Goal: Task Accomplishment & Management: Manage account settings

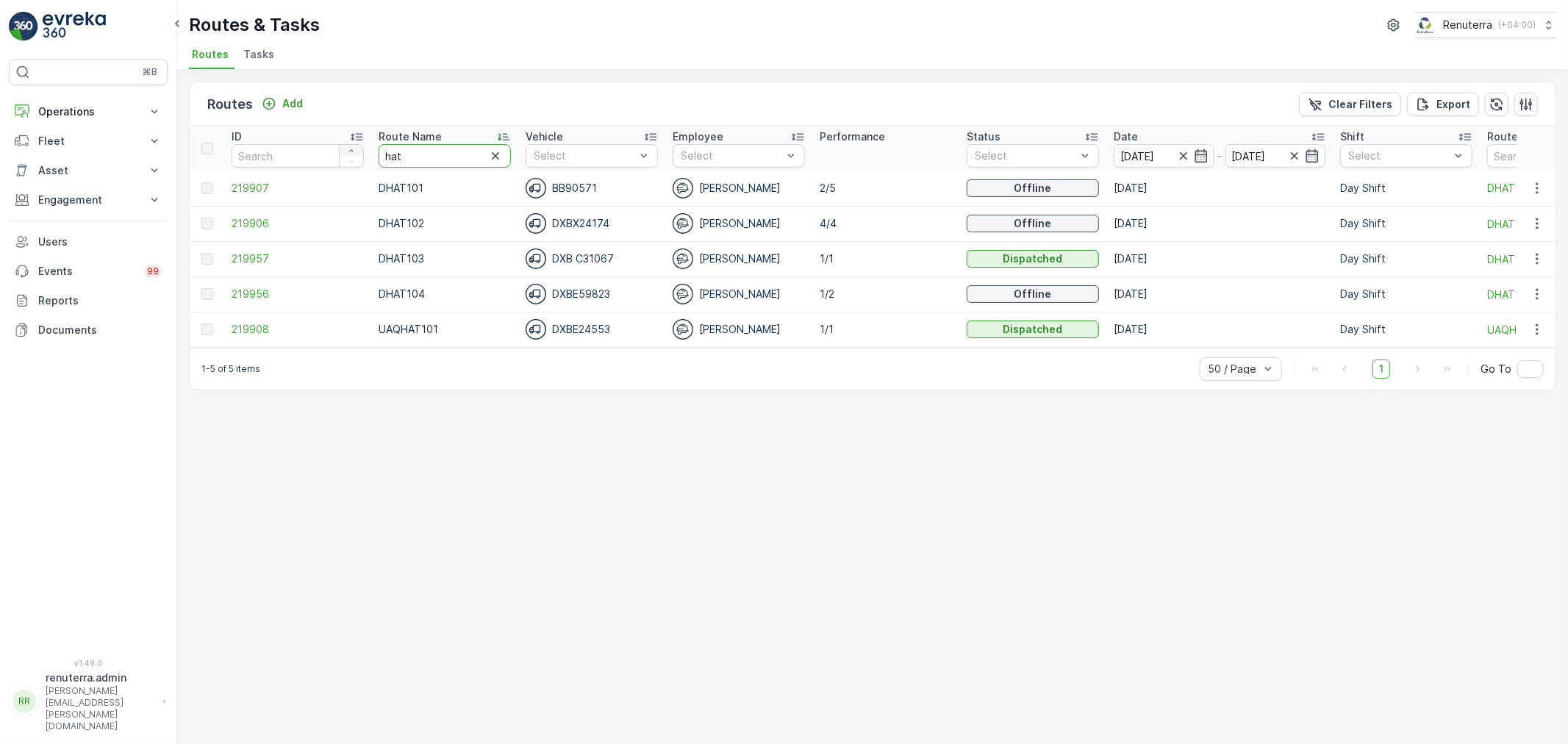
drag, startPoint x: 373, startPoint y: 153, endPoint x: 349, endPoint y: 153, distance: 24.0
click at [349, 153] on tr "ID Route Name hat Vehicle Select Employee Select Performance Status Select Date…" at bounding box center [928, 148] width 1477 height 44
type input "roro"
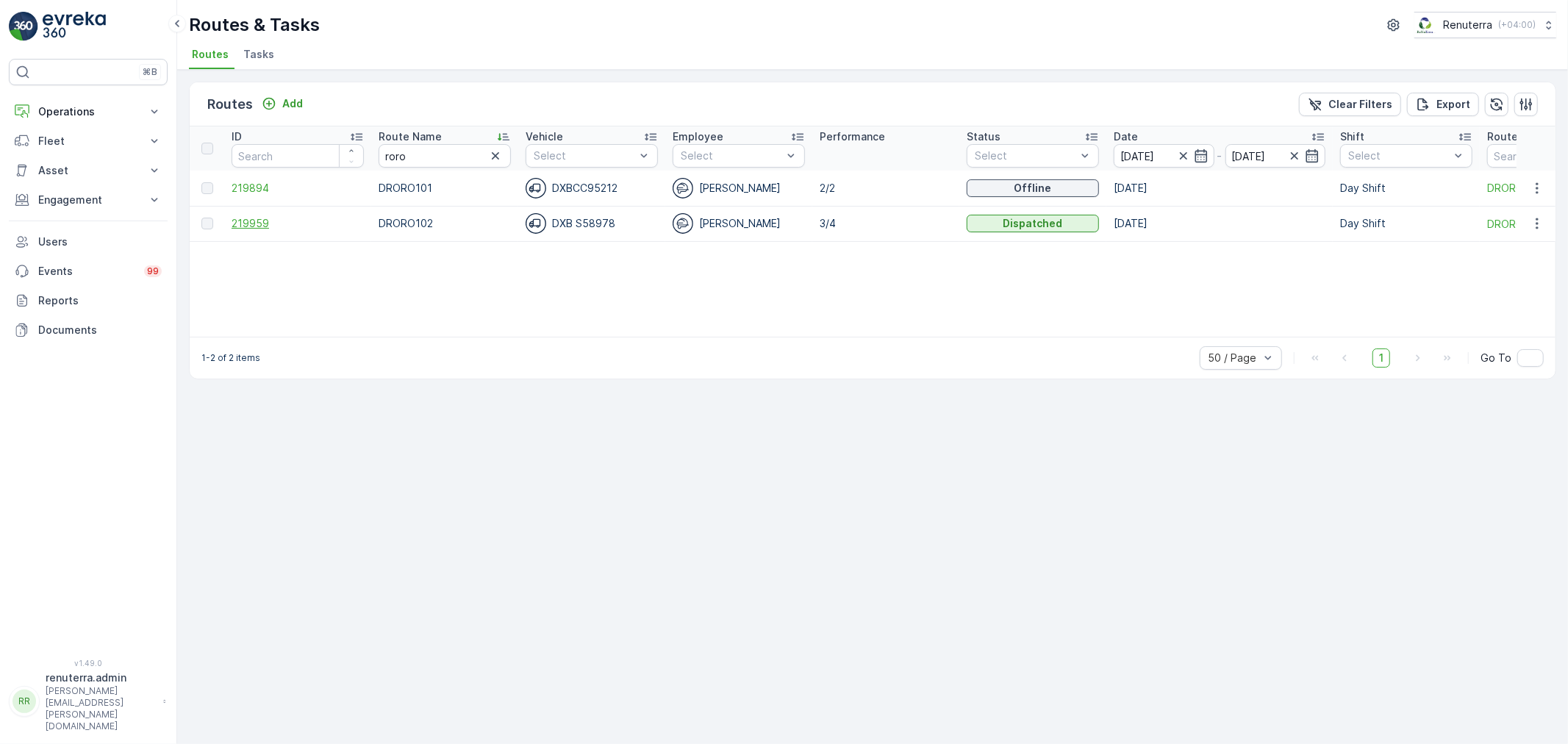
click at [246, 219] on span "219959" at bounding box center [297, 223] width 132 height 14
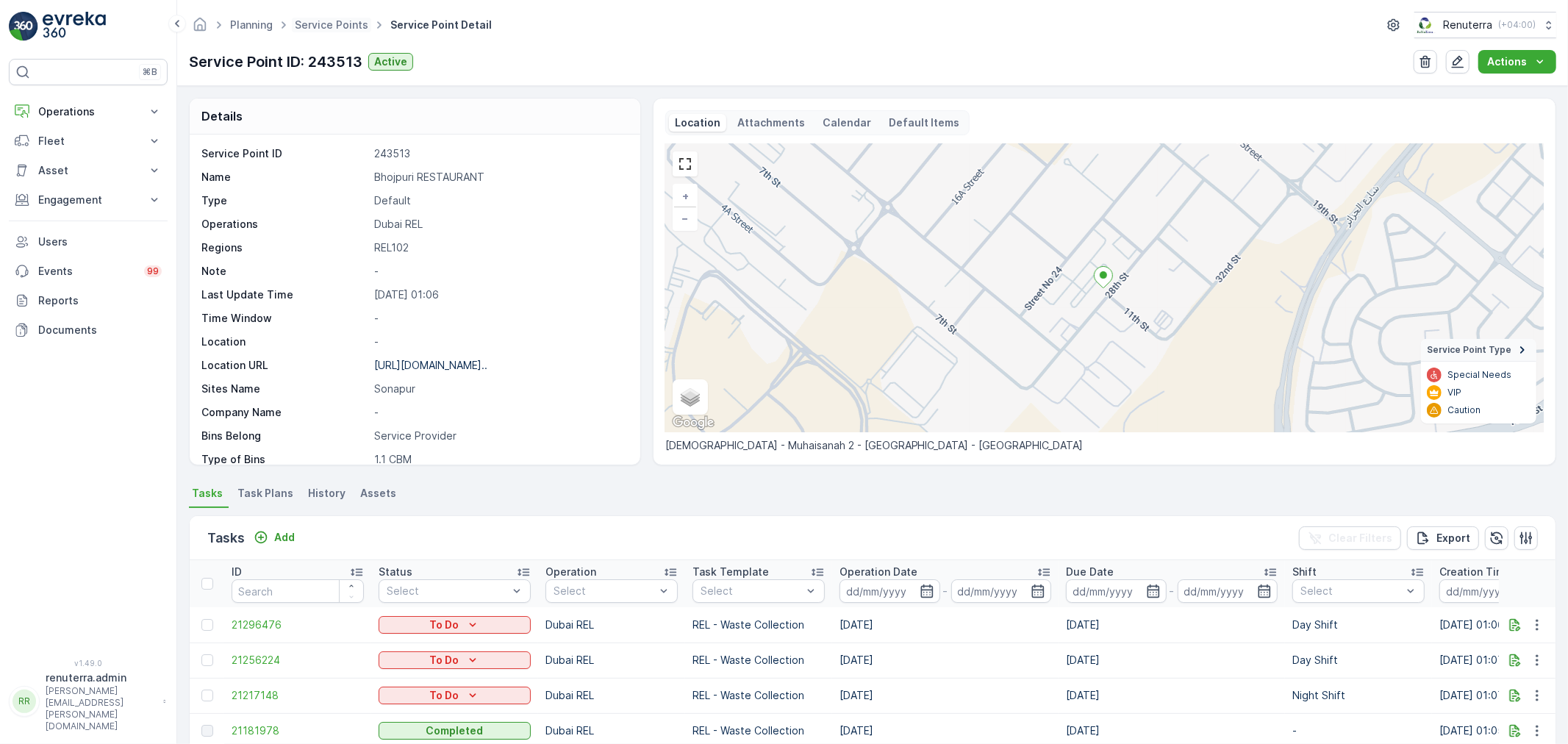
scroll to position [202, 0]
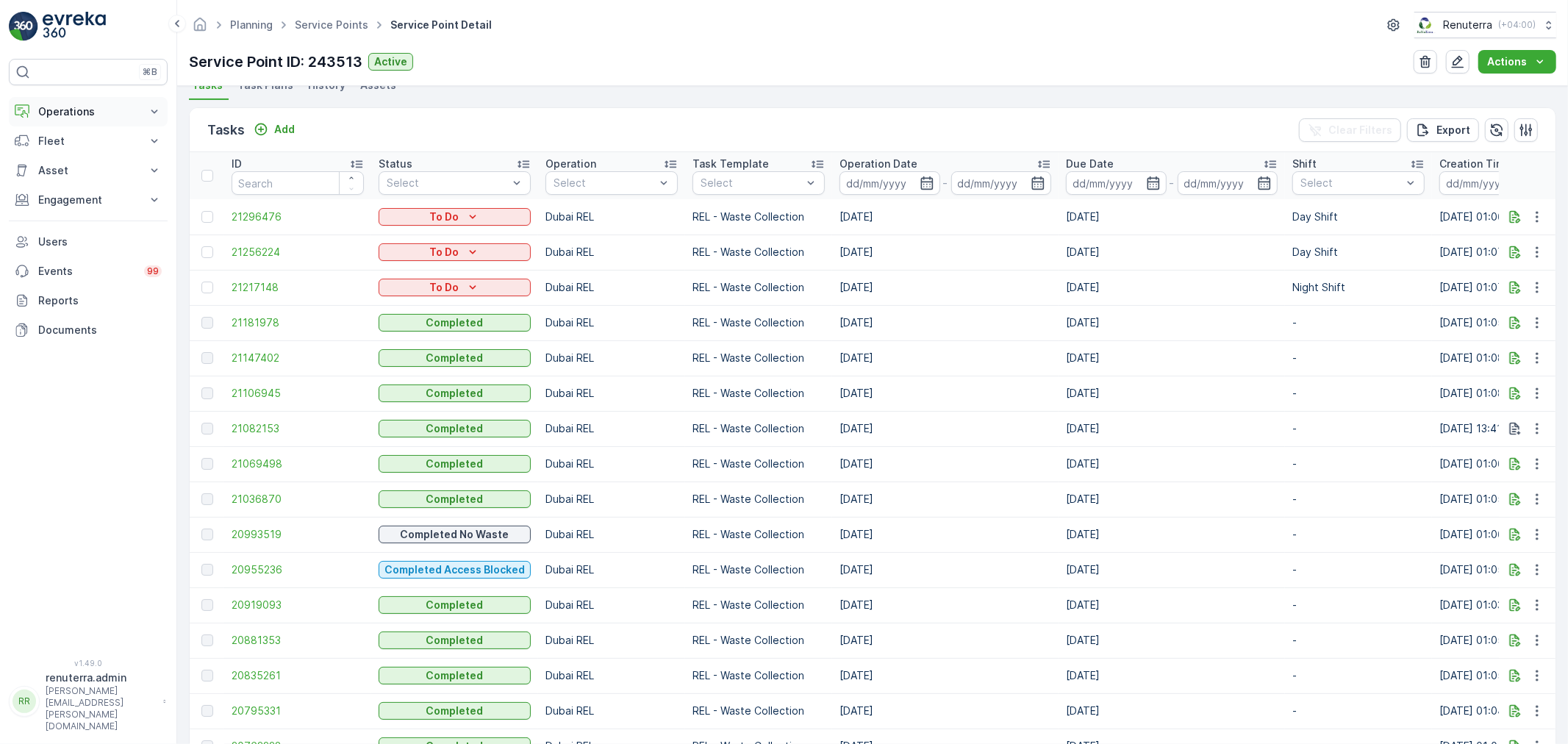
click at [97, 105] on p "Operations" at bounding box center [88, 111] width 100 height 14
click at [70, 157] on p "Planning" at bounding box center [58, 157] width 41 height 14
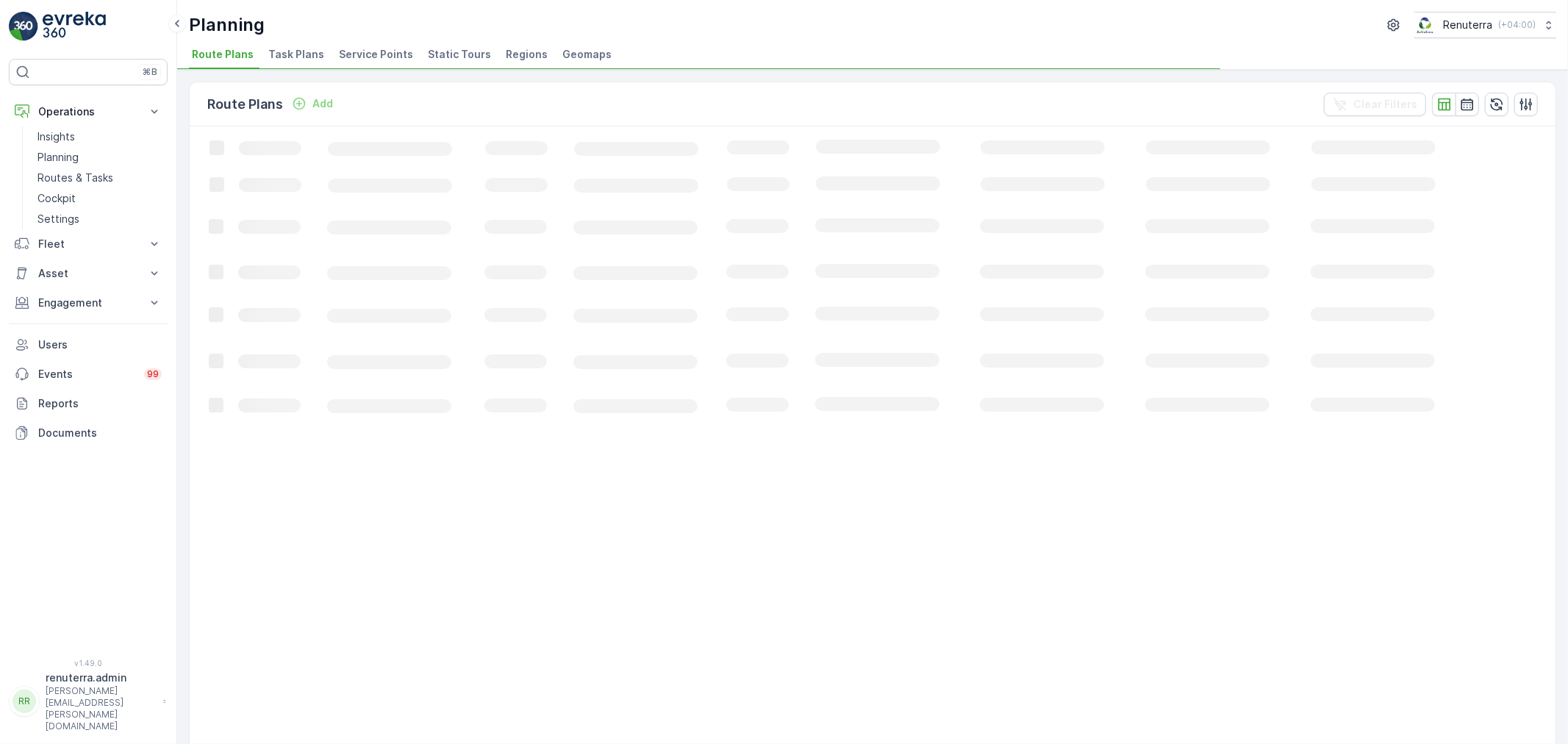
click at [350, 49] on span "Service Points" at bounding box center [376, 54] width 74 height 14
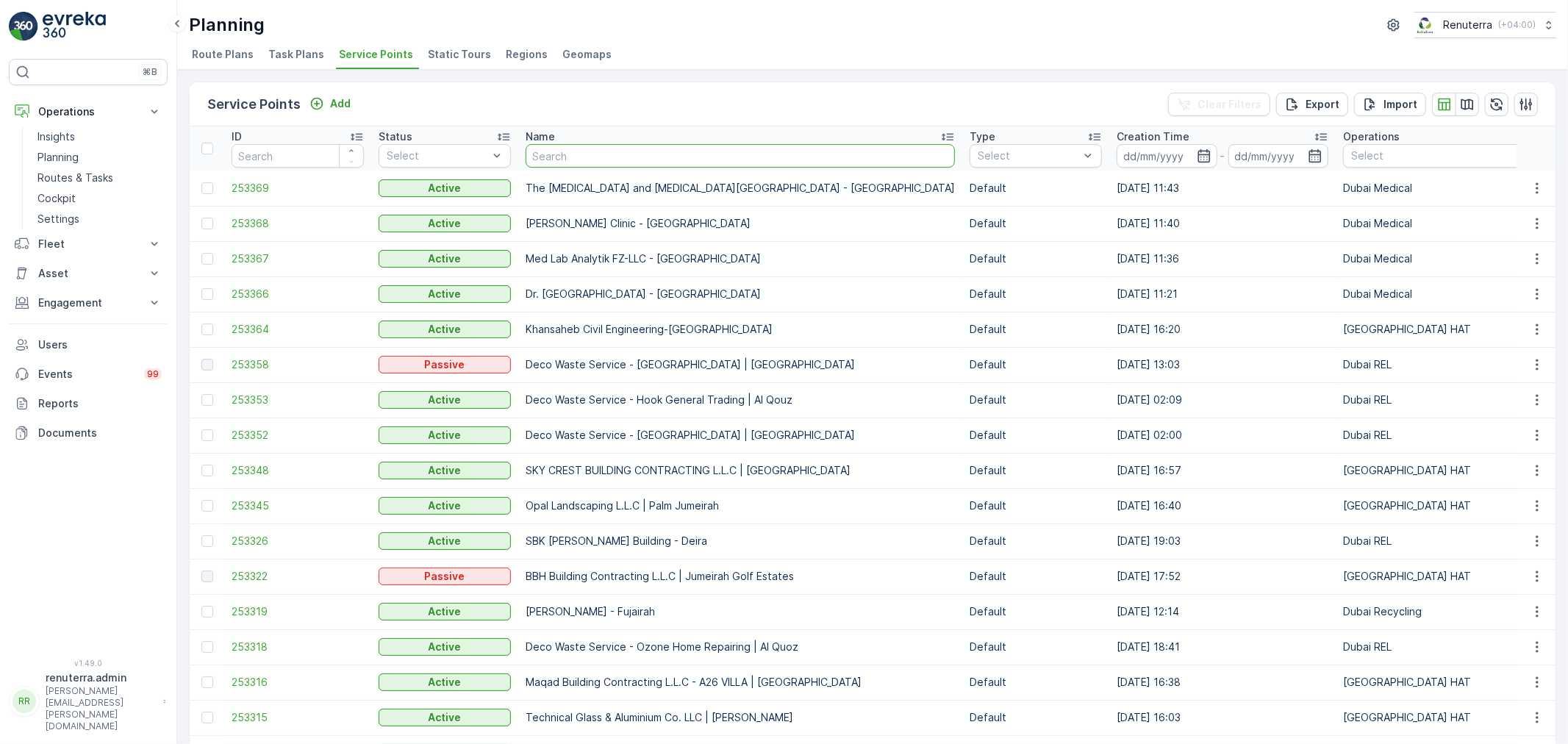
click at [564, 153] on input "text" at bounding box center [740, 156] width 429 height 23
type input "saudi ger"
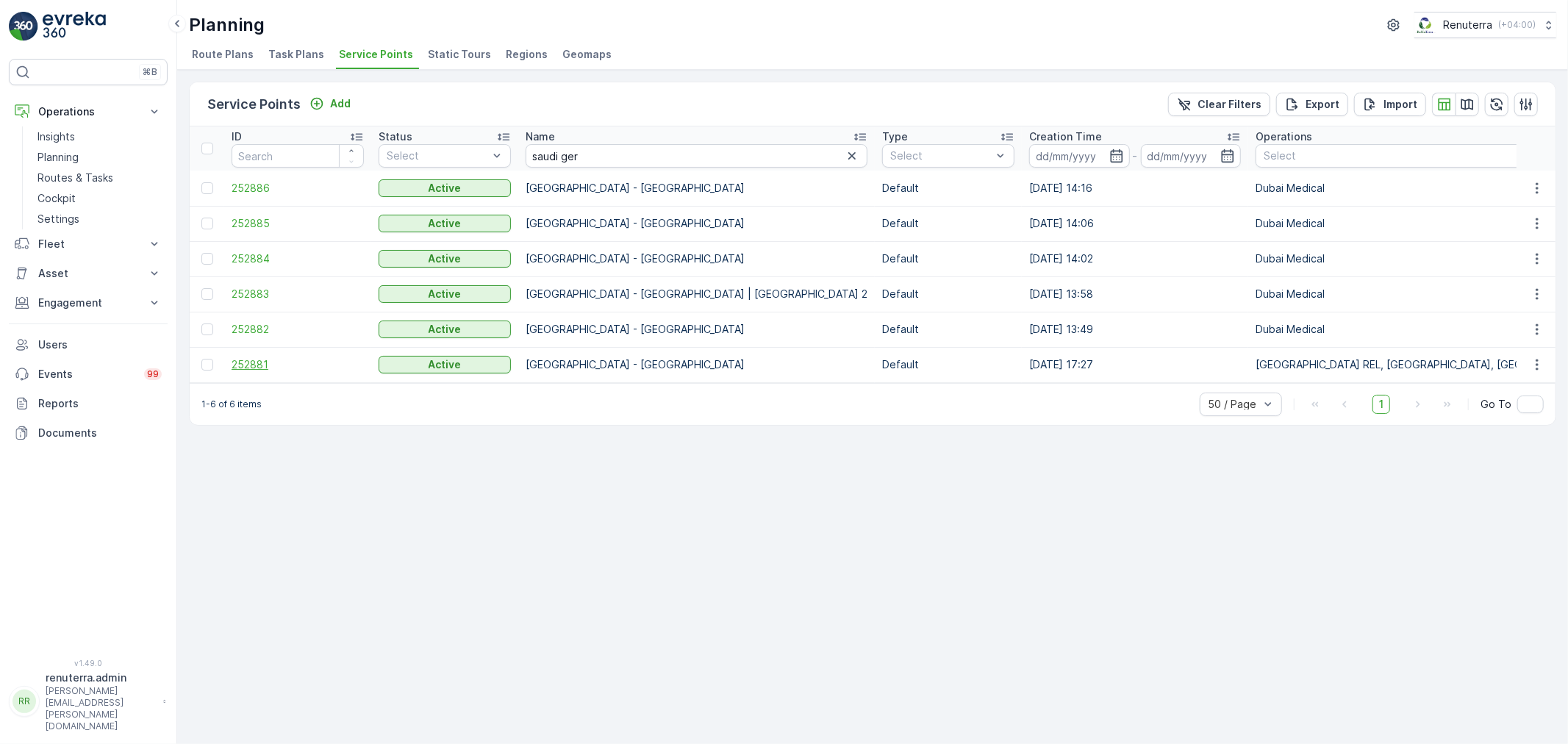
click at [262, 361] on span "252881" at bounding box center [297, 364] width 132 height 14
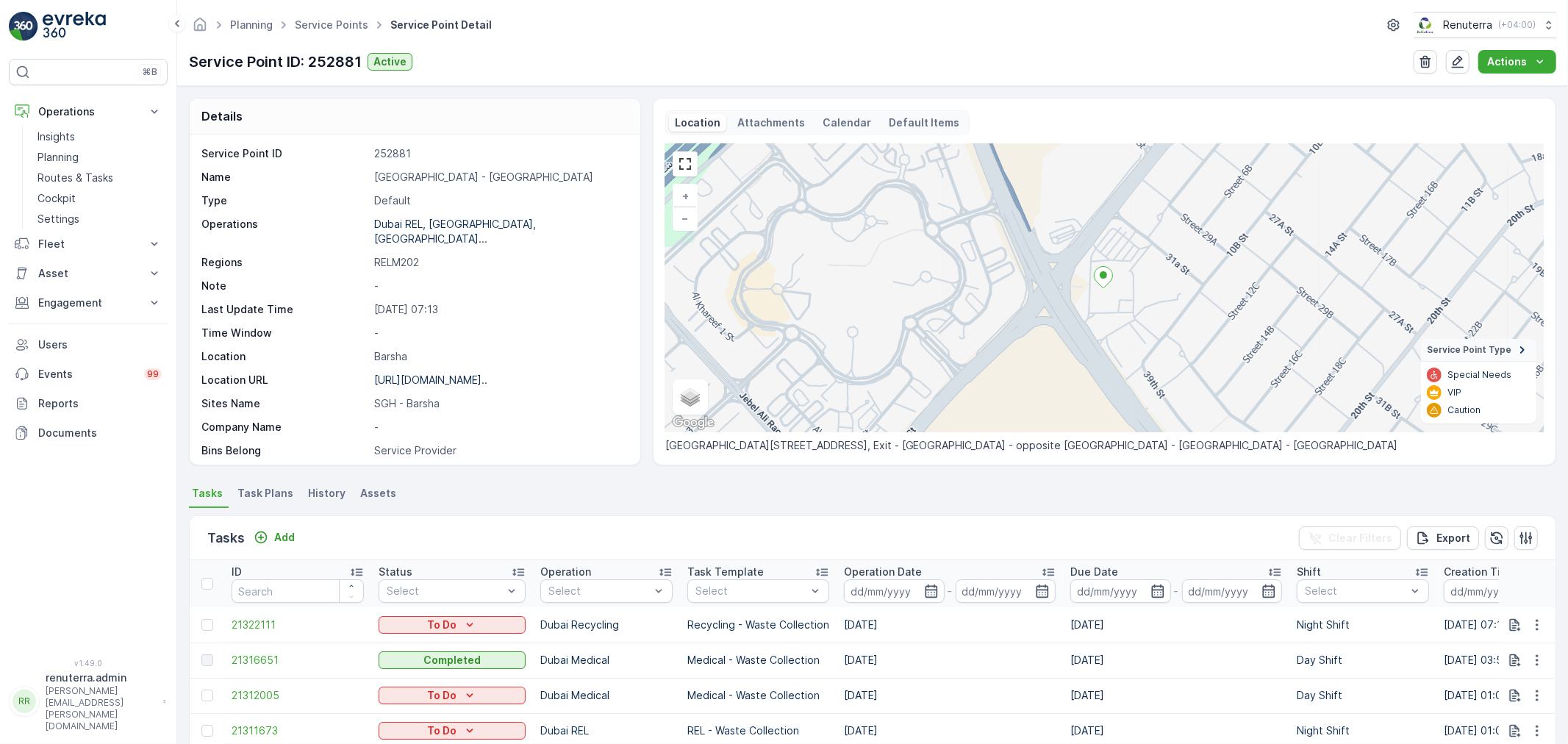
click at [387, 174] on p "[GEOGRAPHIC_DATA] - [GEOGRAPHIC_DATA]" at bounding box center [500, 177] width 251 height 14
copy p "[GEOGRAPHIC_DATA] - [GEOGRAPHIC_DATA]"
click at [334, 18] on link "Service Points" at bounding box center [331, 24] width 73 height 13
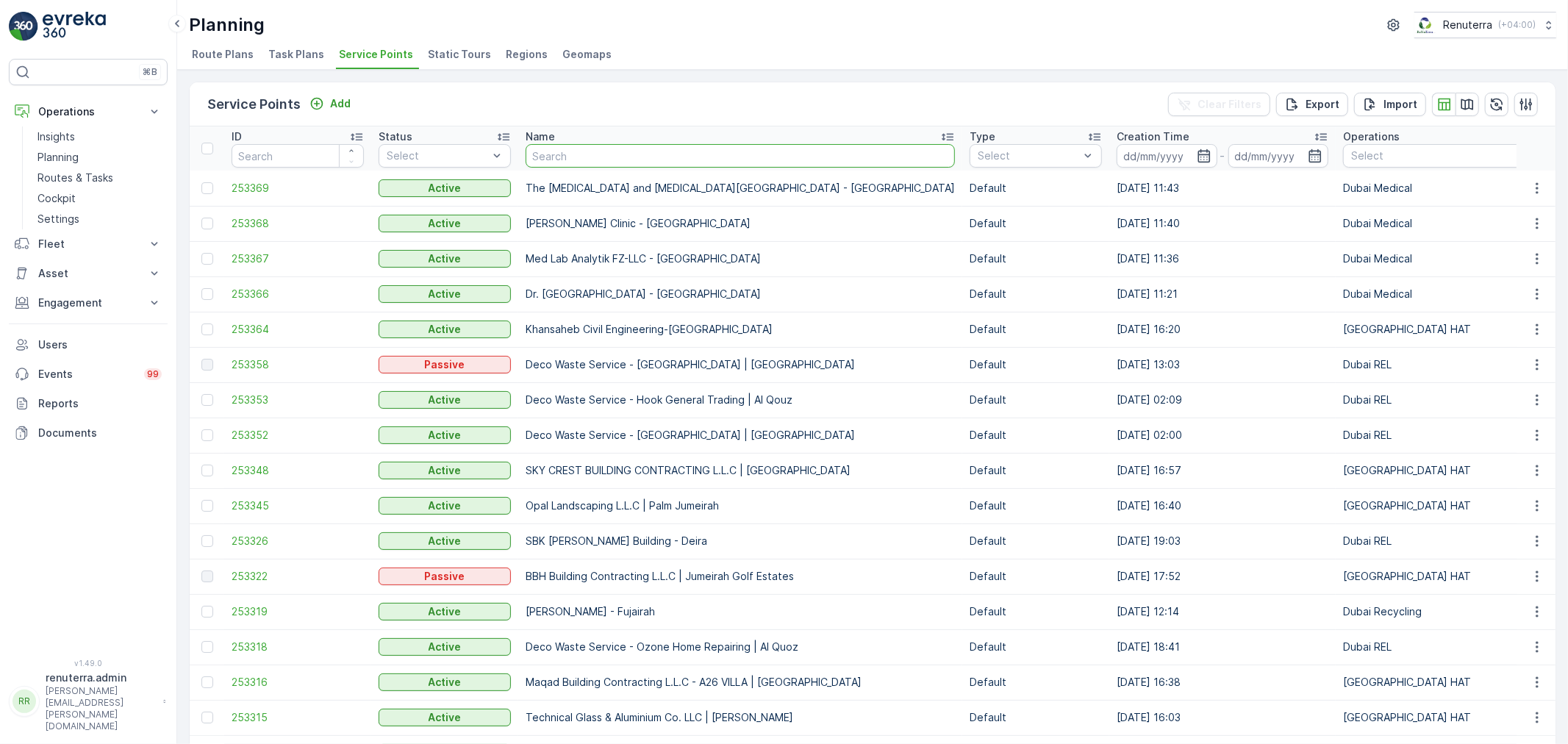
click at [669, 151] on input "text" at bounding box center [740, 156] width 429 height 23
type input "e"
type input "ktc"
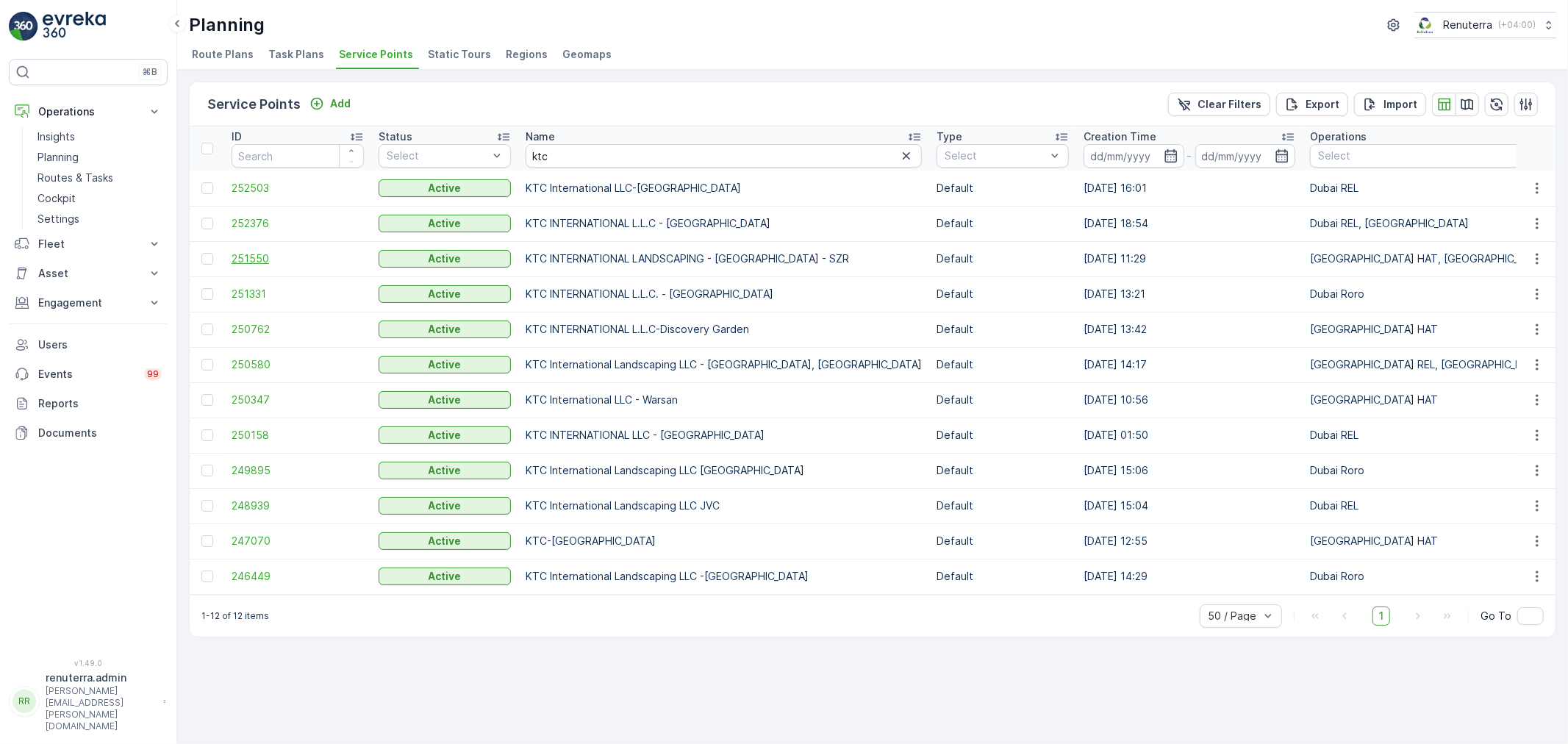
click at [243, 254] on span "251550" at bounding box center [297, 259] width 132 height 14
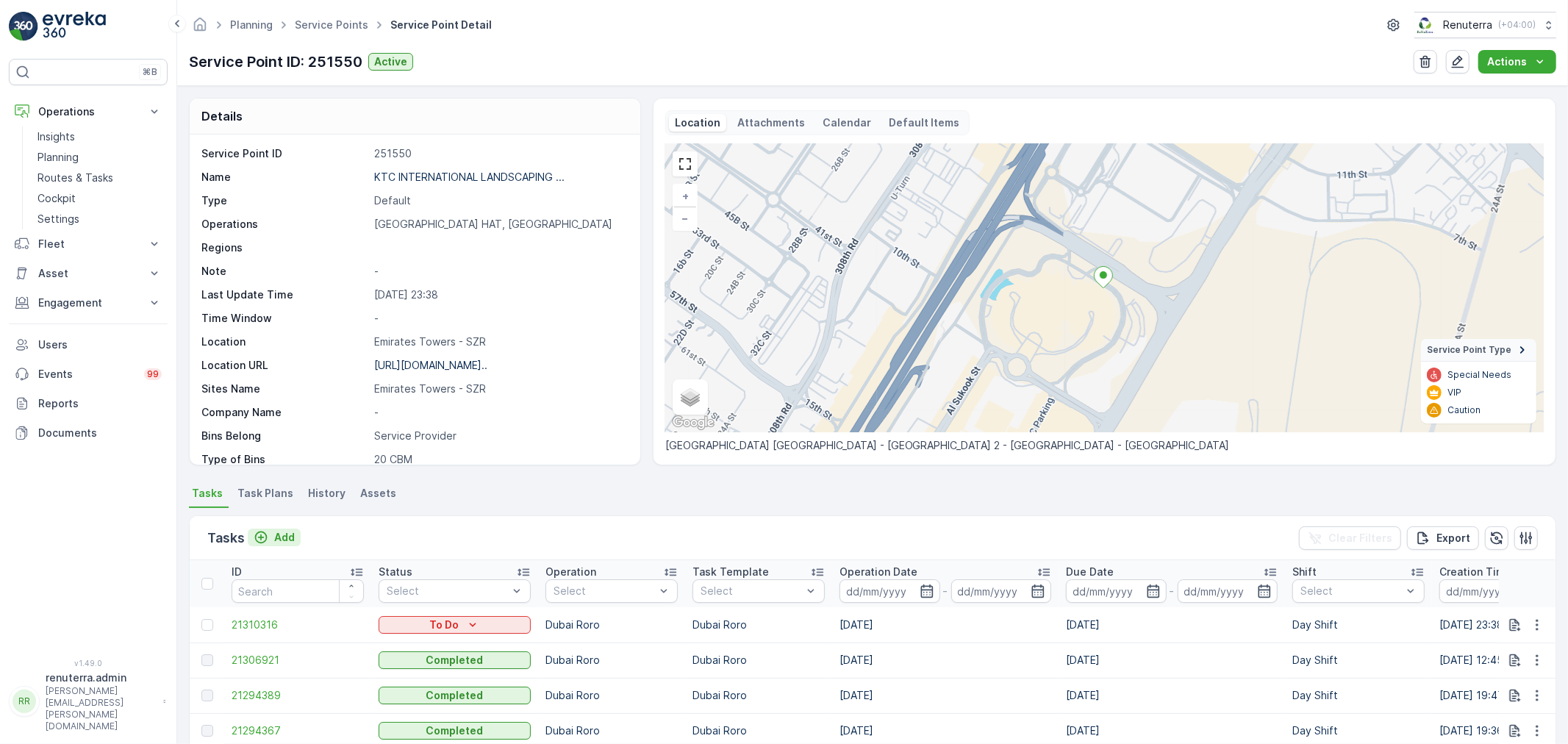
click at [287, 535] on p "Add" at bounding box center [284, 537] width 20 height 14
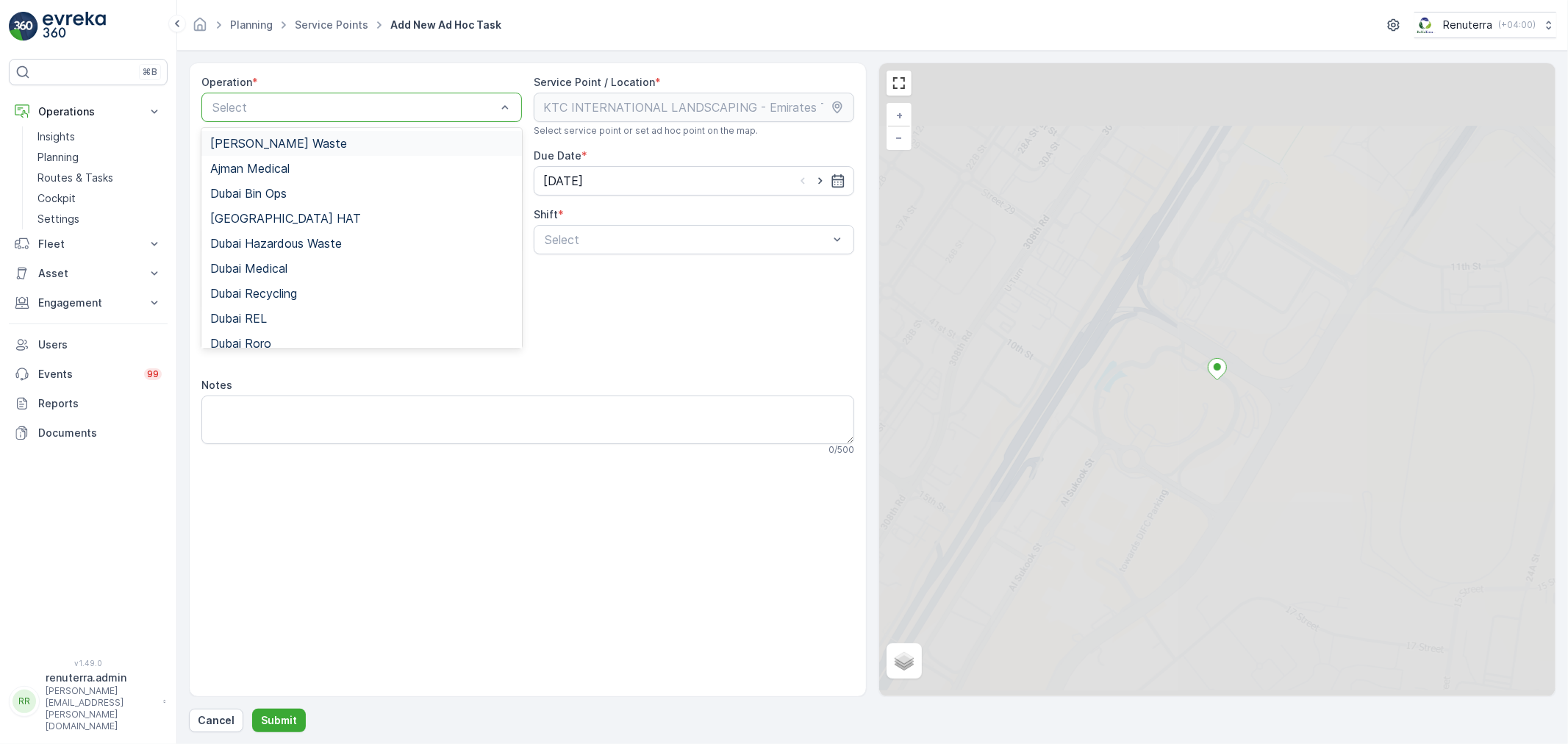
click at [379, 101] on div at bounding box center [354, 107] width 287 height 14
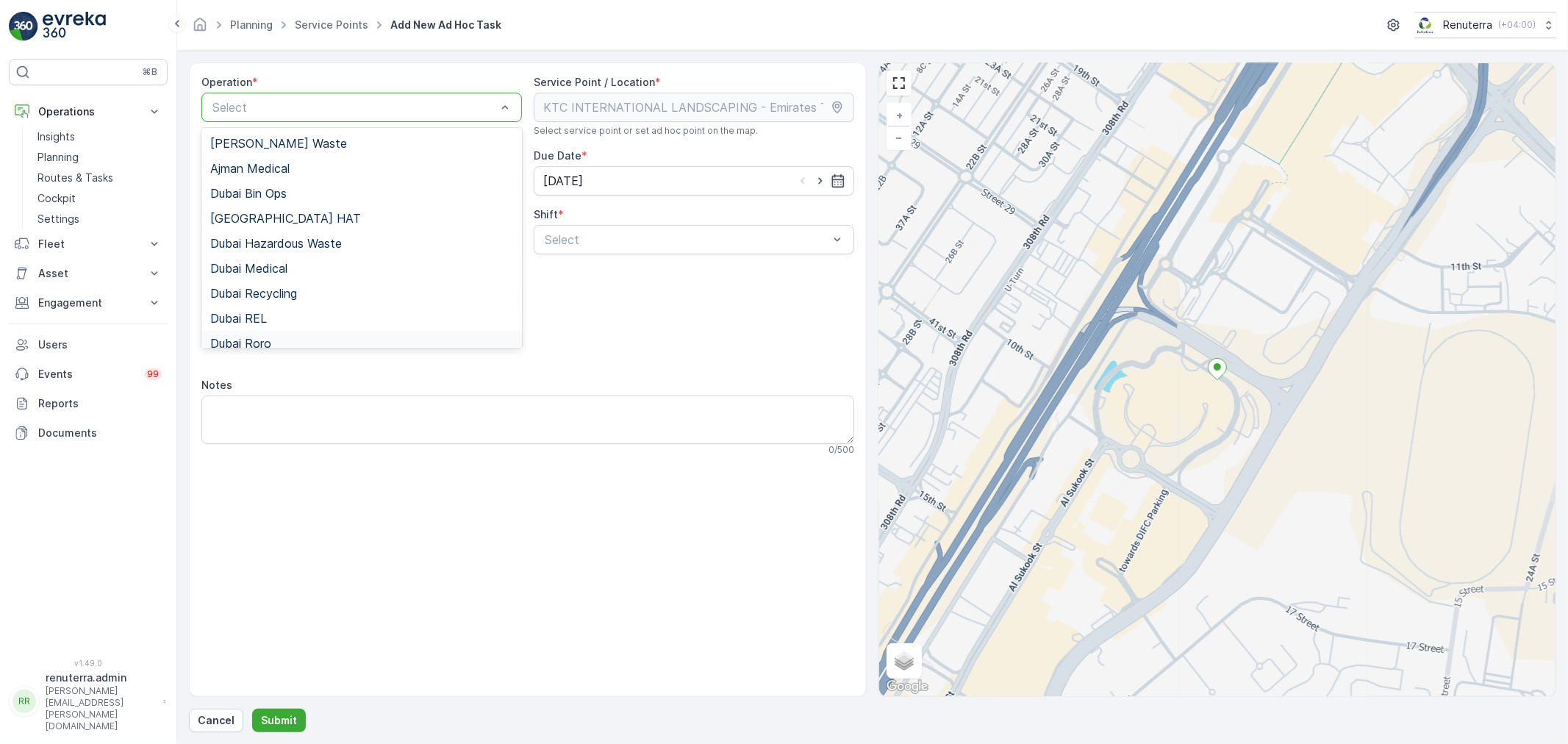
click at [270, 336] on span "Dubai Roro" at bounding box center [240, 343] width 61 height 14
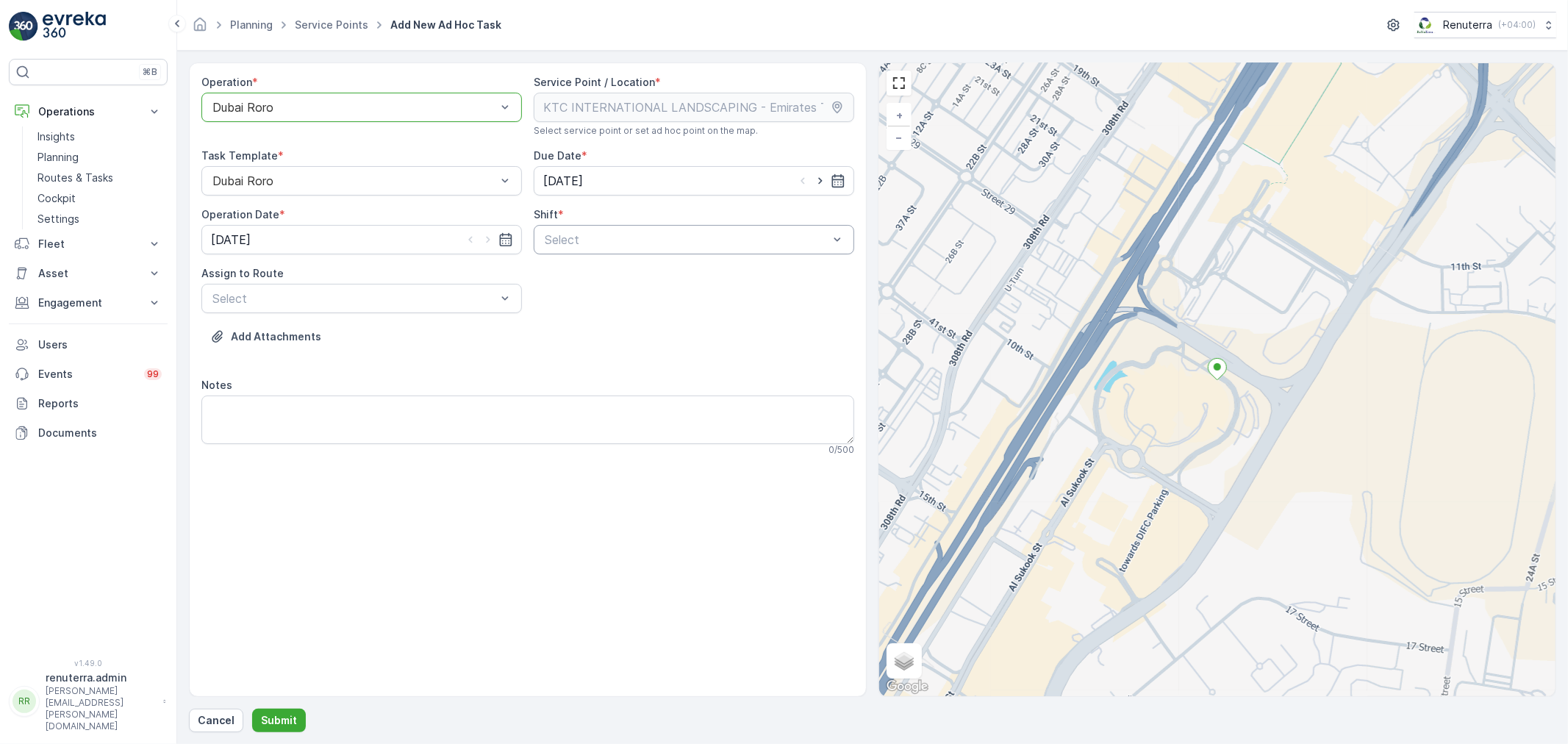
click at [739, 240] on div at bounding box center [686, 240] width 287 height 14
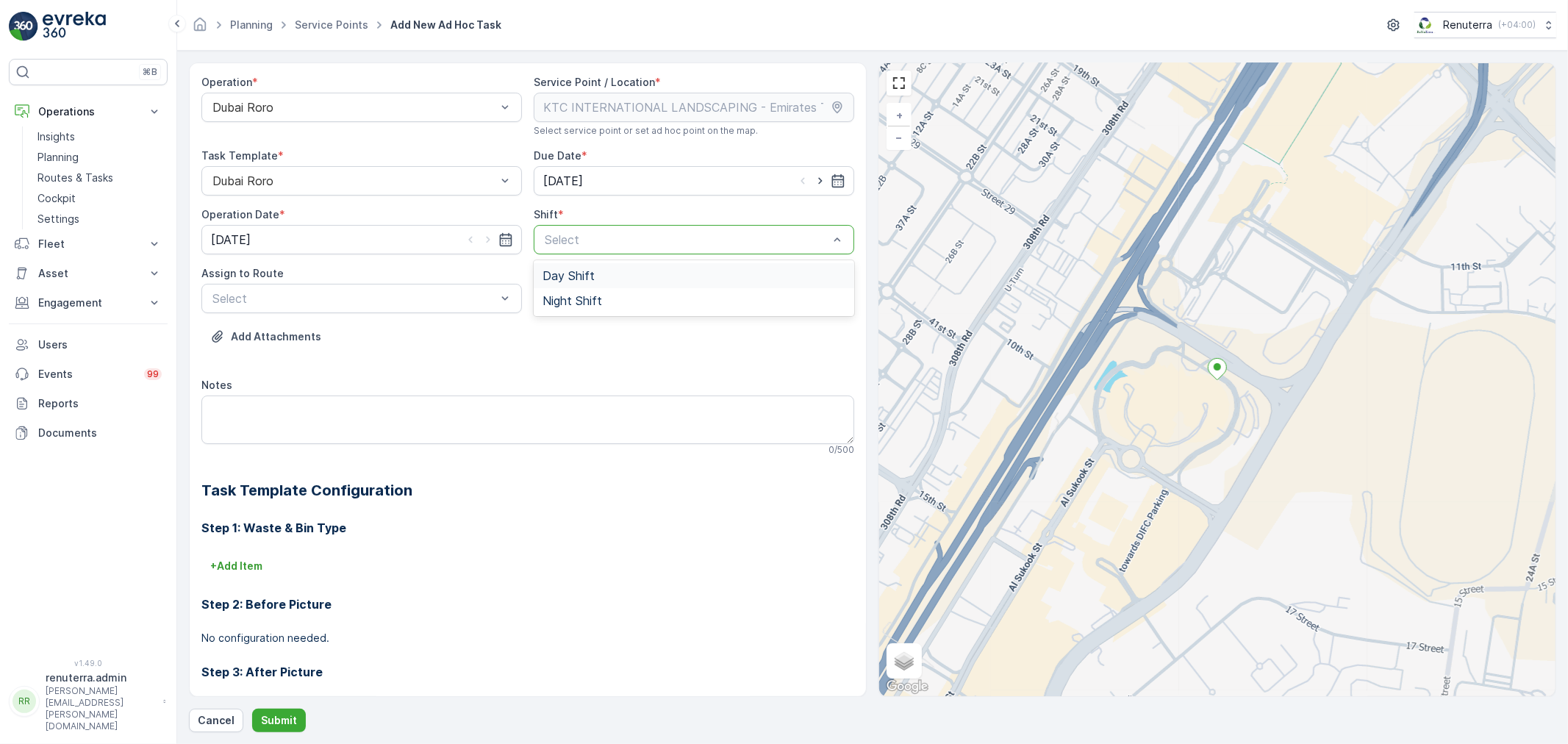
click at [574, 273] on span "Day Shift" at bounding box center [569, 276] width 52 height 14
click at [425, 292] on div at bounding box center [354, 299] width 287 height 14
click at [290, 334] on span "DRORO102 (Dispatched) - DXB S58978" at bounding box center [321, 335] width 221 height 14
click at [276, 713] on p "Submit" at bounding box center [279, 720] width 36 height 14
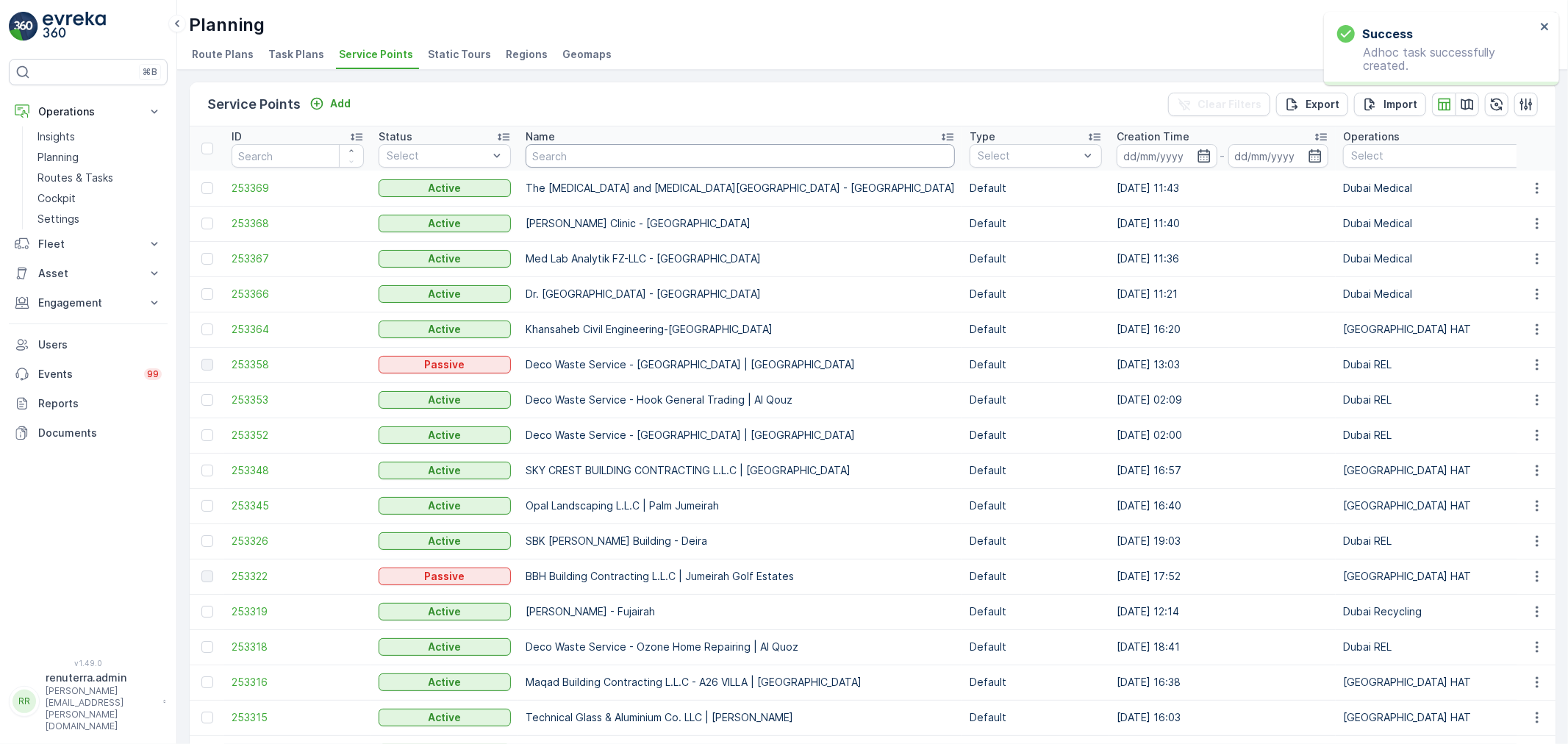
click at [598, 162] on input "text" at bounding box center [740, 156] width 429 height 23
type input "ktc"
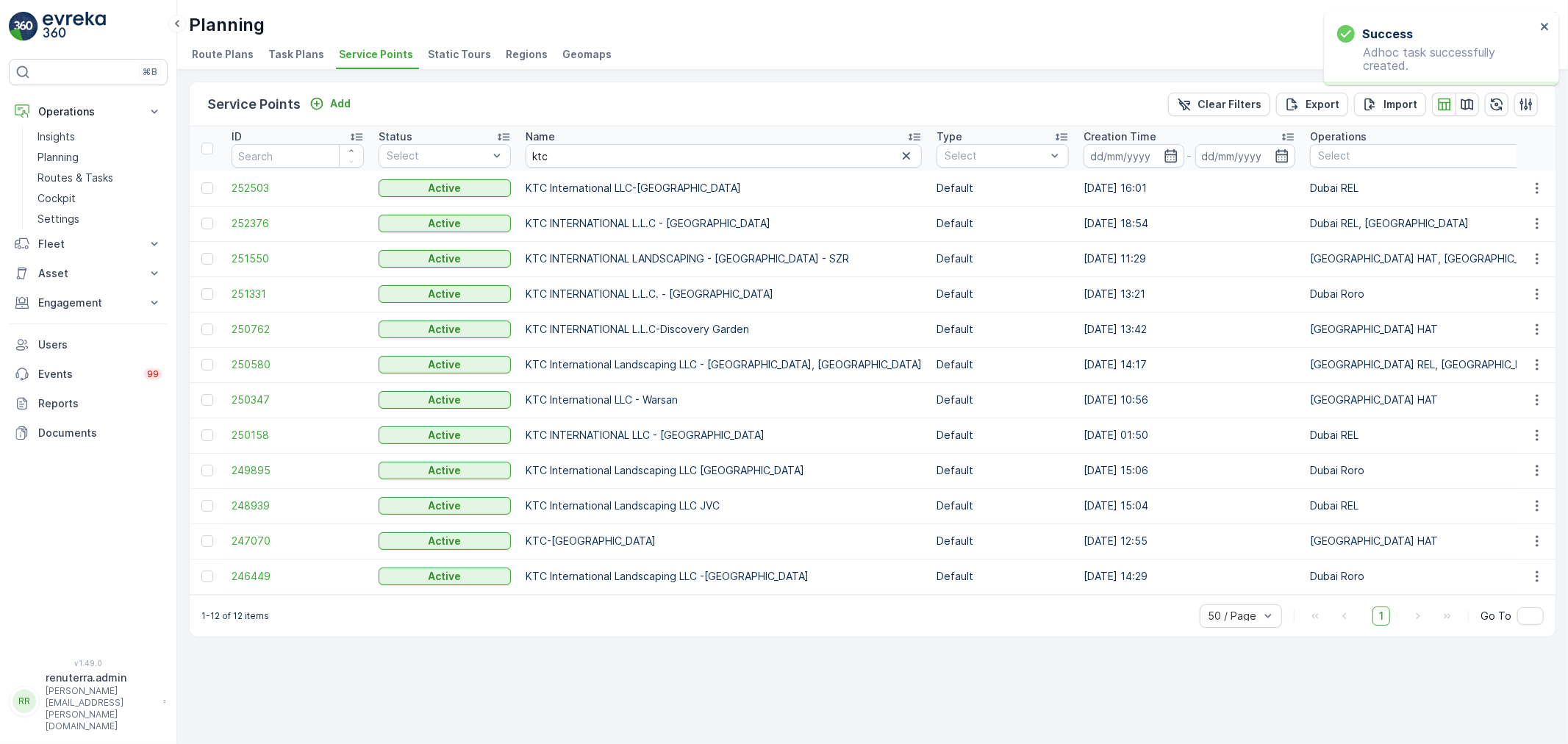
click at [255, 250] on td "251550" at bounding box center [298, 259] width 147 height 36
click at [255, 252] on span "251550" at bounding box center [297, 259] width 132 height 14
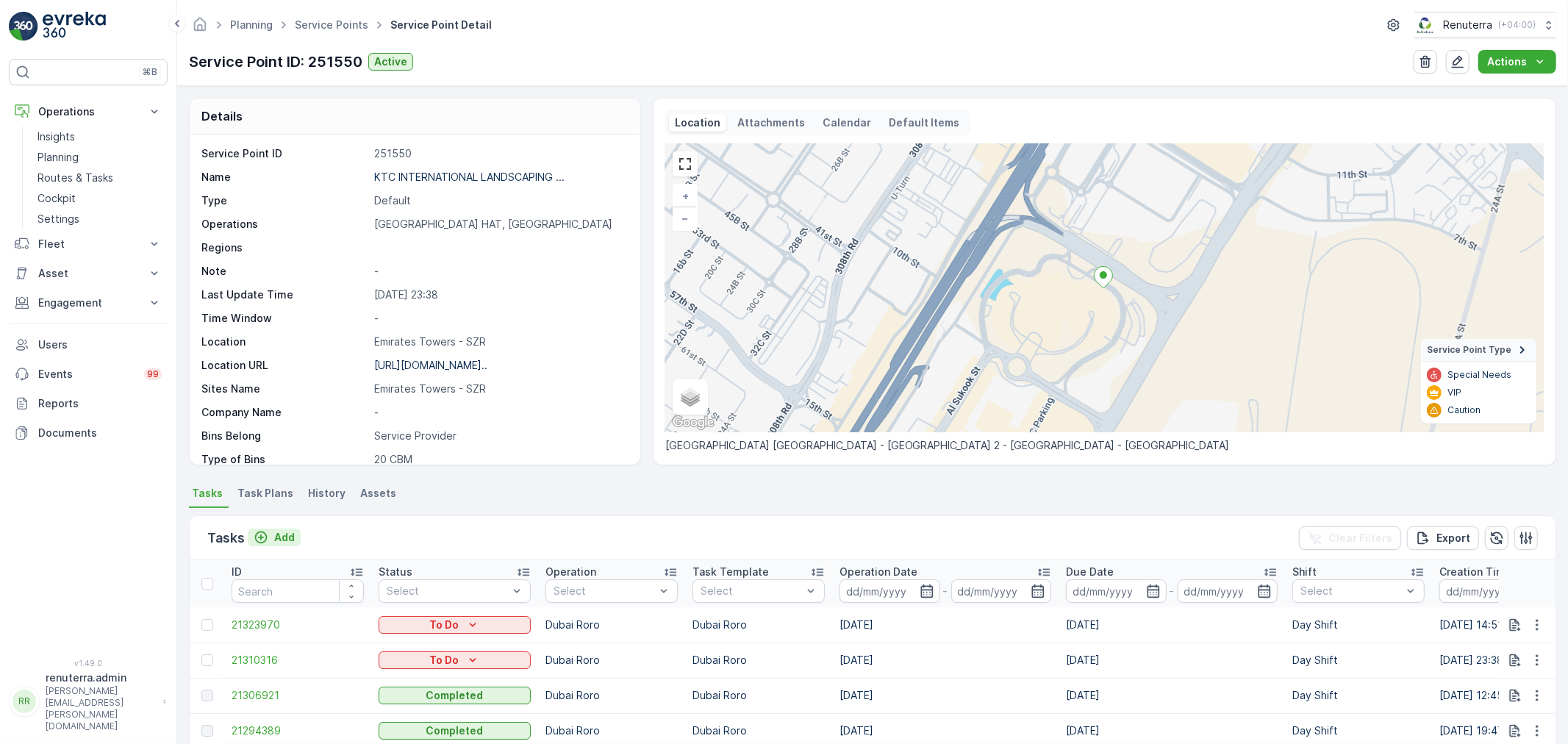
click at [284, 535] on p "Add" at bounding box center [284, 537] width 20 height 14
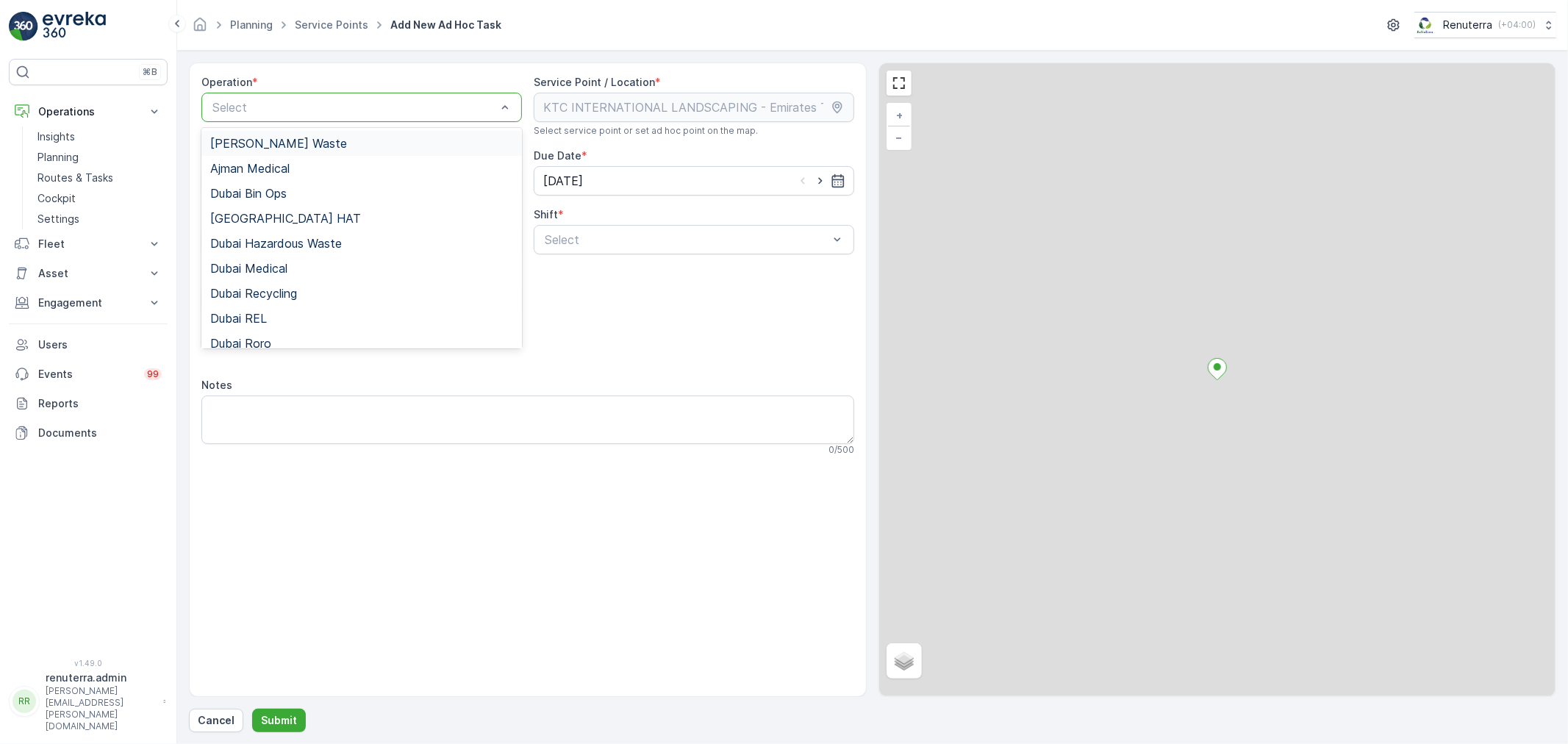
click at [342, 107] on div at bounding box center [354, 107] width 287 height 14
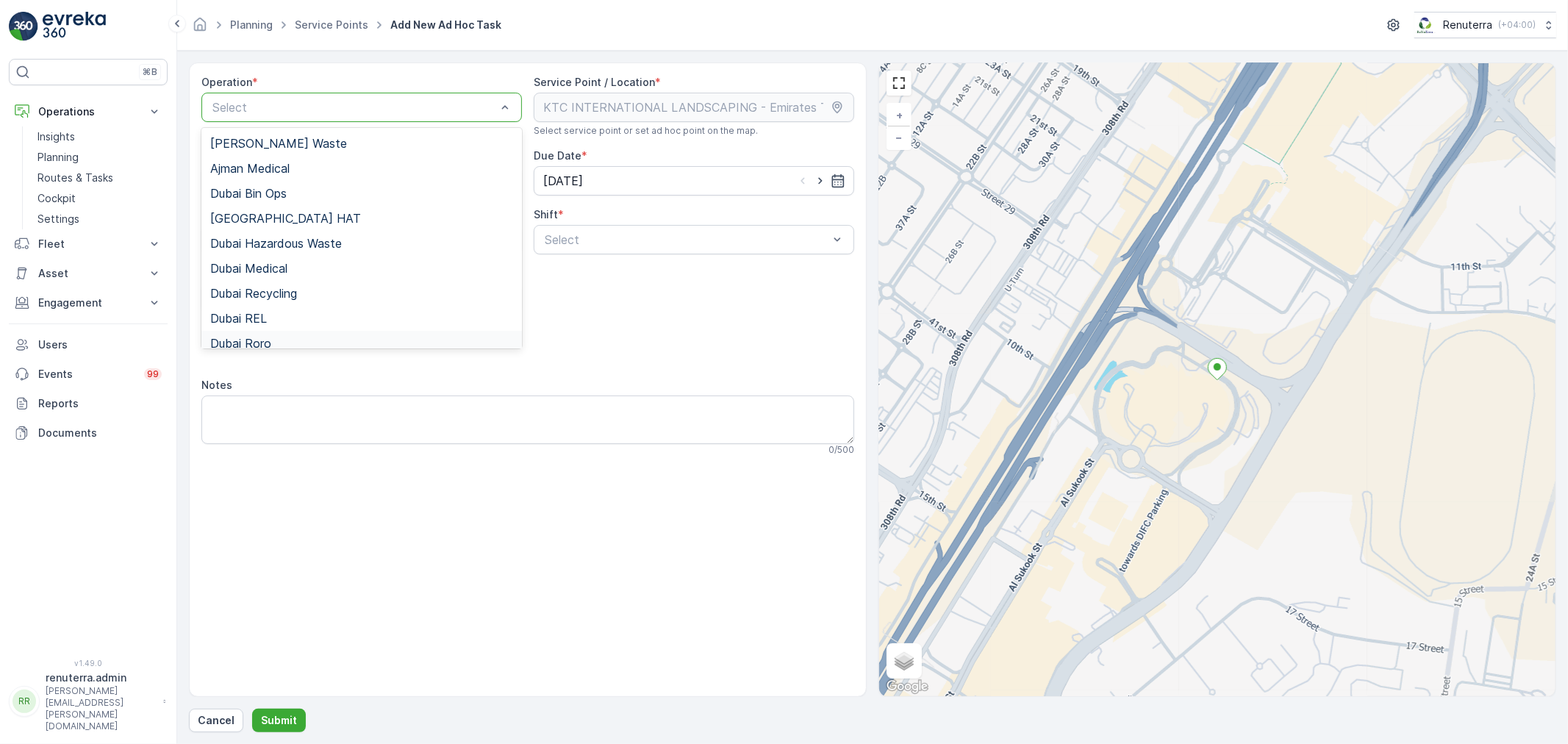
click at [262, 334] on div "Dubai Roro" at bounding box center [361, 343] width 321 height 25
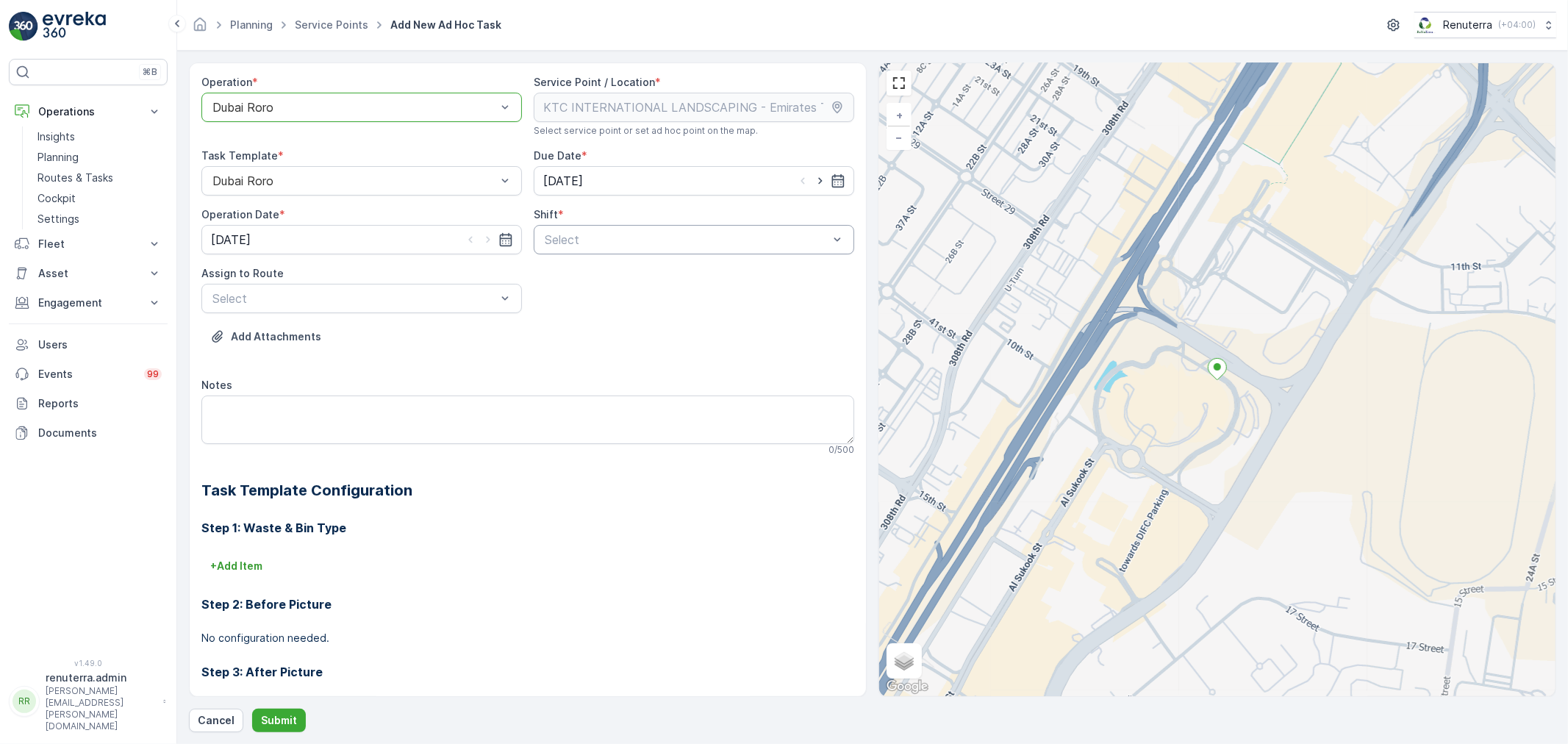
click at [730, 244] on div at bounding box center [686, 240] width 287 height 14
click at [547, 269] on span "Day Shift" at bounding box center [569, 276] width 52 height 14
click at [372, 299] on div at bounding box center [354, 299] width 287 height 14
click at [268, 338] on span "DRORO102 (Dispatched) - DXB S58978" at bounding box center [321, 335] width 221 height 14
click at [268, 716] on p "Submit" at bounding box center [279, 720] width 36 height 14
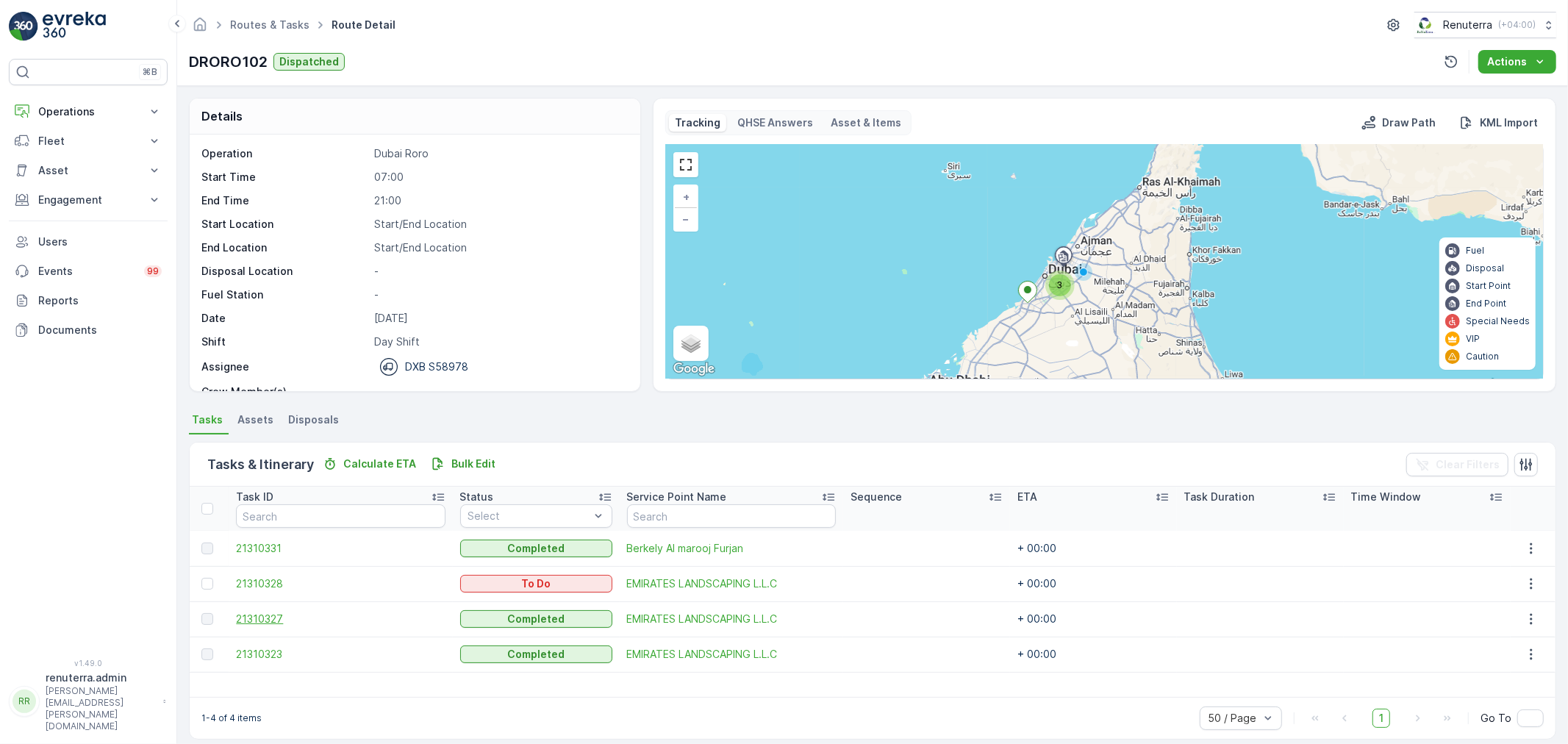
click at [248, 615] on span "21310327" at bounding box center [340, 618] width 209 height 14
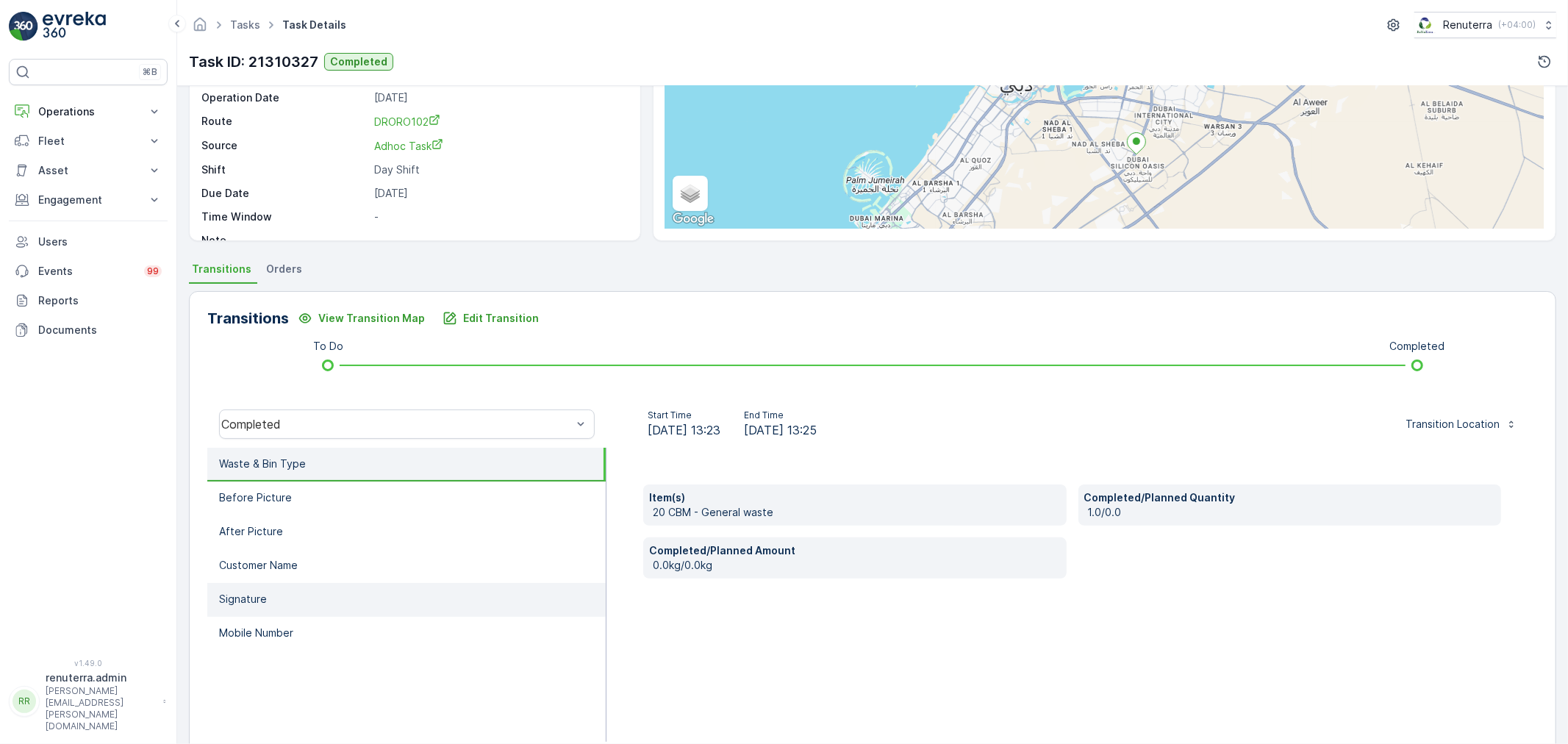
scroll to position [181, 0]
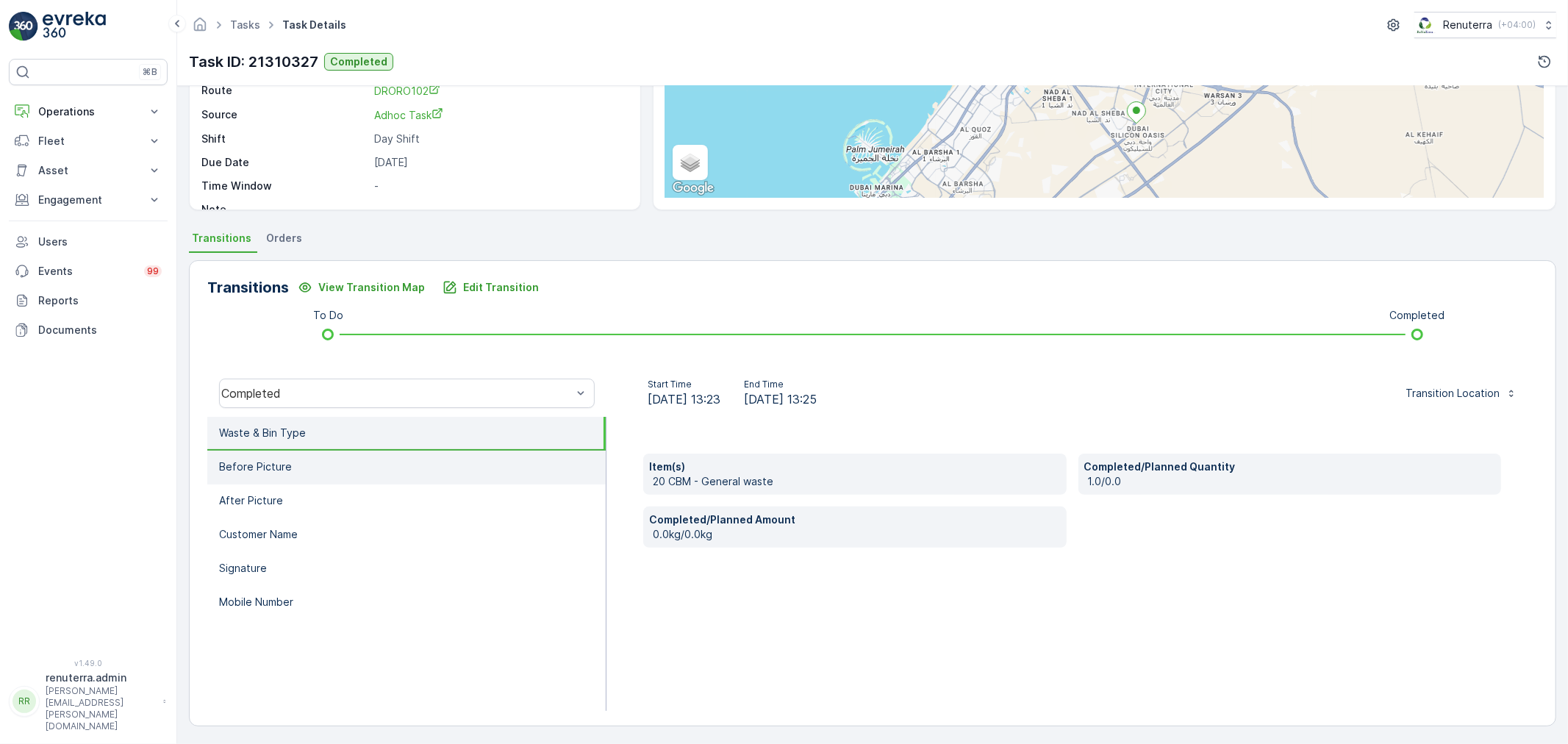
click at [297, 457] on li "Before Picture" at bounding box center [406, 467] width 398 height 34
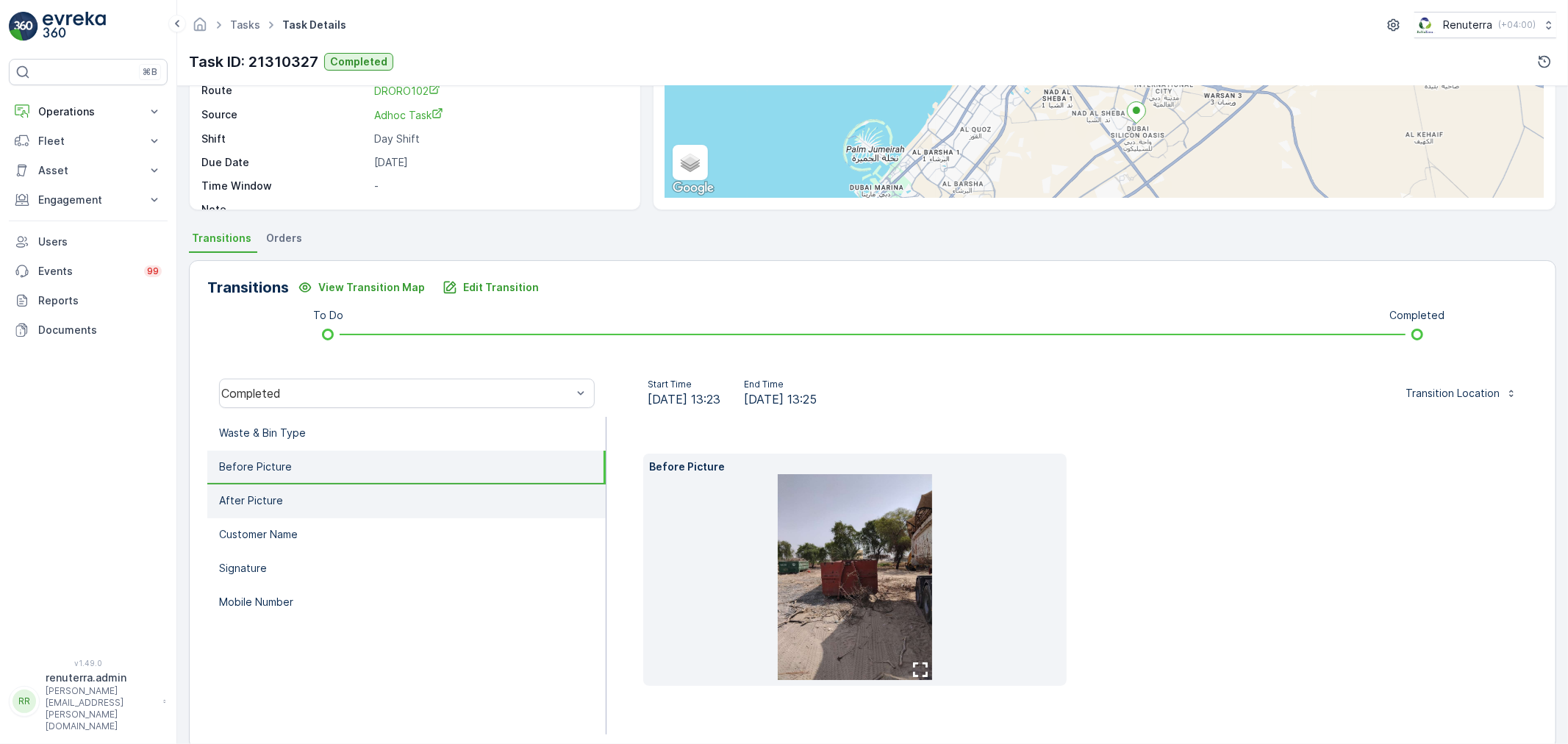
click at [298, 497] on li "After Picture" at bounding box center [406, 501] width 398 height 34
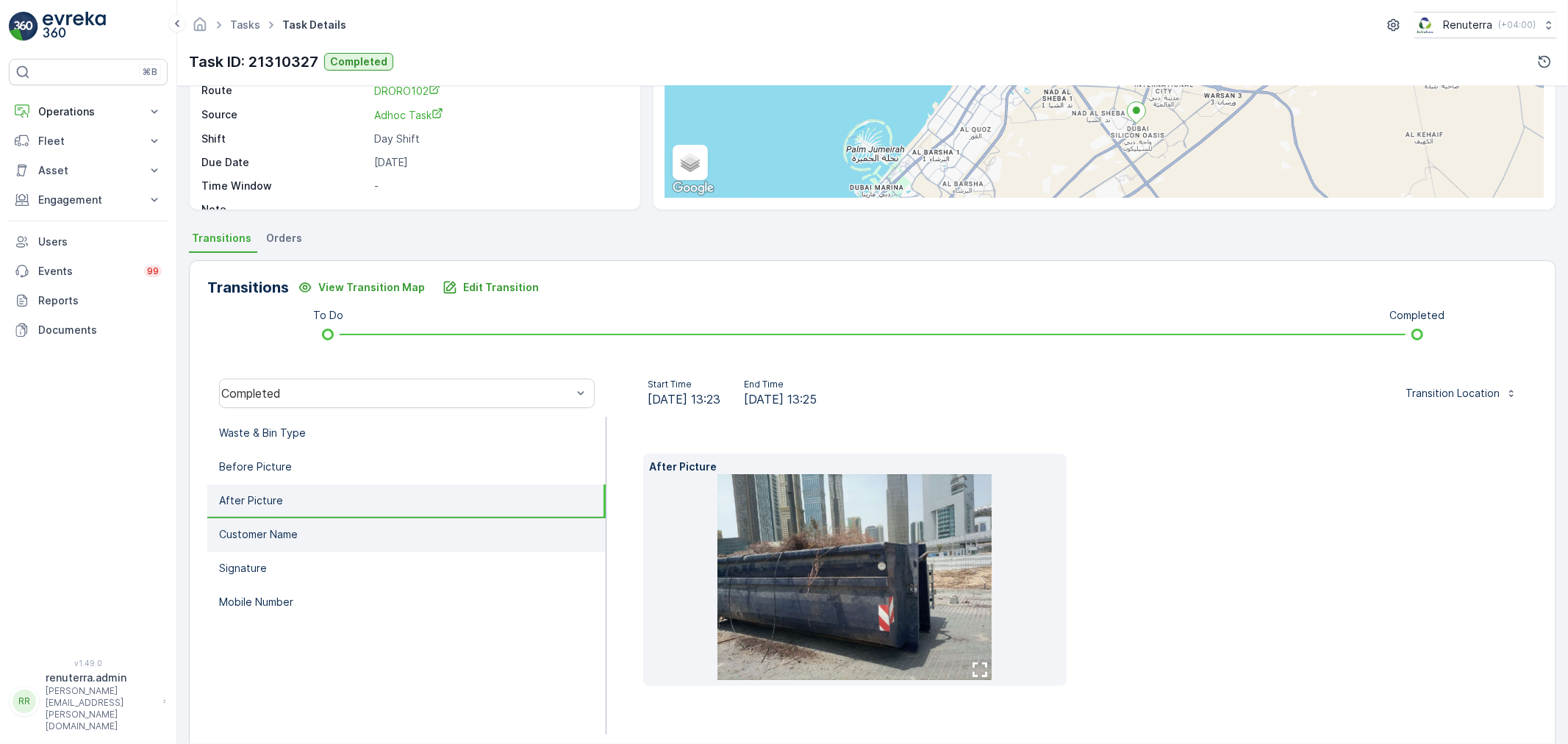
click at [307, 527] on li "Customer Name" at bounding box center [406, 535] width 398 height 34
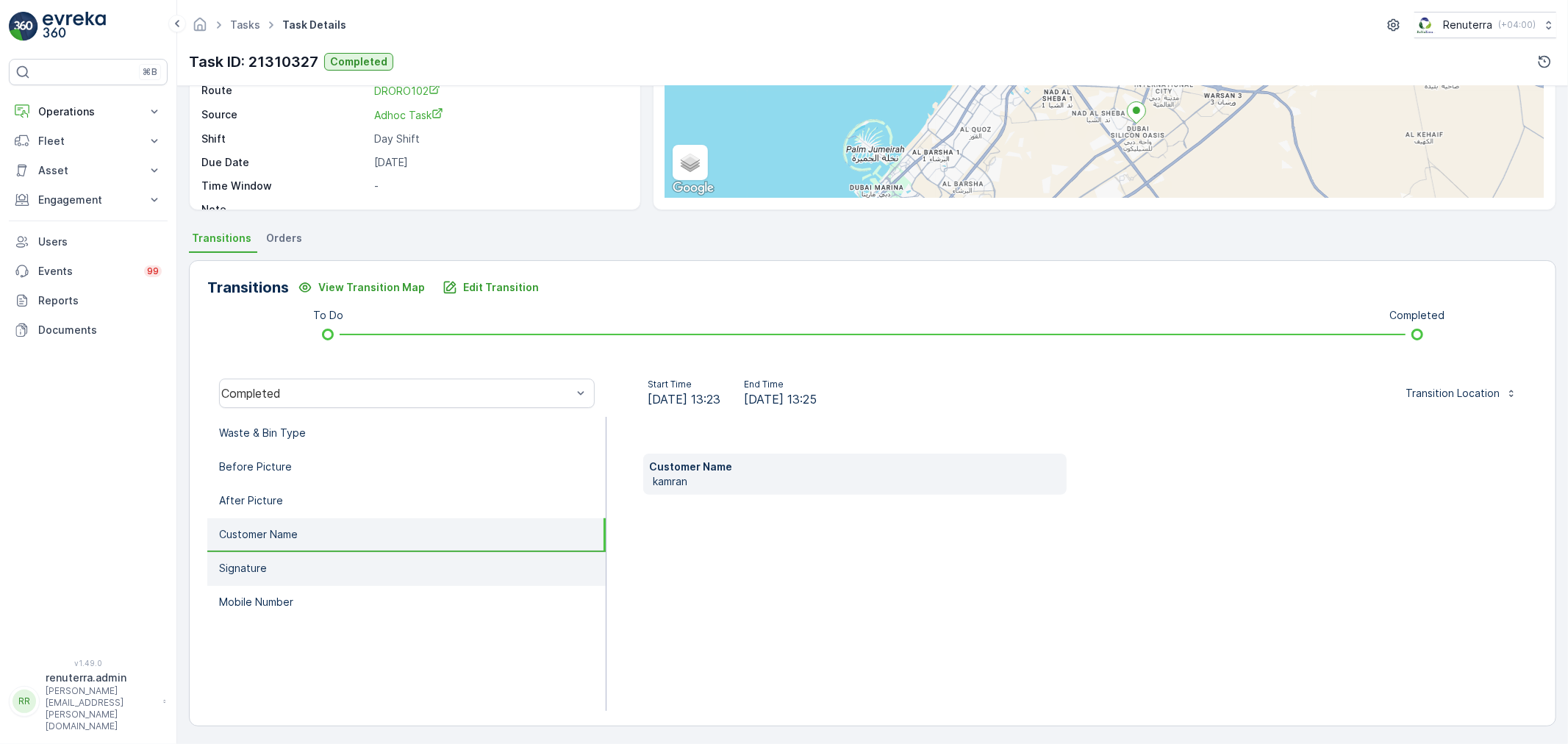
click at [306, 574] on li "Signature" at bounding box center [406, 569] width 398 height 34
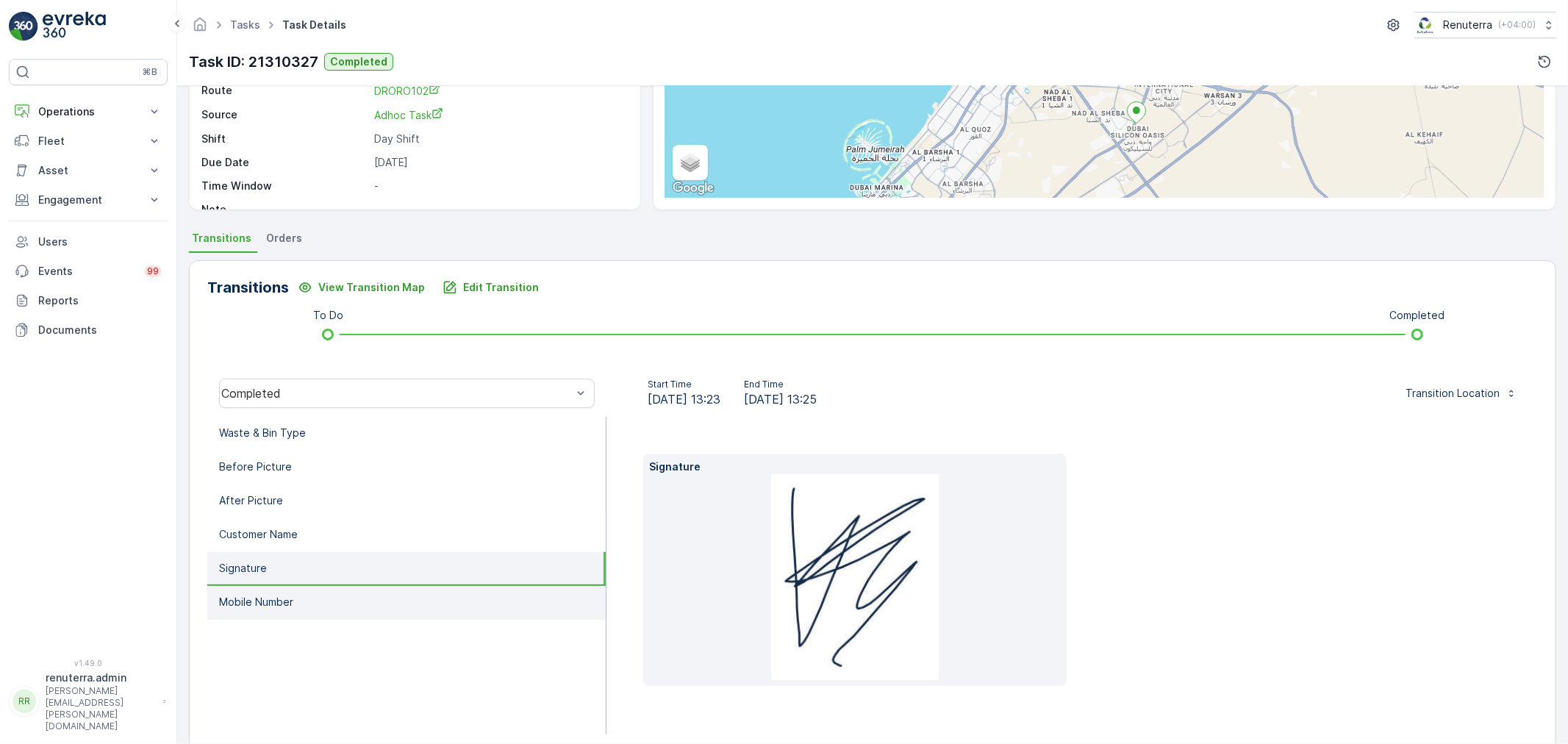
click at [317, 590] on li "Mobile Number" at bounding box center [406, 603] width 398 height 34
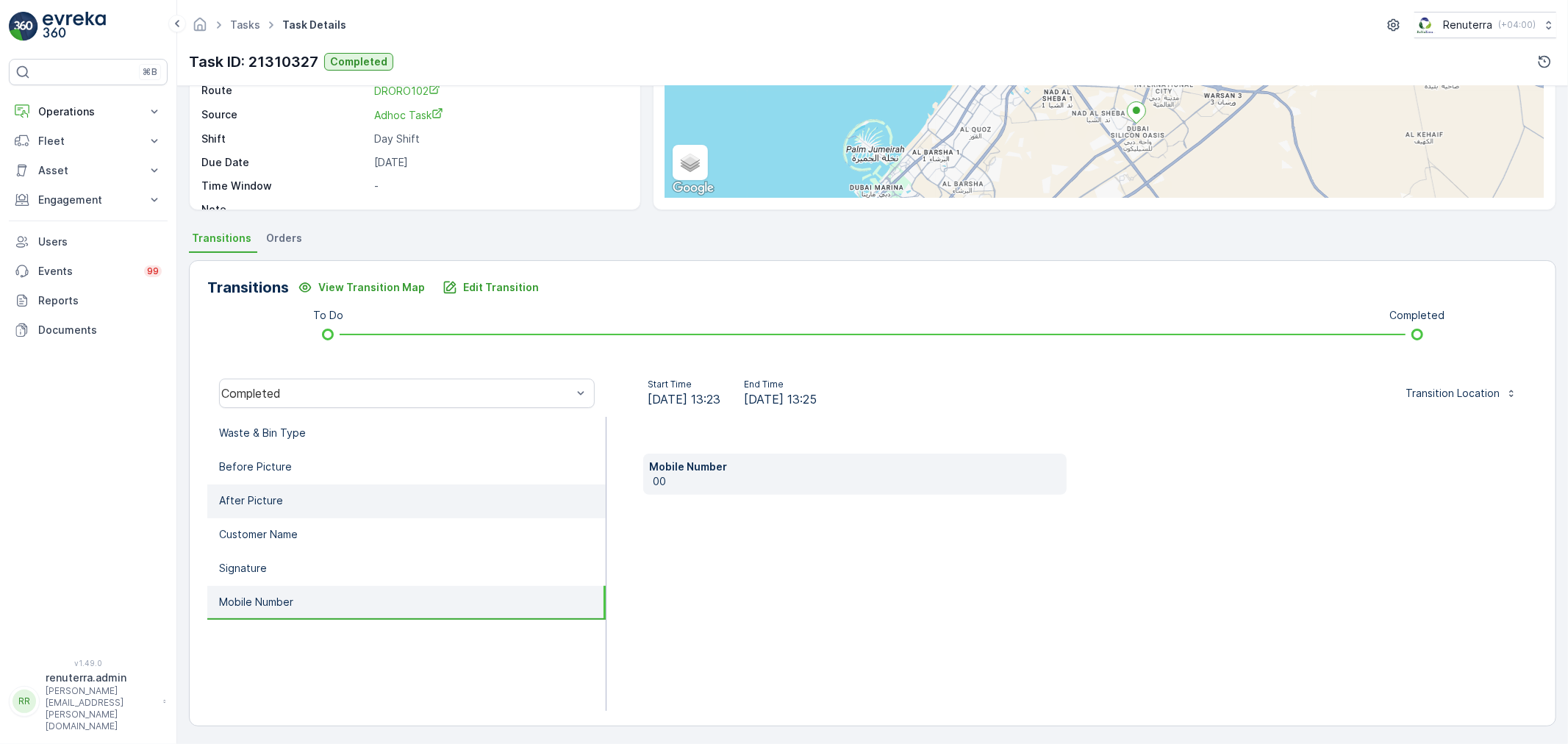
click at [307, 489] on li "After Picture" at bounding box center [406, 501] width 398 height 34
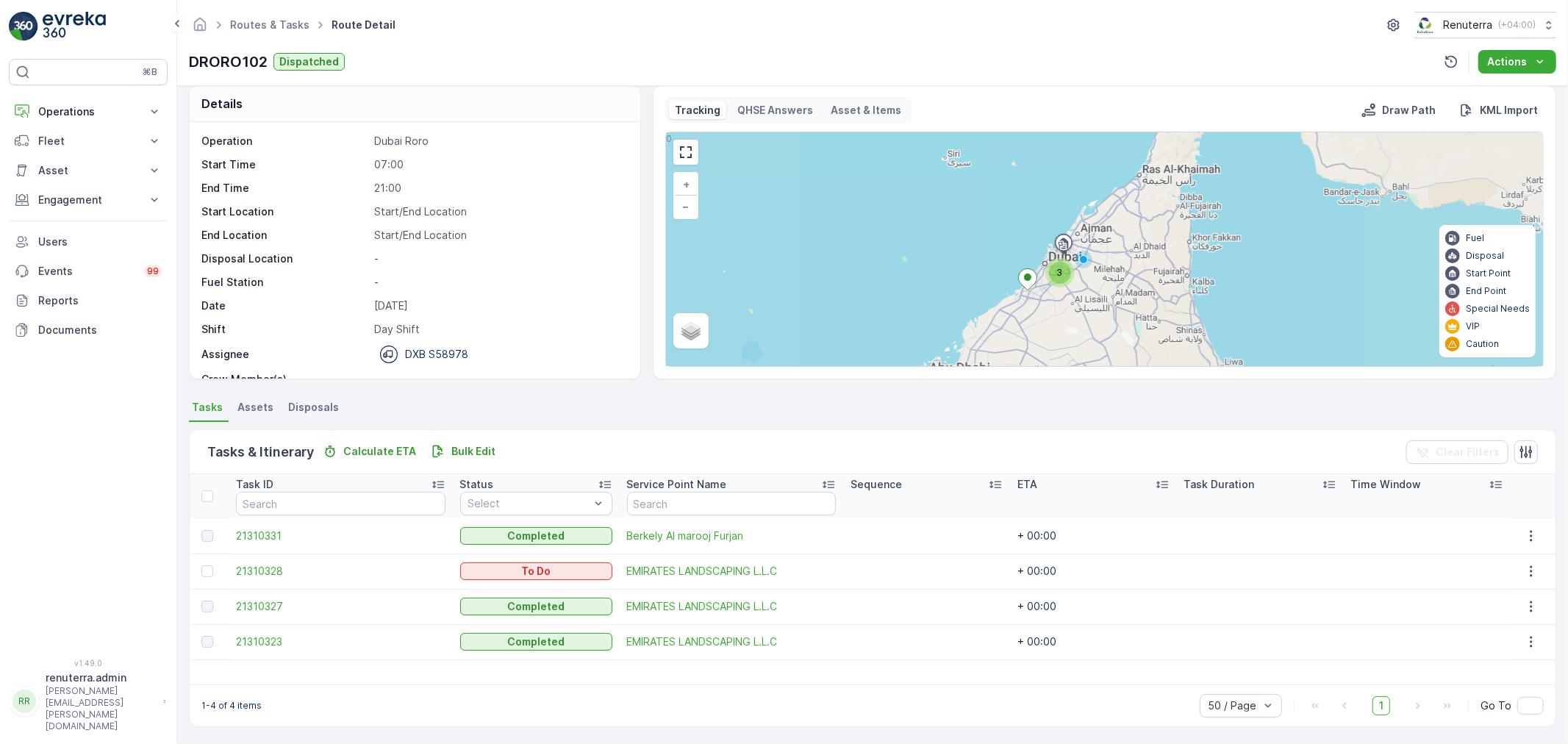
scroll to position [14, 0]
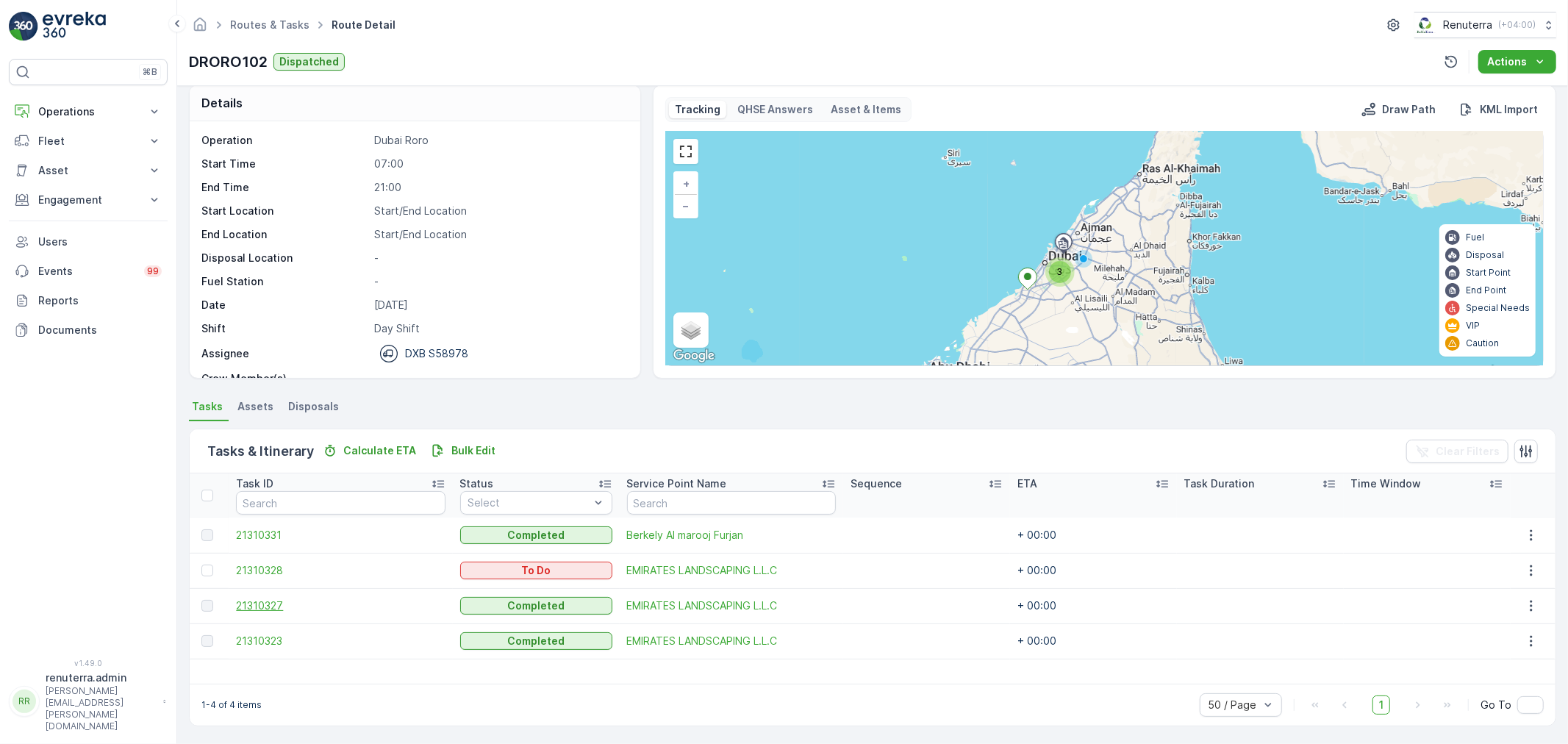
click at [290, 601] on span "21310327" at bounding box center [340, 606] width 209 height 14
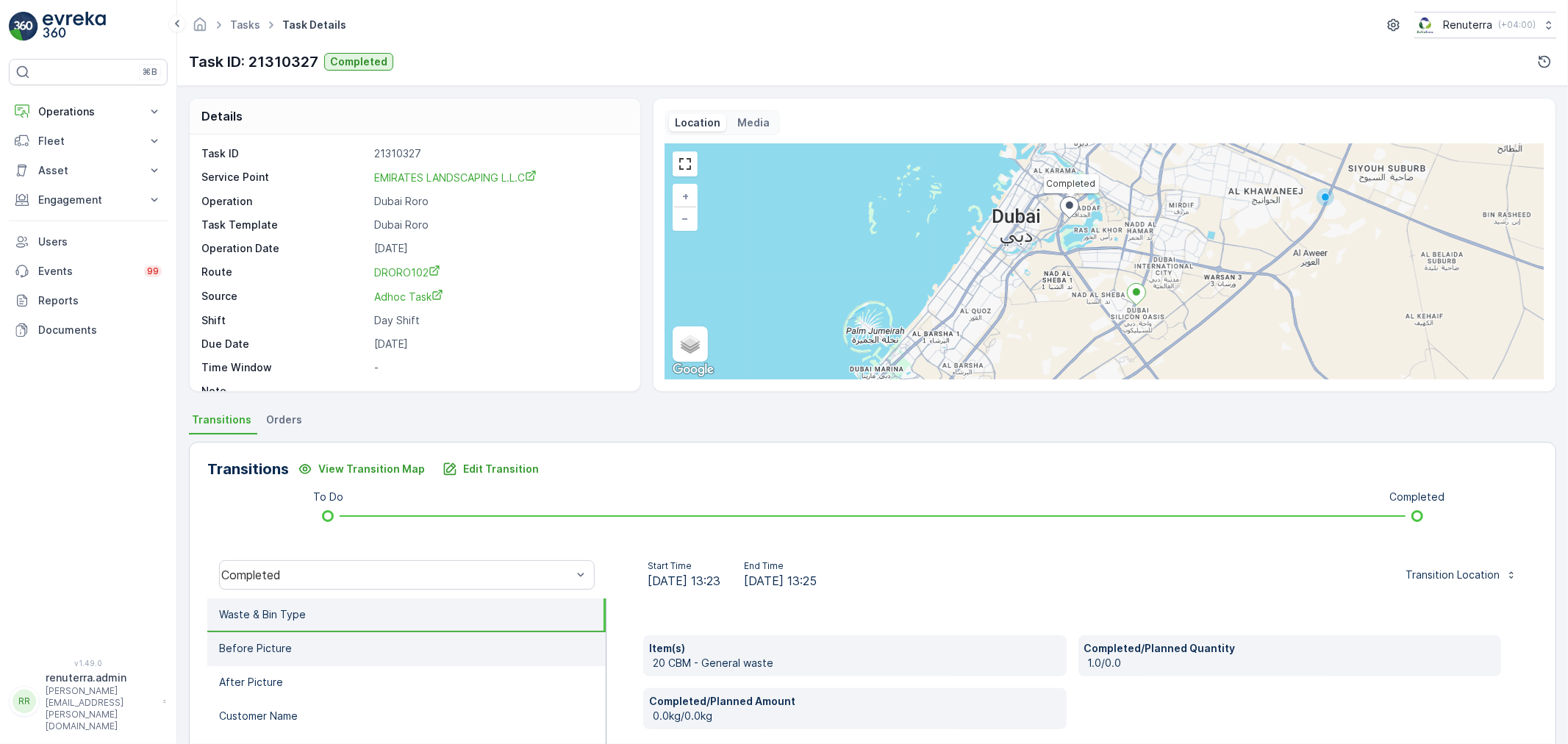
click at [296, 646] on li "Before Picture" at bounding box center [406, 649] width 398 height 34
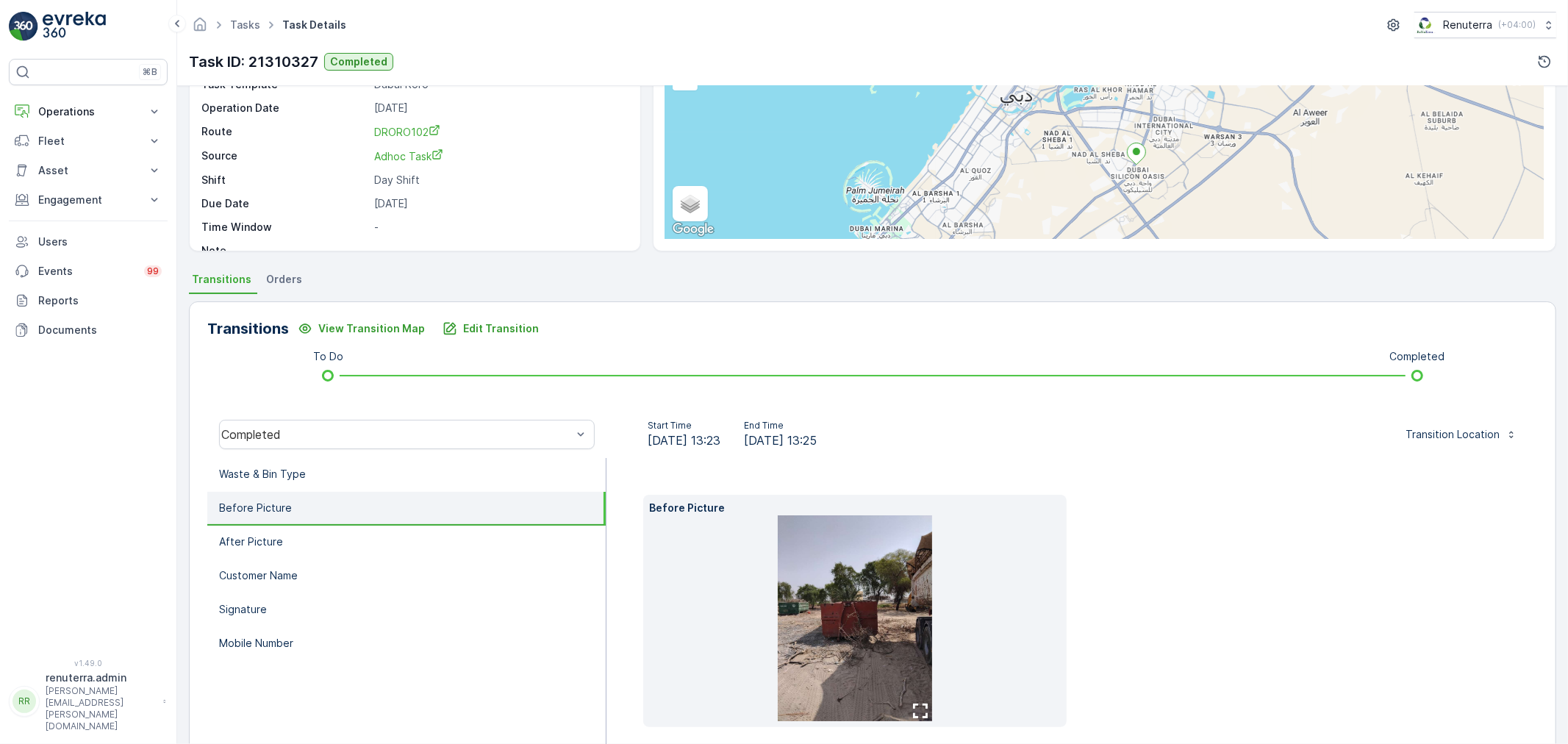
scroll to position [206, 0]
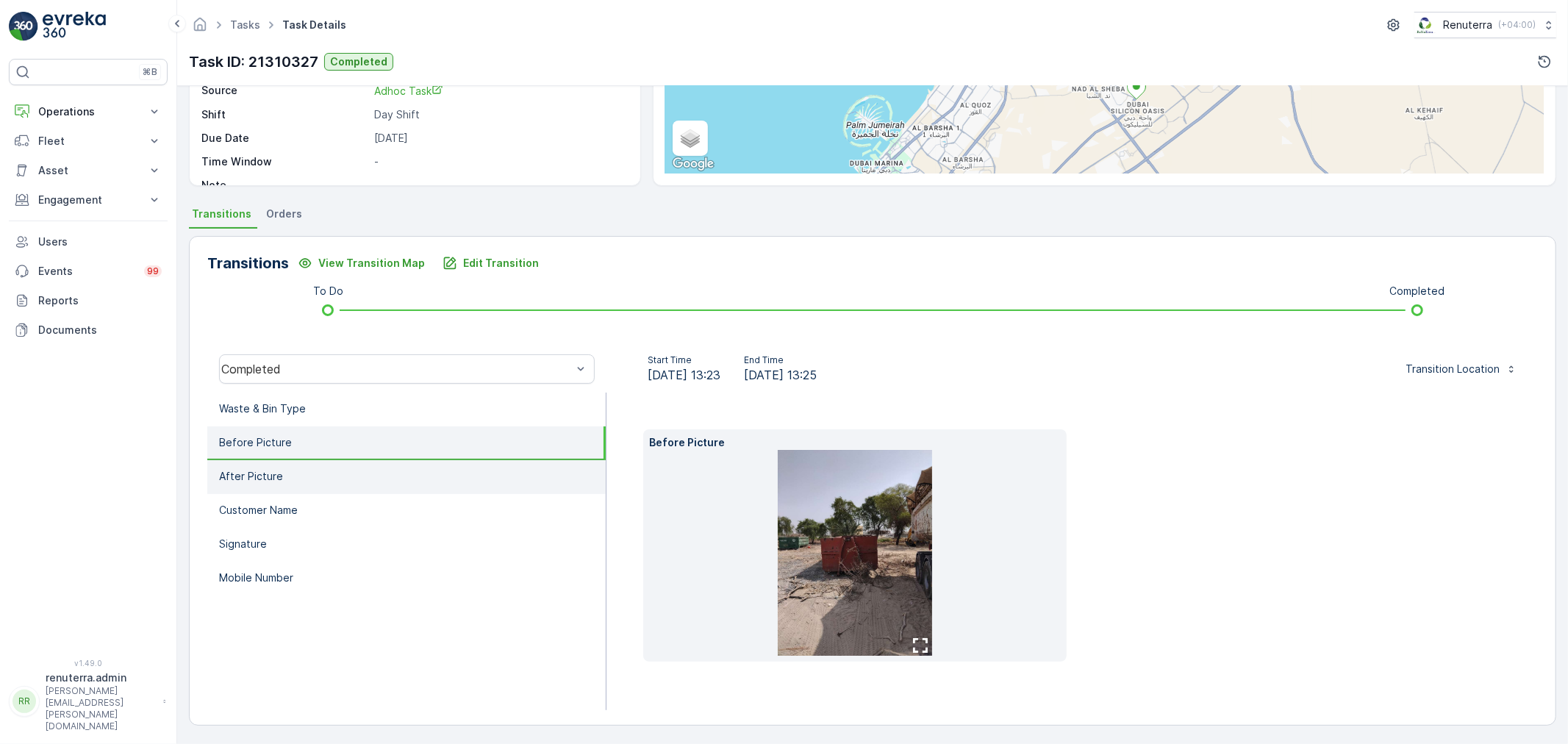
click at [285, 478] on li "After Picture" at bounding box center [406, 477] width 398 height 34
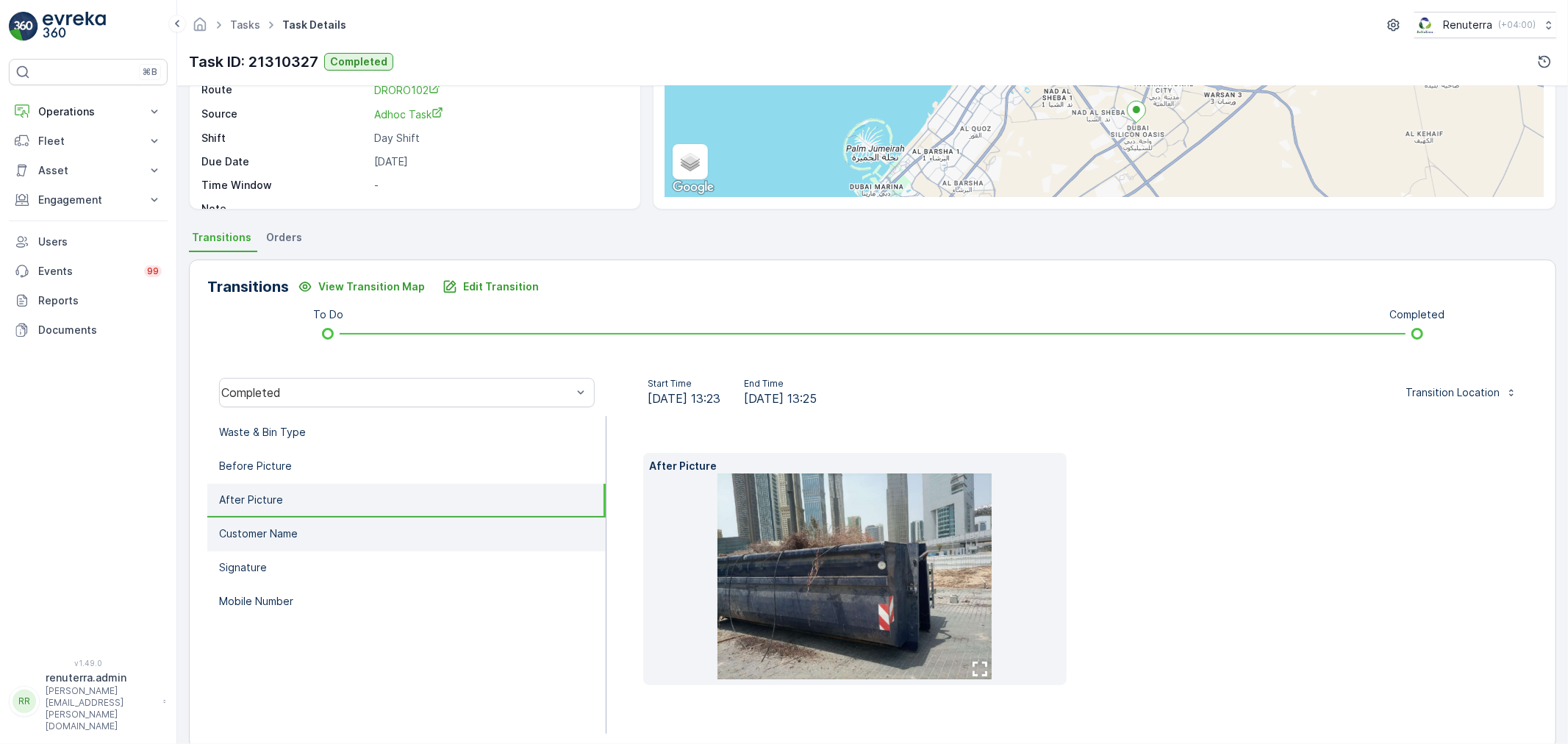
click at [297, 528] on p "Customer Name" at bounding box center [259, 533] width 79 height 14
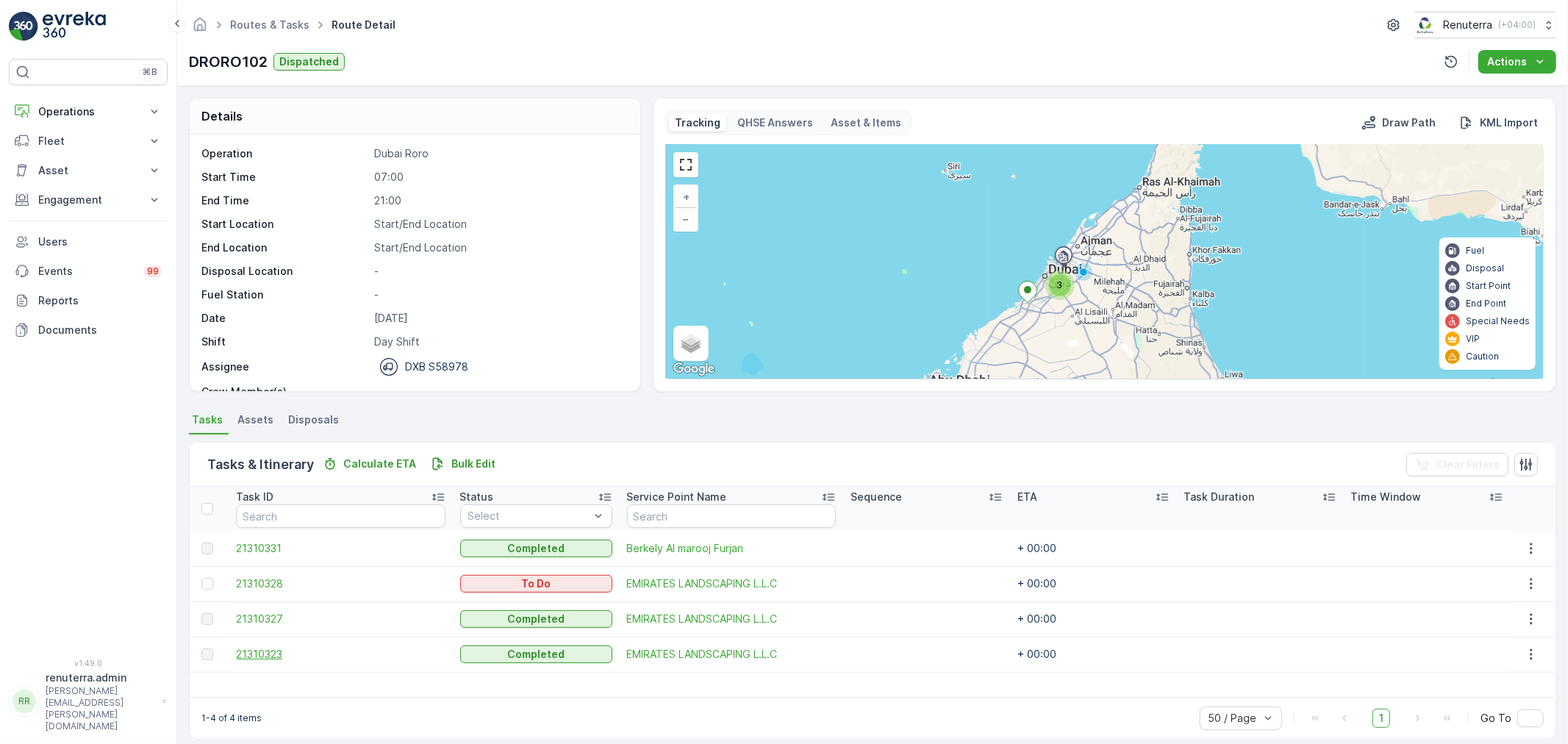
click at [270, 649] on span "21310323" at bounding box center [340, 654] width 209 height 14
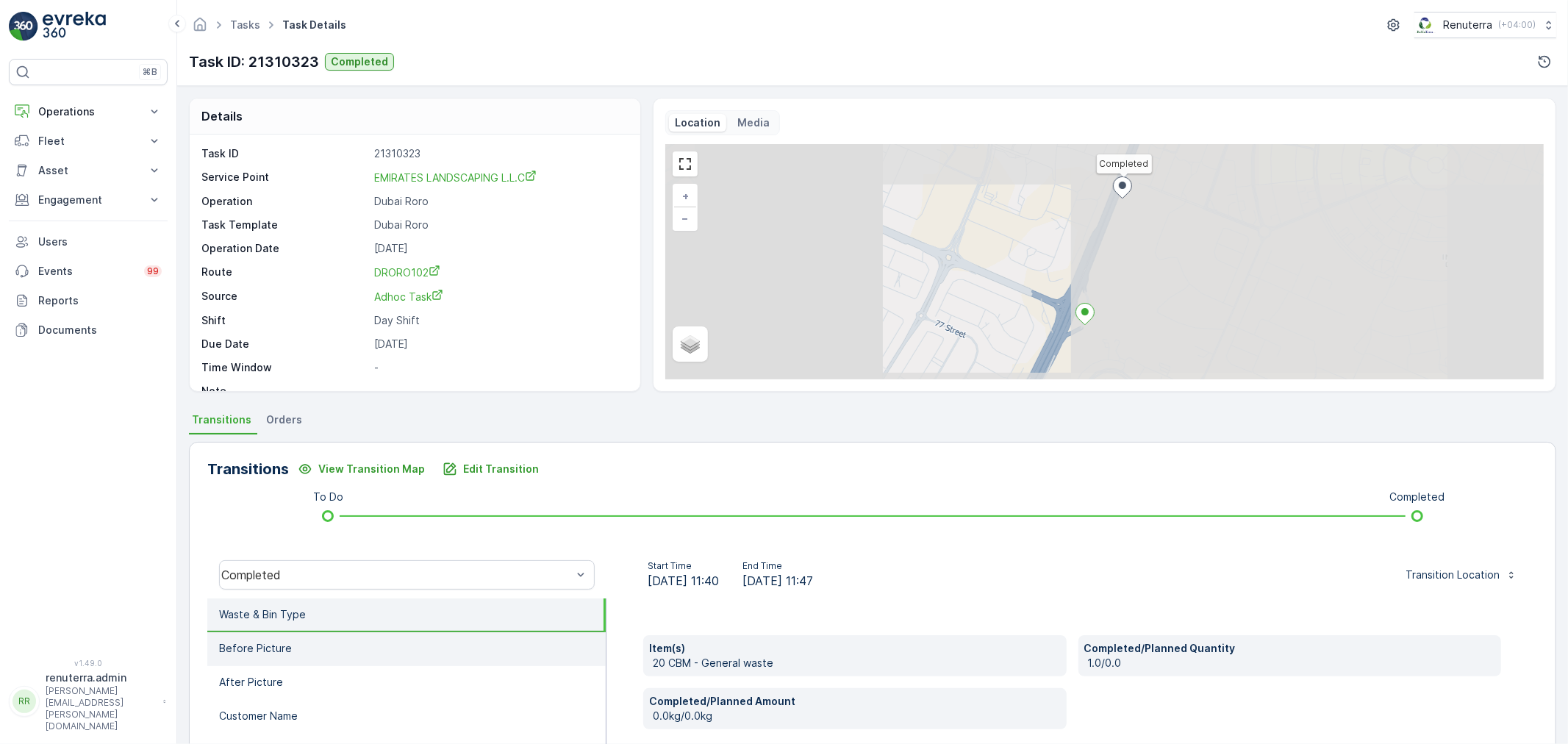
click at [307, 645] on li "Before Picture" at bounding box center [406, 649] width 398 height 34
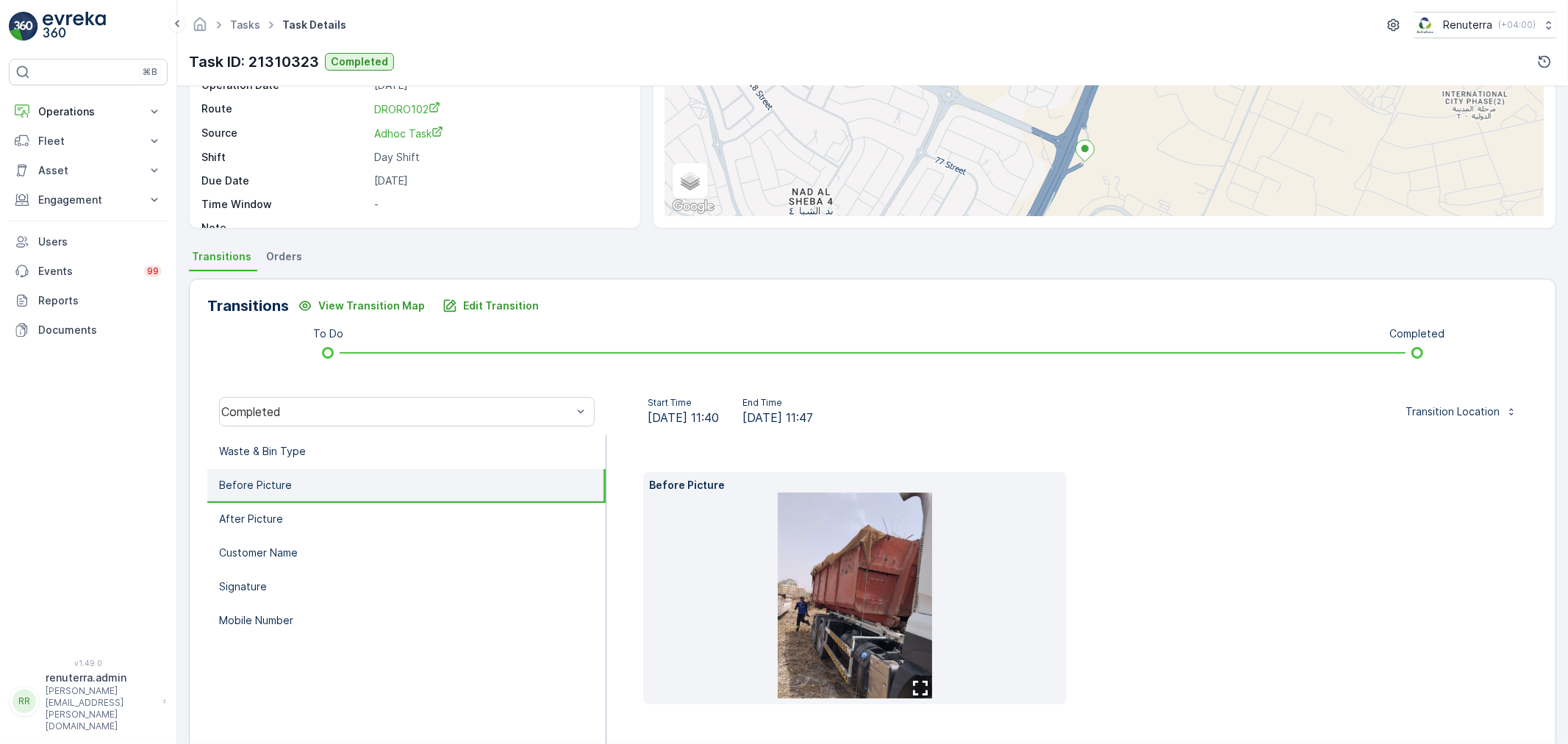
scroll to position [206, 0]
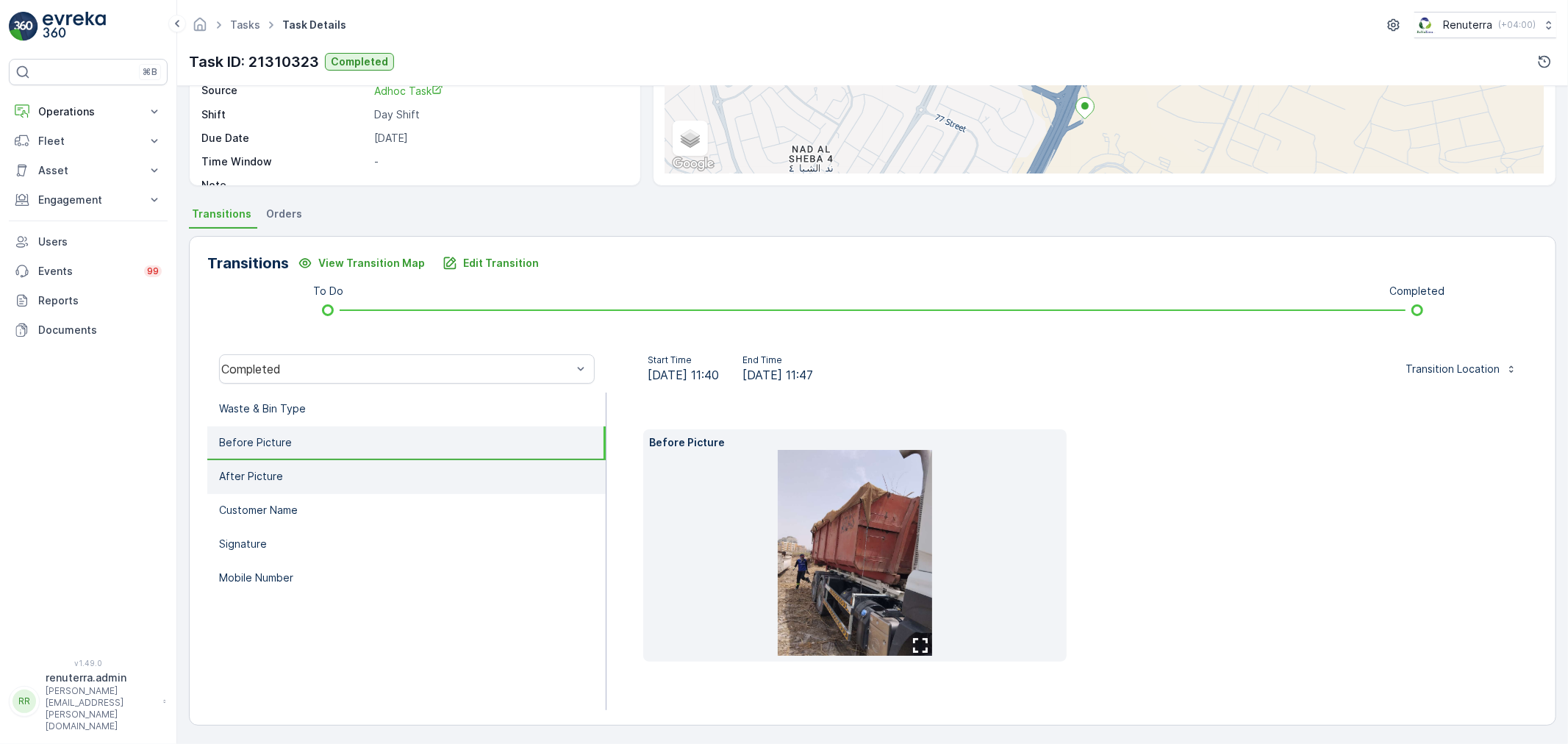
click at [274, 469] on p "After Picture" at bounding box center [251, 476] width 64 height 14
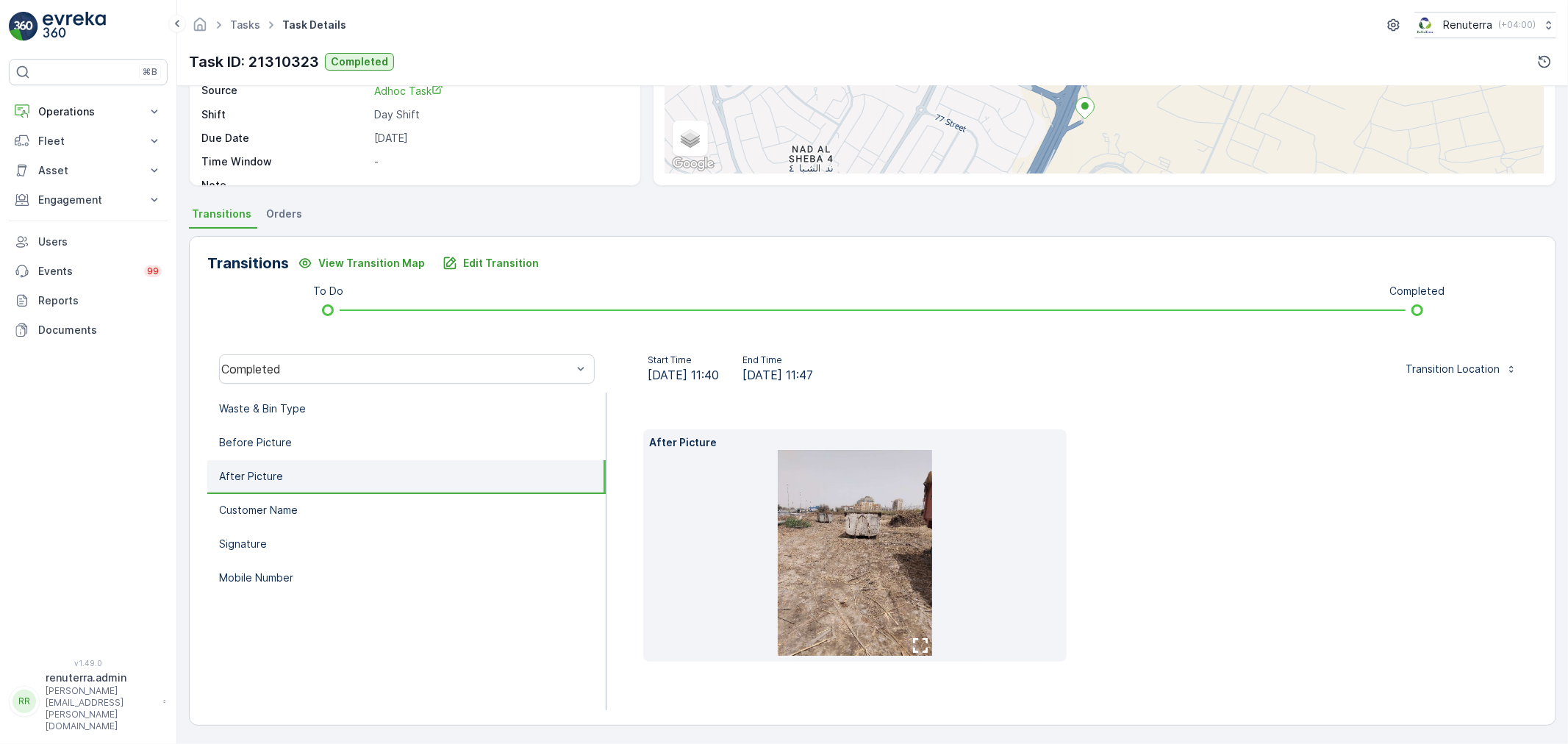
scroll to position [182, 0]
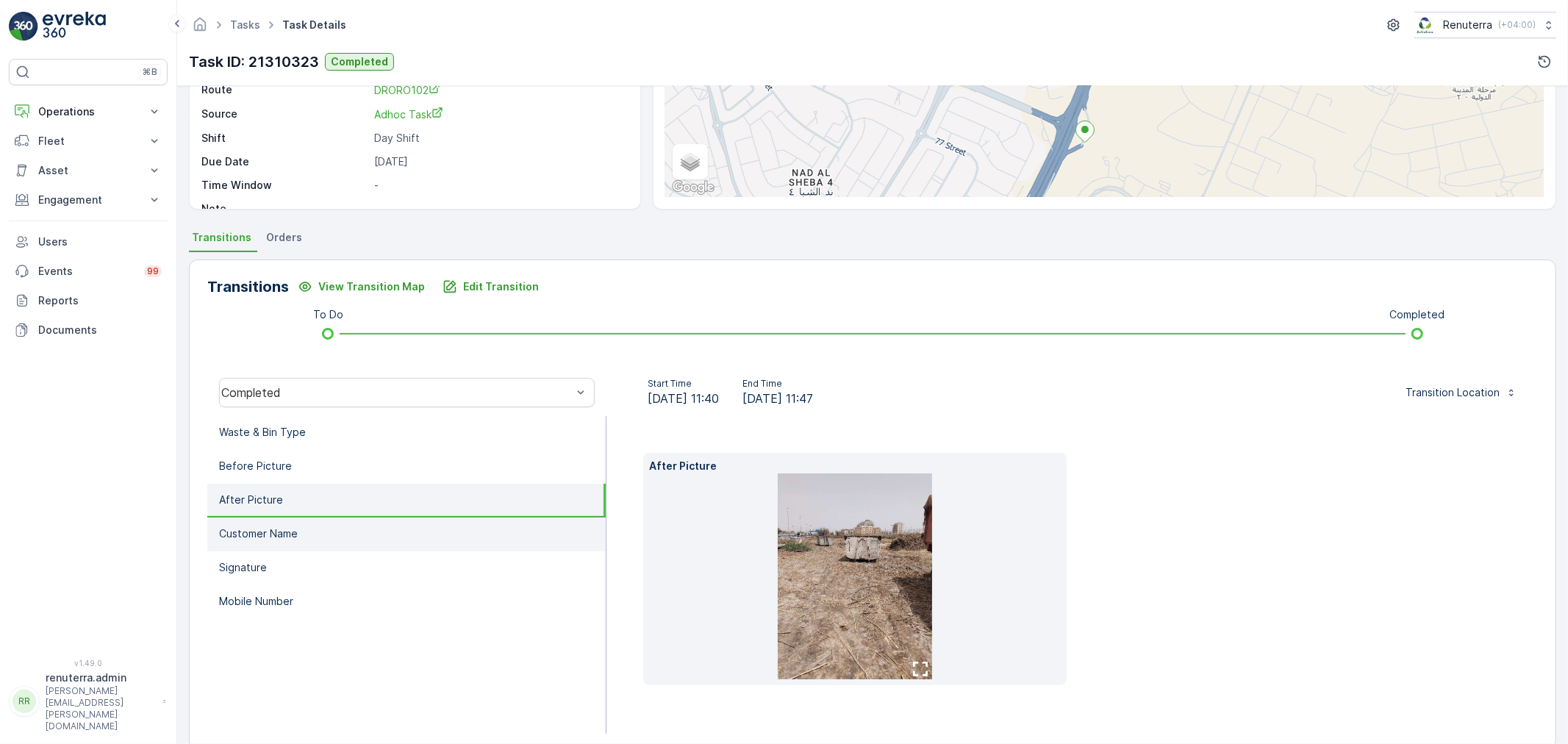
click at [289, 527] on p "Customer Name" at bounding box center [259, 533] width 79 height 14
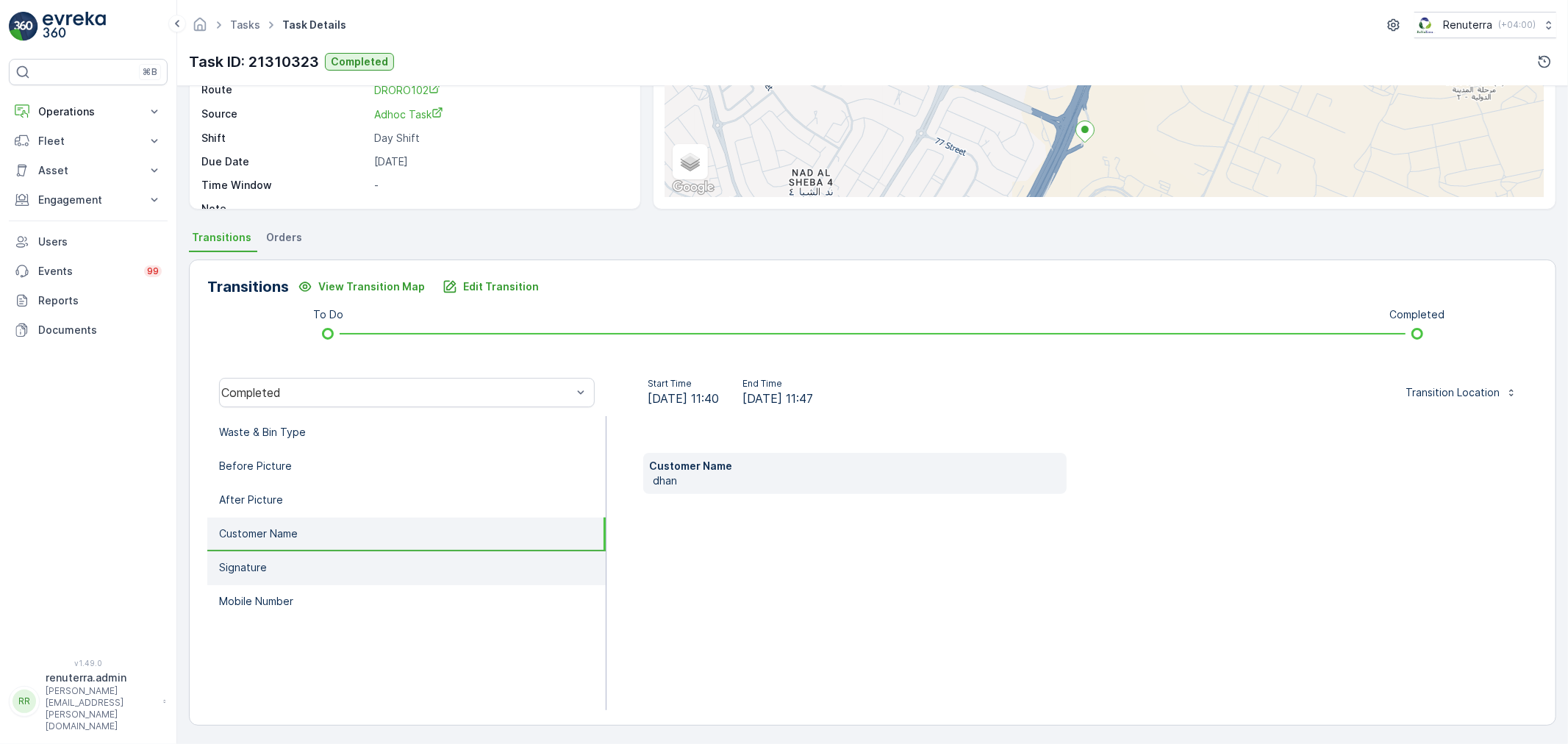
click at [289, 553] on li "Signature" at bounding box center [406, 568] width 398 height 34
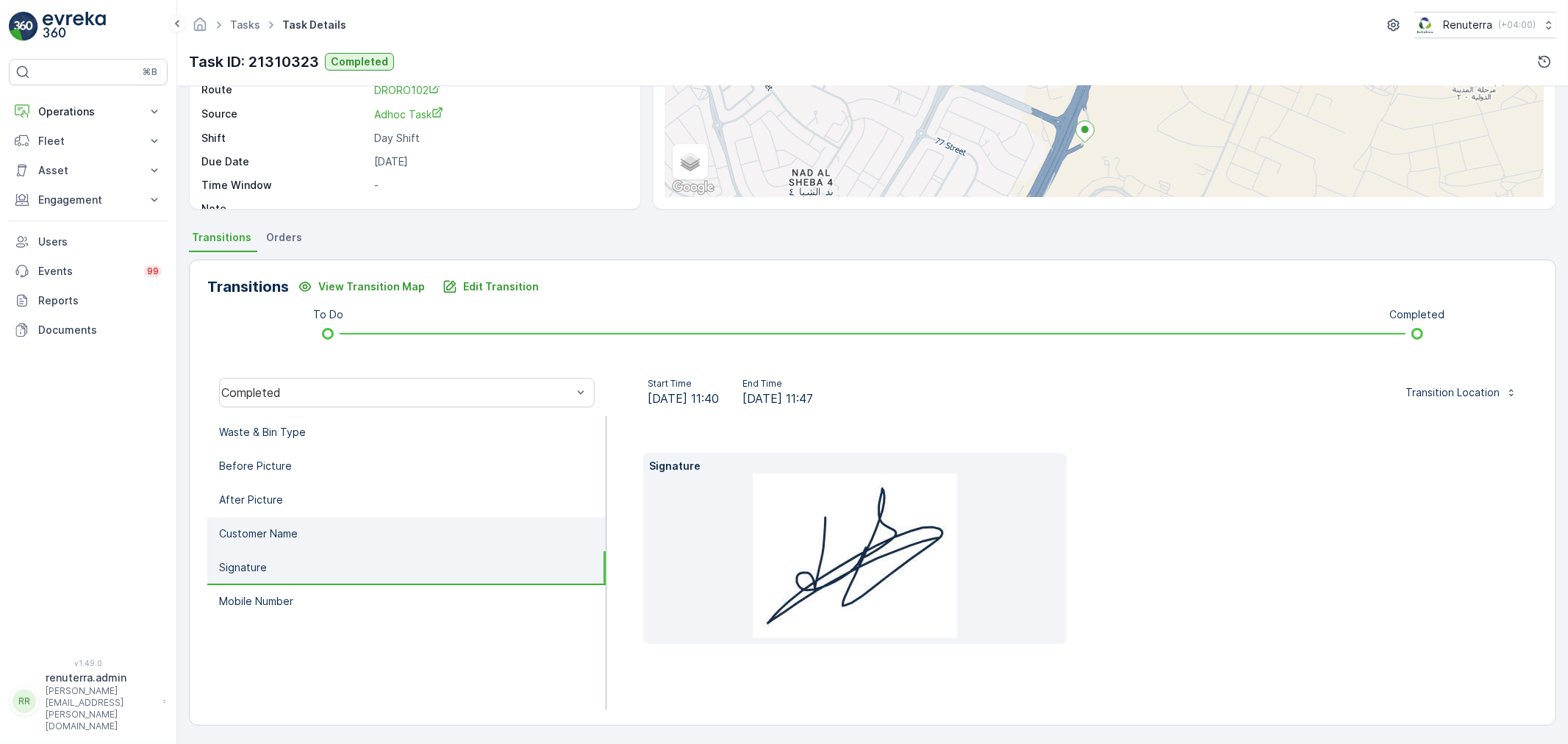
click at [289, 531] on p "Customer Name" at bounding box center [259, 533] width 79 height 14
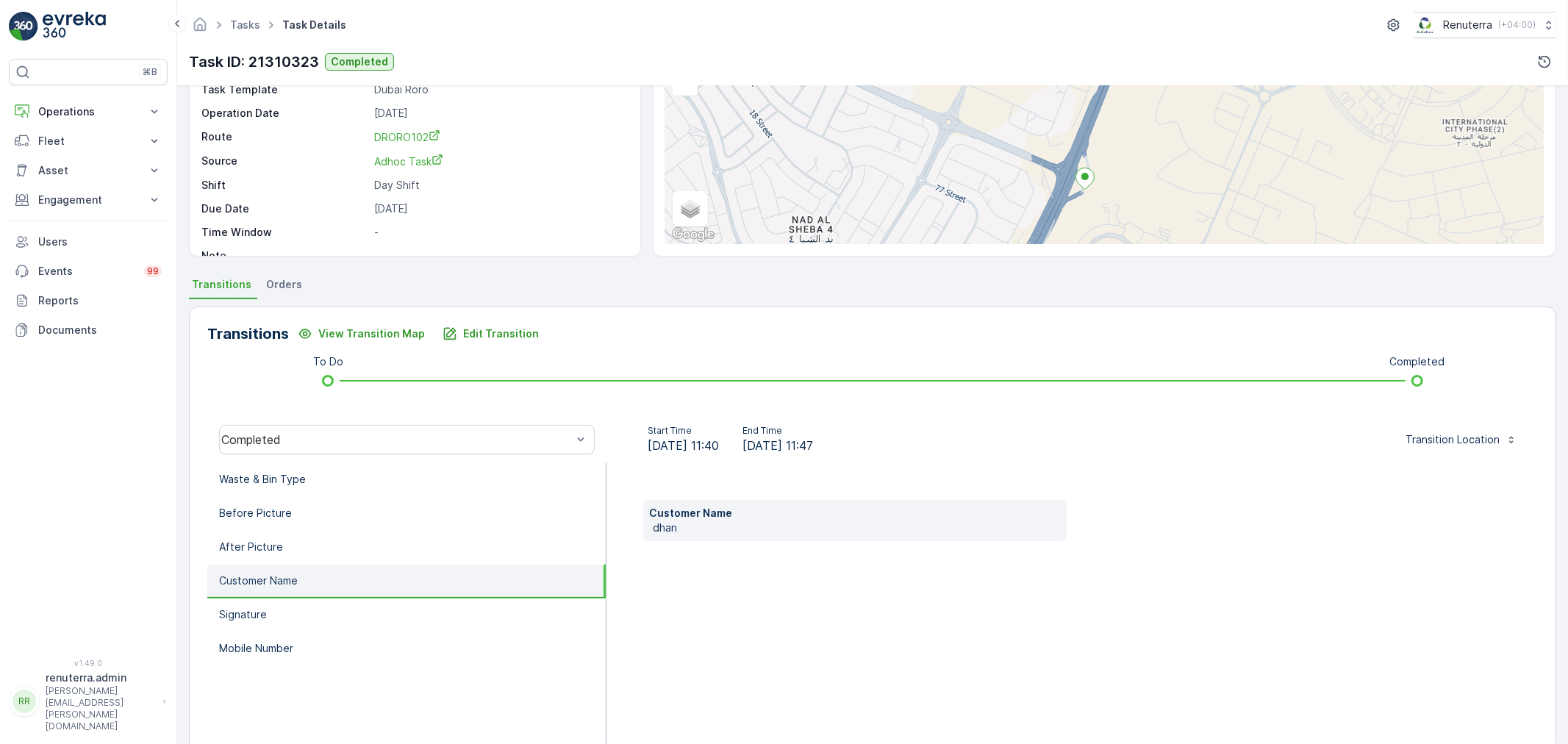
scroll to position [0, 0]
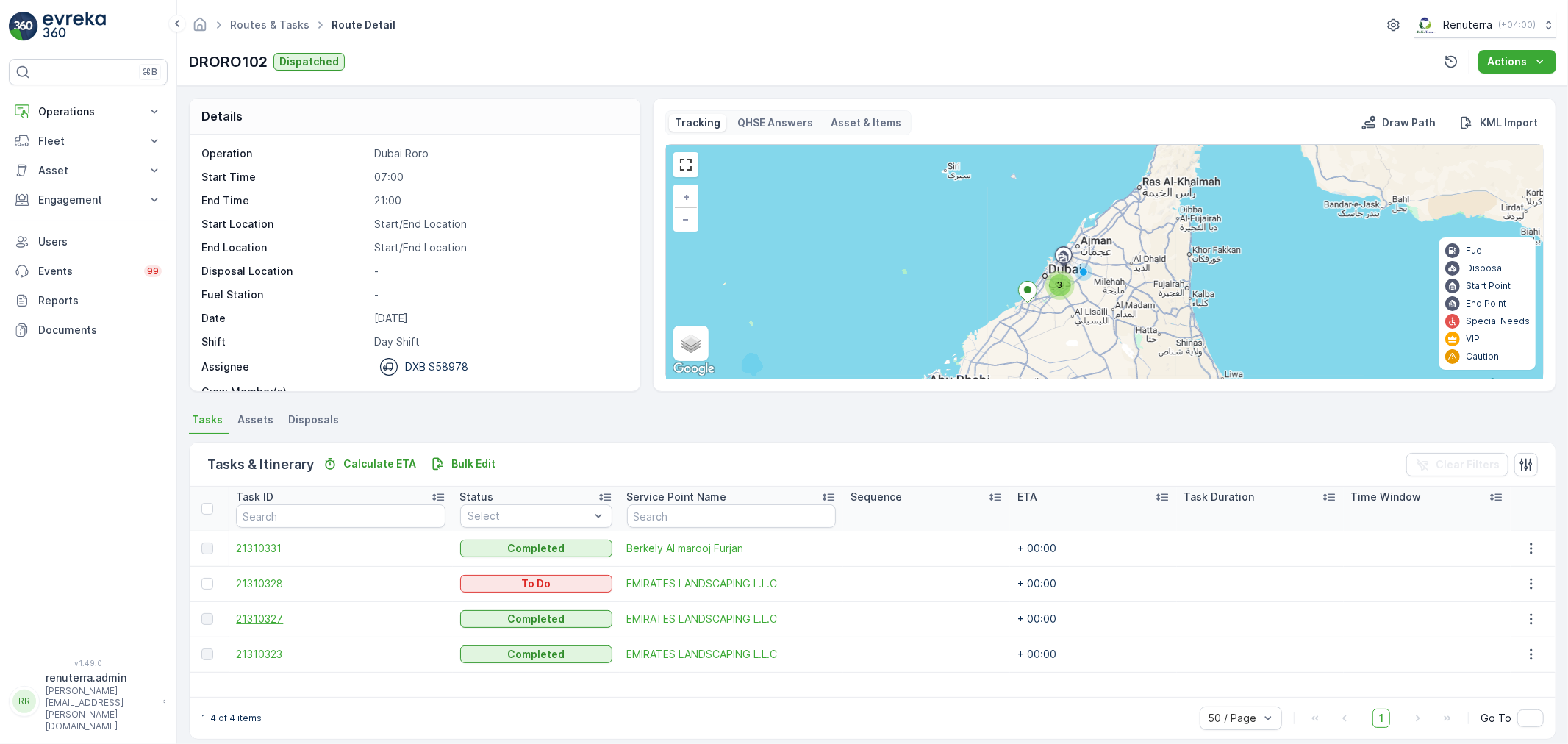
click at [261, 619] on span "21310327" at bounding box center [340, 618] width 209 height 14
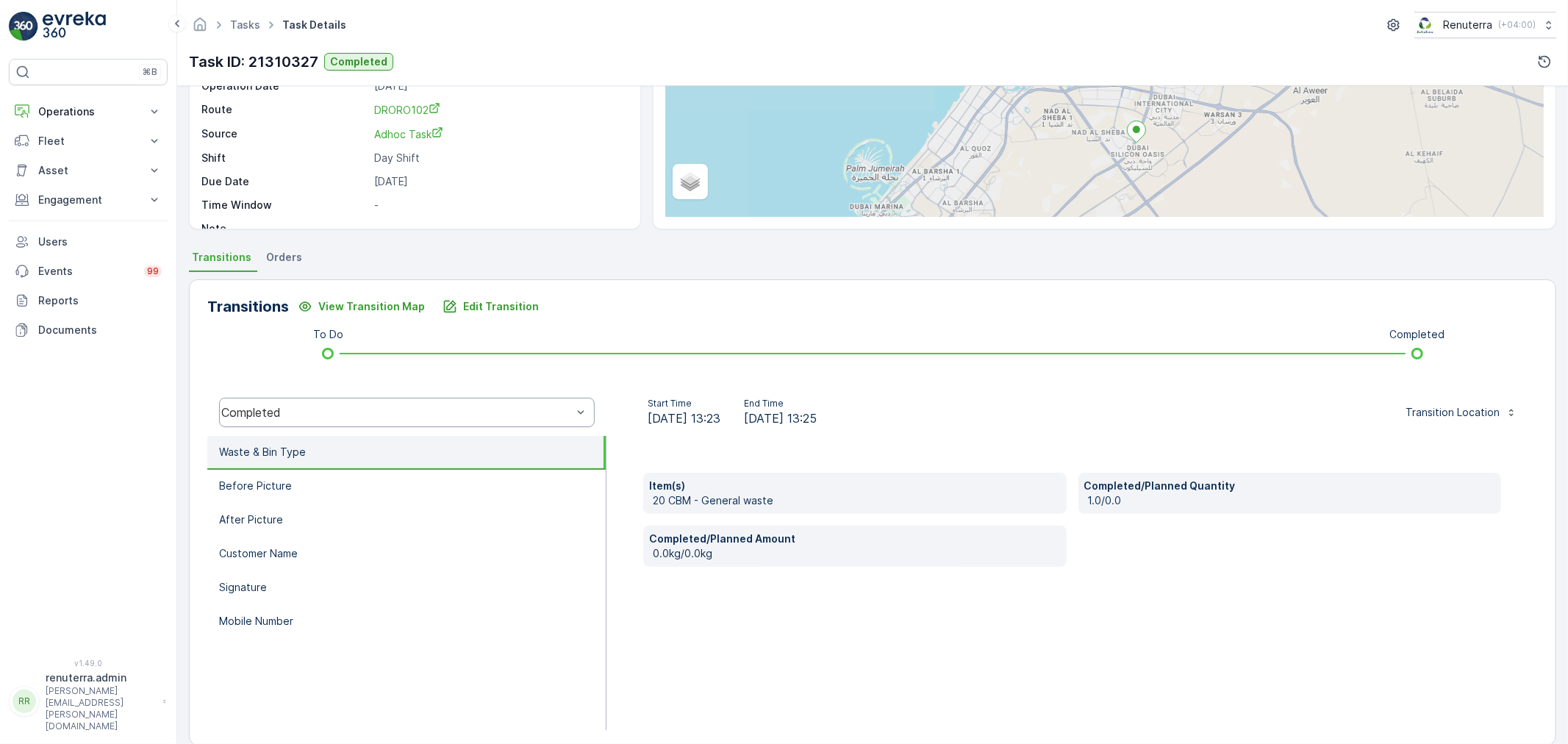
scroll to position [181, 0]
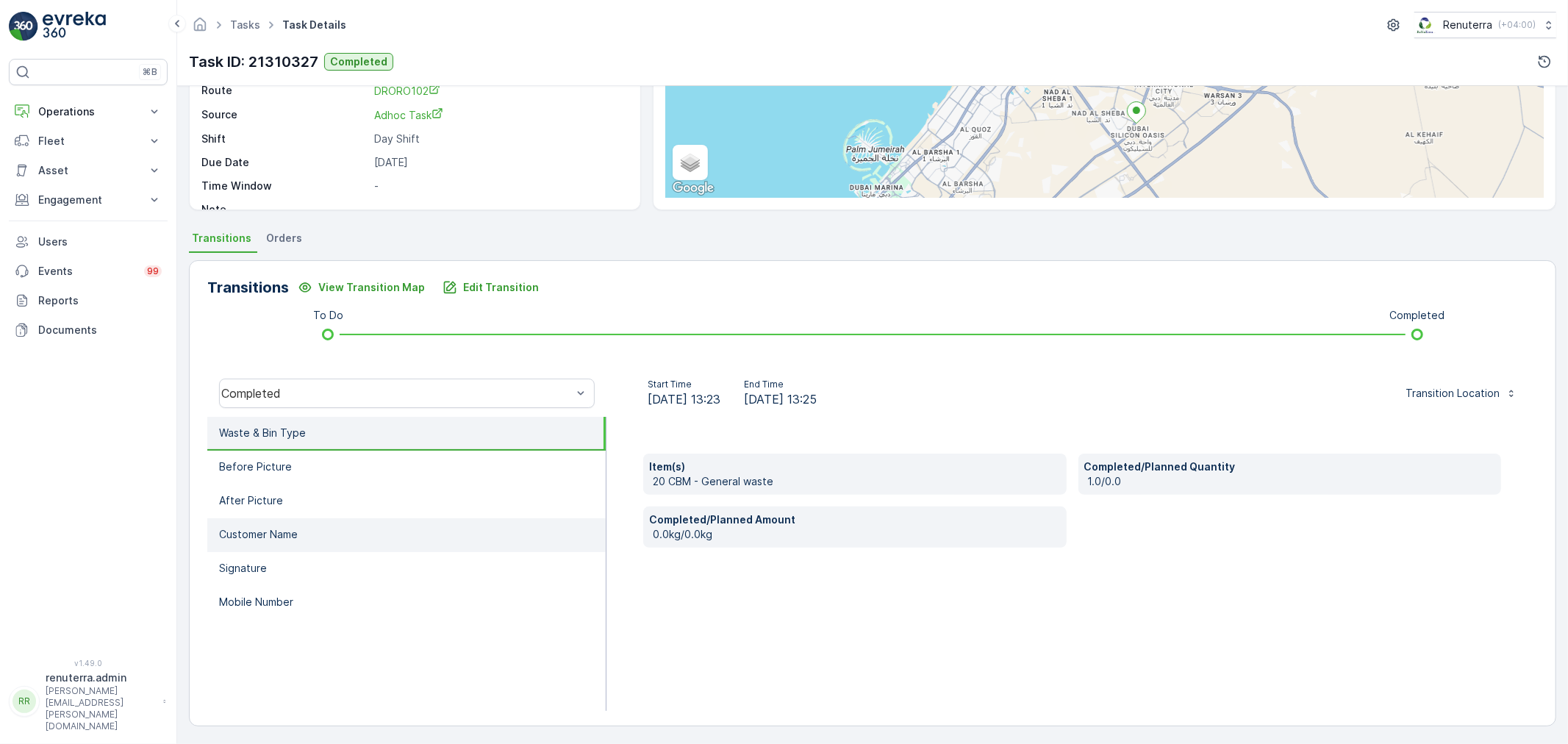
click at [284, 520] on li "Customer Name" at bounding box center [406, 535] width 398 height 34
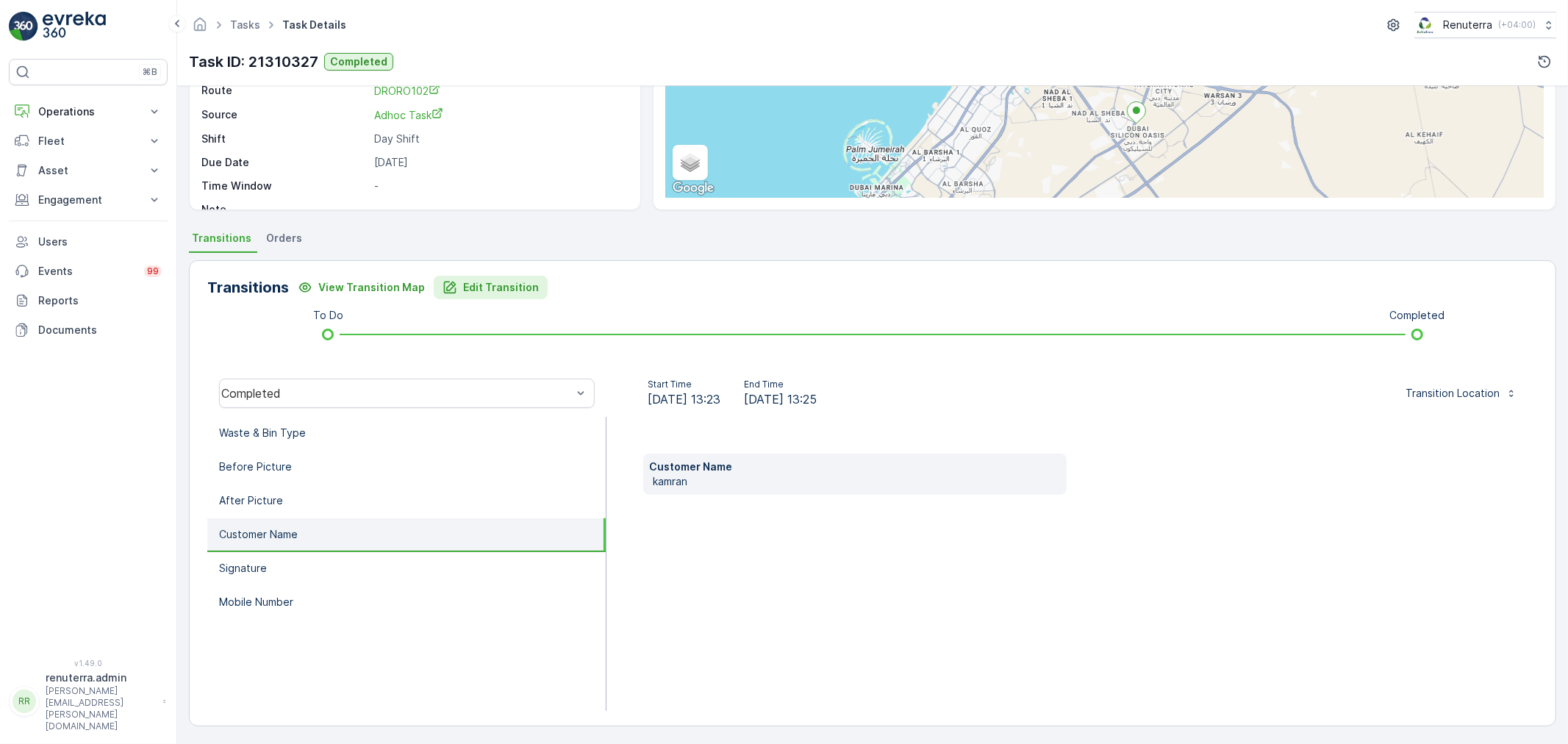
click at [489, 287] on p "Edit Transition" at bounding box center [501, 287] width 76 height 14
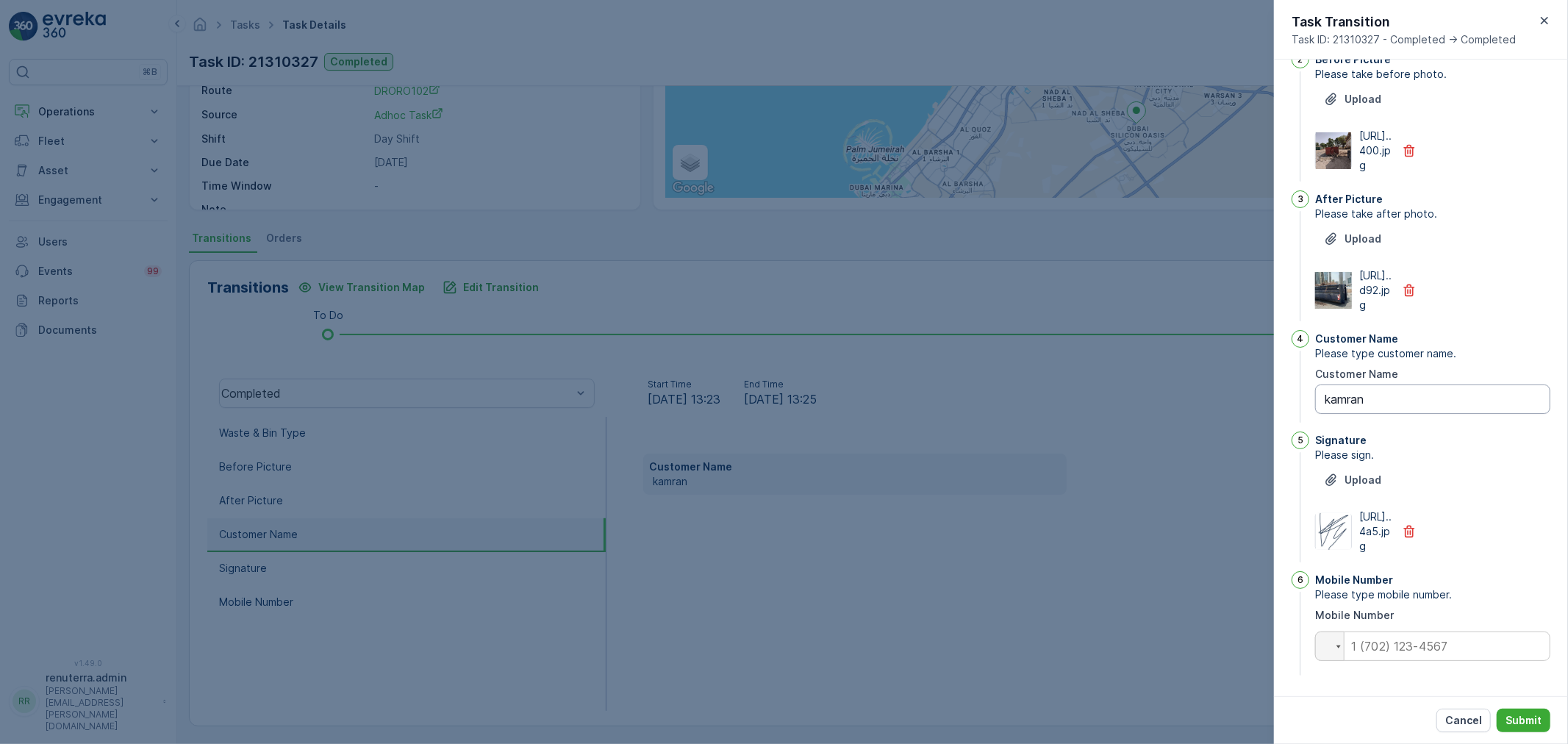
scroll to position [204, 0]
click at [1408, 157] on icon "button" at bounding box center [1409, 151] width 11 height 13
click at [1408, 284] on icon "button" at bounding box center [1409, 290] width 11 height 13
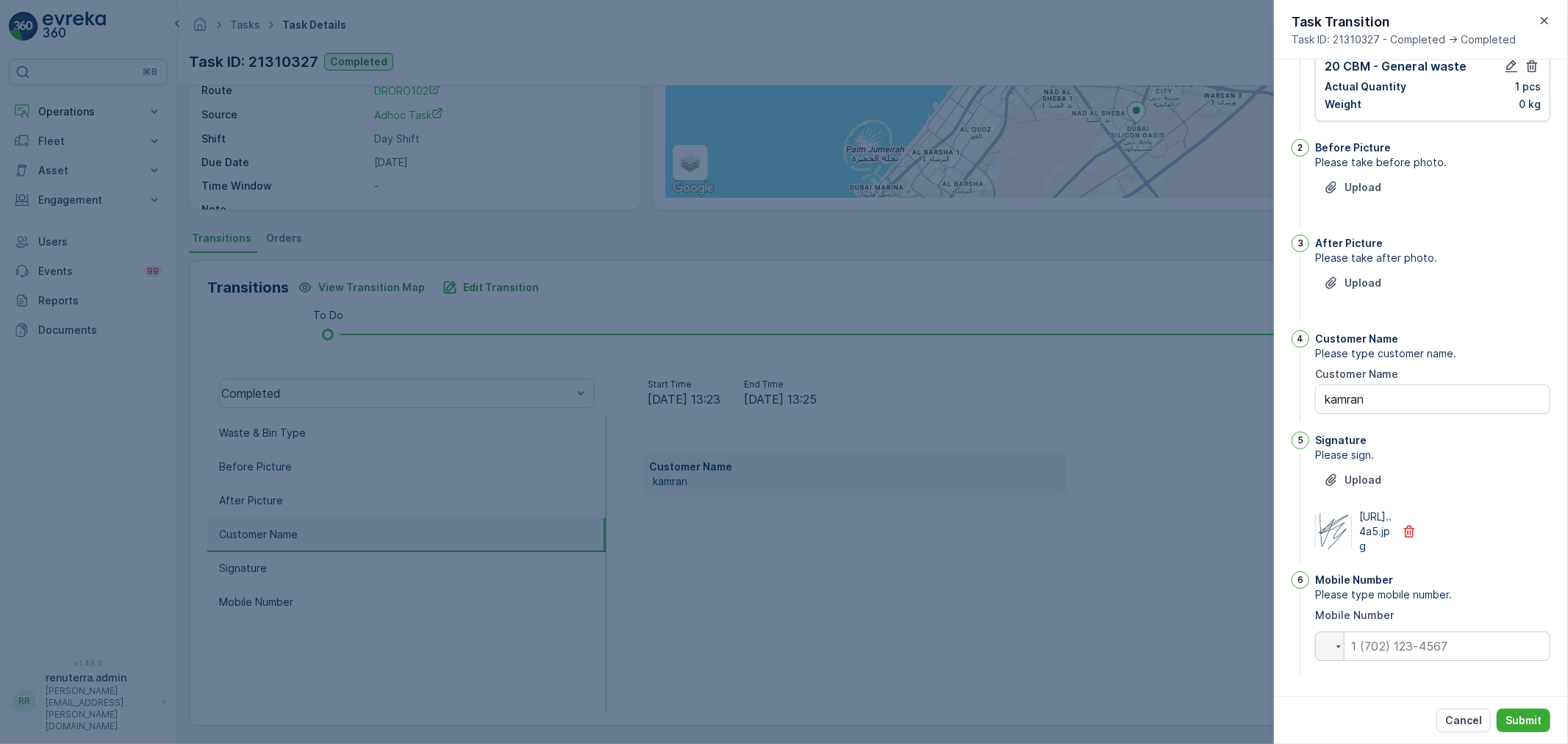
scroll to position [140, 0]
click at [1414, 524] on icon "button" at bounding box center [1408, 531] width 14 height 14
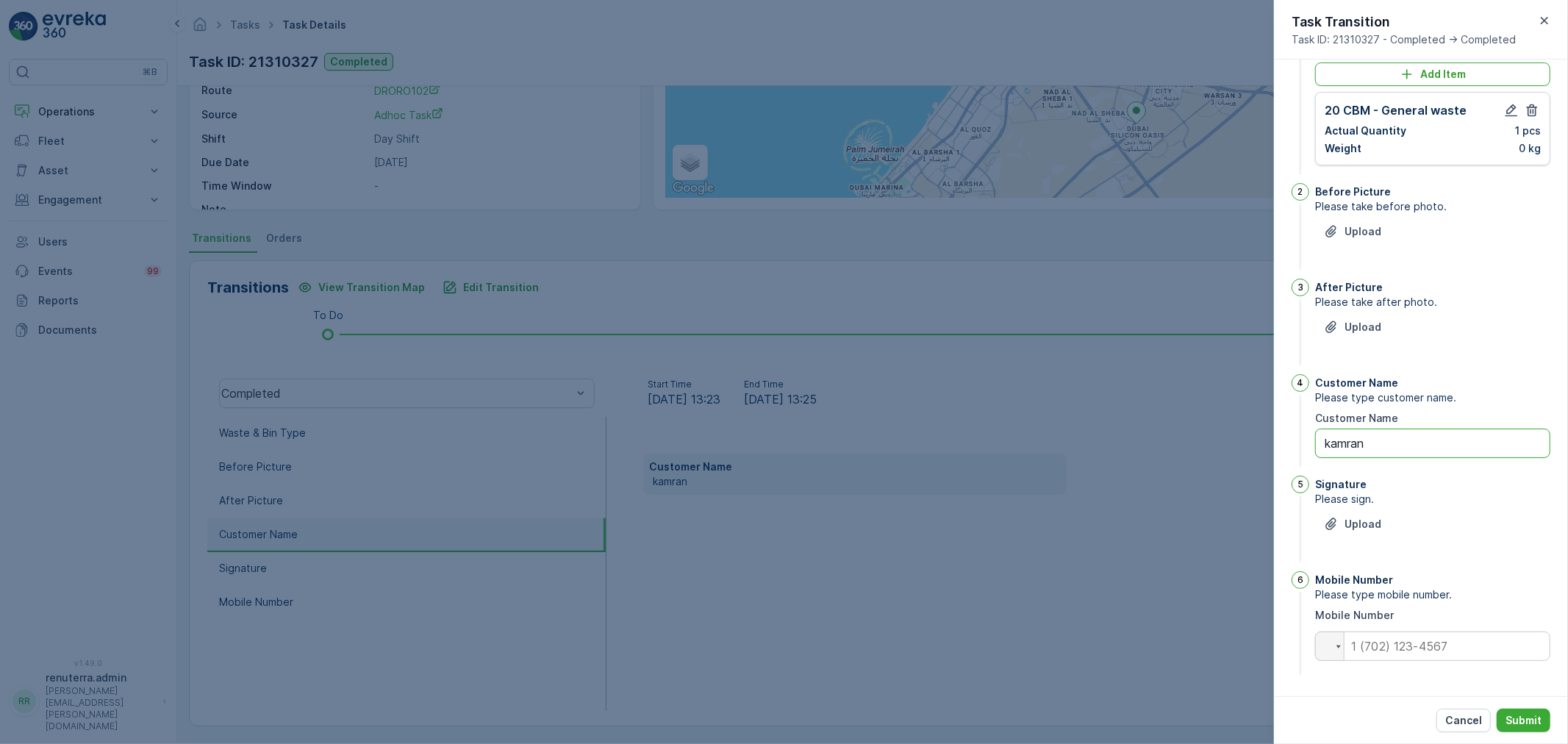
drag, startPoint x: 1421, startPoint y: 438, endPoint x: 1131, endPoint y: 458, distance: 290.7
click at [1131, 458] on div "Tasks Task Details Renuterra ( +04:00 ) Task ID: 21310327 Completed Details Tas…" at bounding box center [872, 372] width 1391 height 744
type Name "D"
type Name "duplicate task"
click at [1453, 635] on input "tel" at bounding box center [1433, 646] width 235 height 29
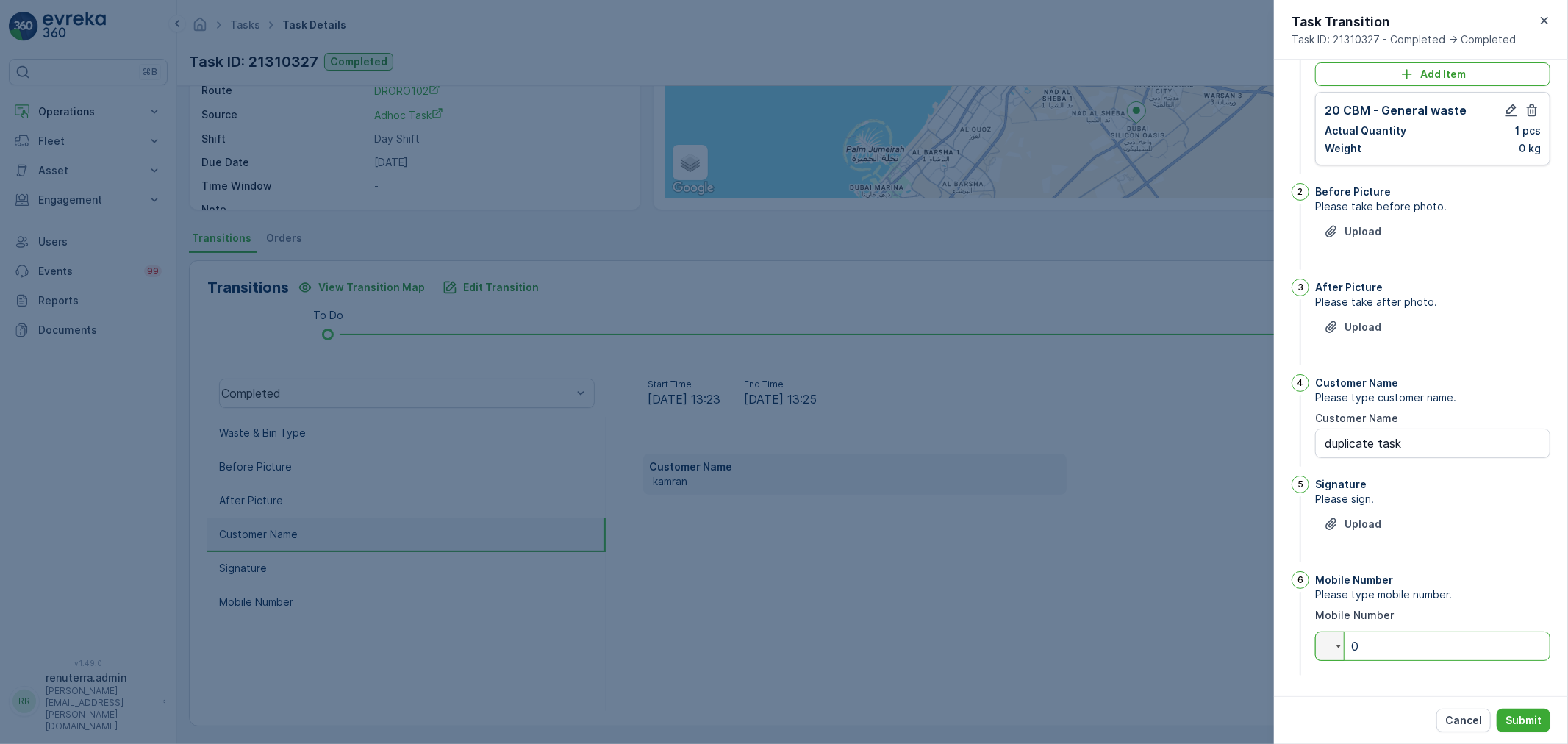
type input "0"
click at [1468, 339] on div "Upload" at bounding box center [1433, 336] width 235 height 41
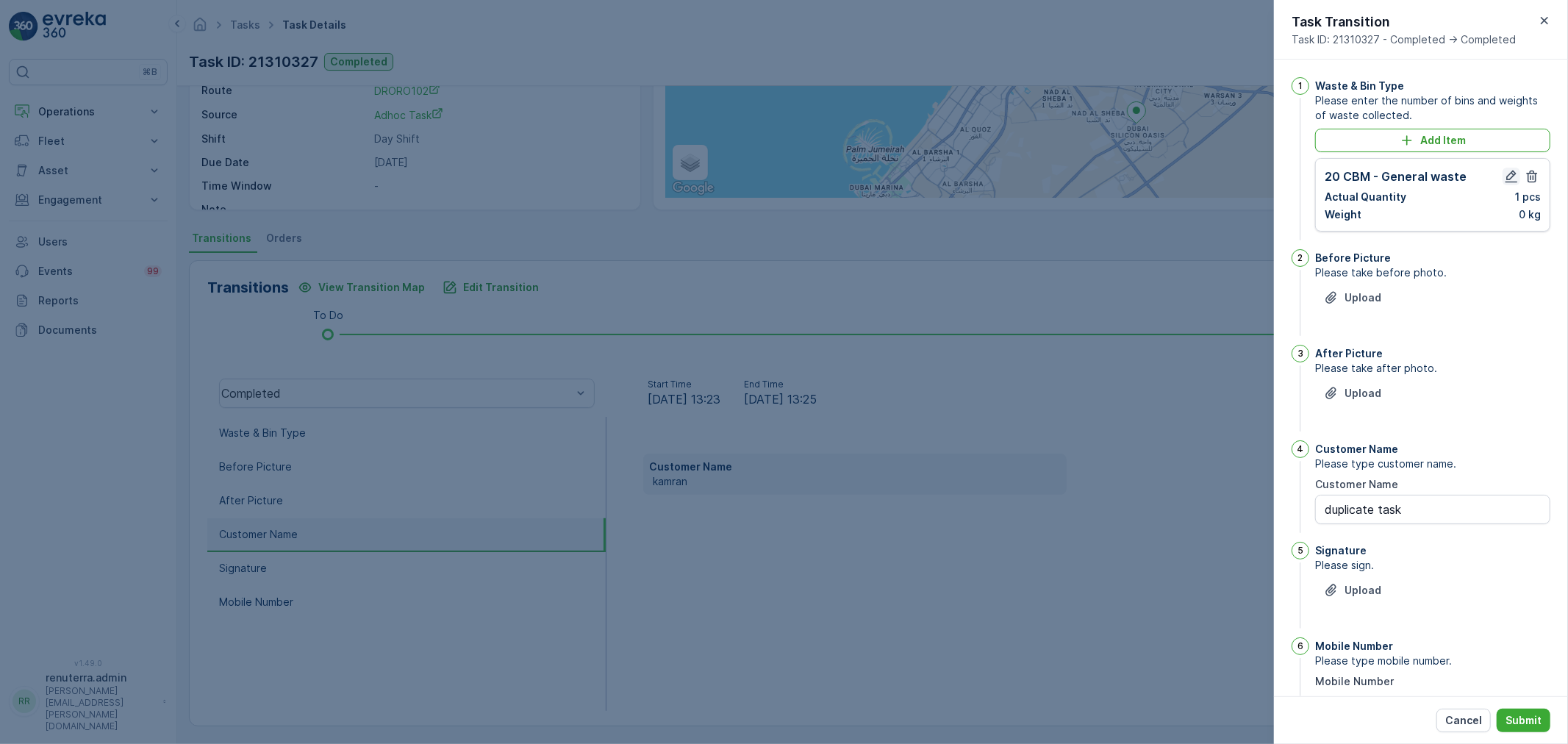
click at [1510, 171] on icon "button" at bounding box center [1512, 177] width 13 height 13
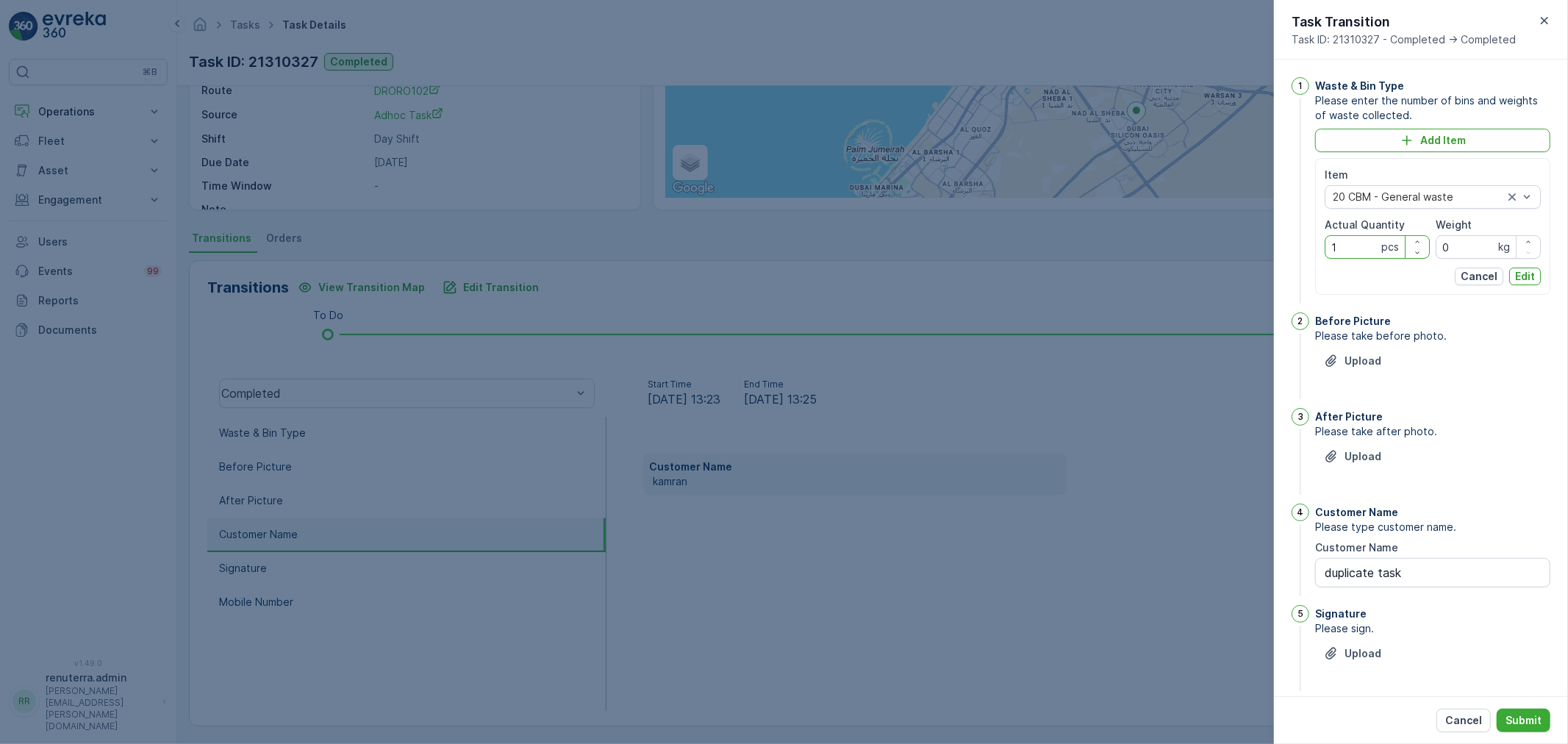
drag, startPoint x: 1353, startPoint y: 247, endPoint x: 1213, endPoint y: 243, distance: 140.1
click at [1213, 243] on div "Tasks Task Details Renuterra ( +04:00 ) Task ID: 21310327 Completed Details Tas…" at bounding box center [872, 372] width 1391 height 744
type Quantity "0"
click at [1531, 269] on p "Edit" at bounding box center [1525, 276] width 20 height 14
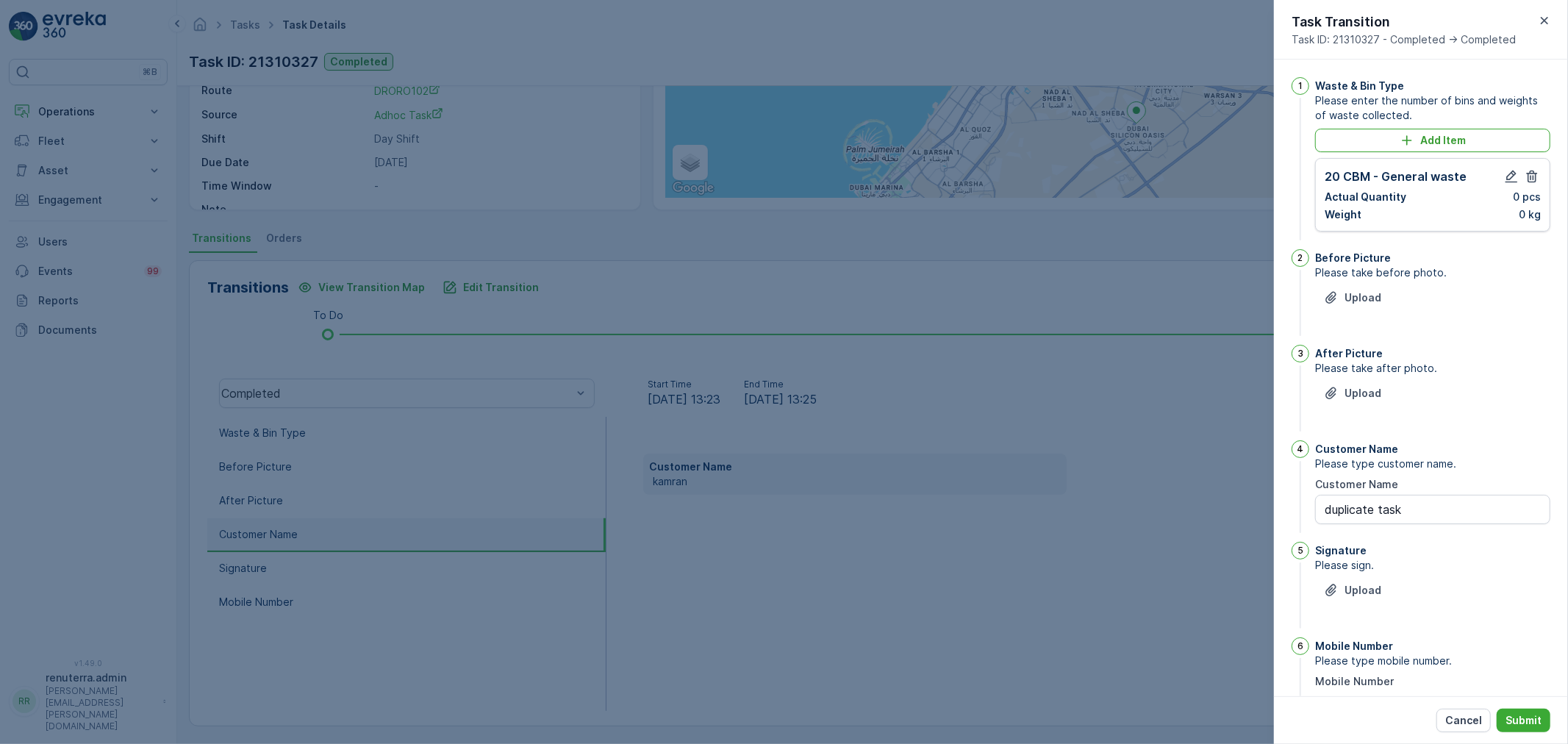
scroll to position [67, 0]
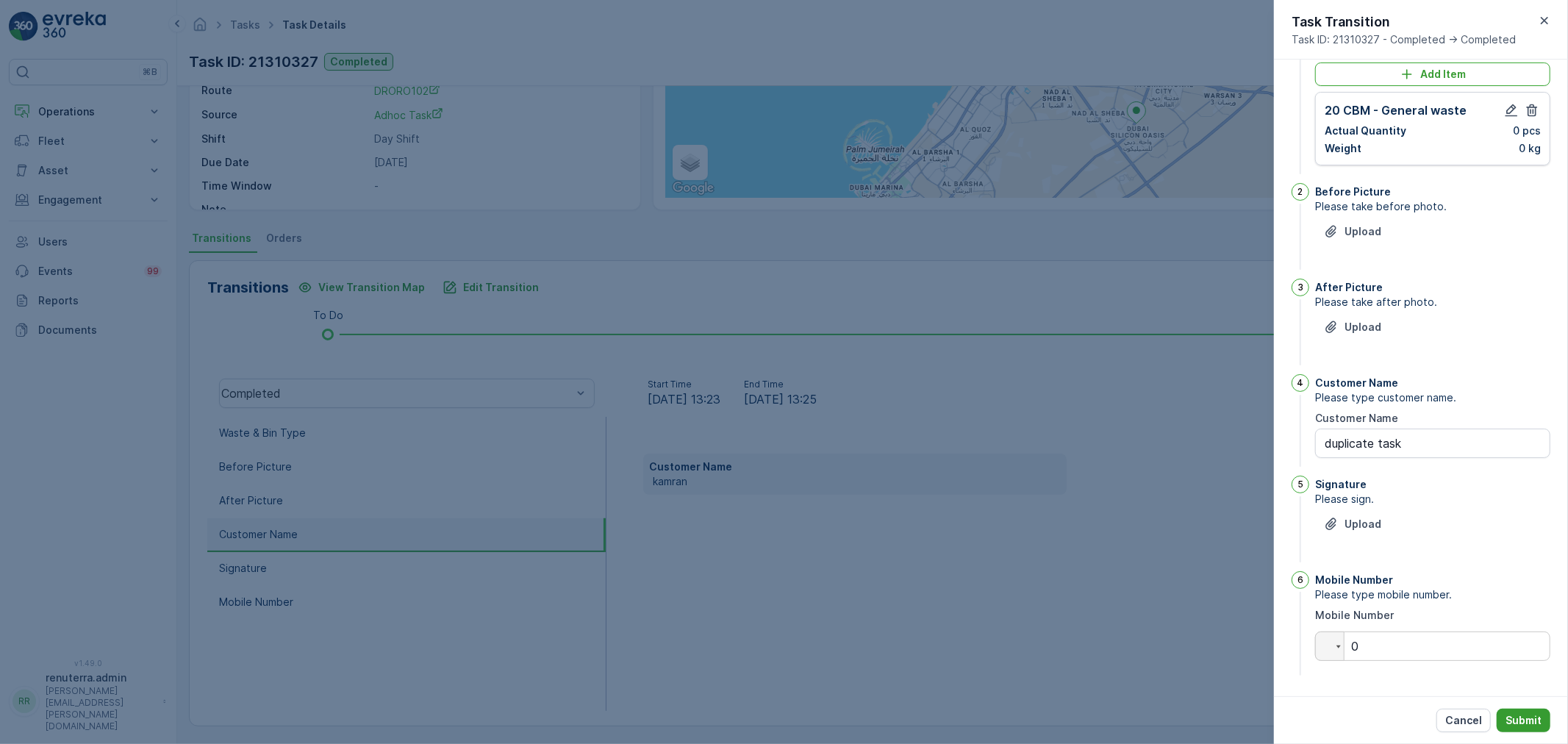
click at [1525, 723] on p "Submit" at bounding box center [1524, 720] width 36 height 14
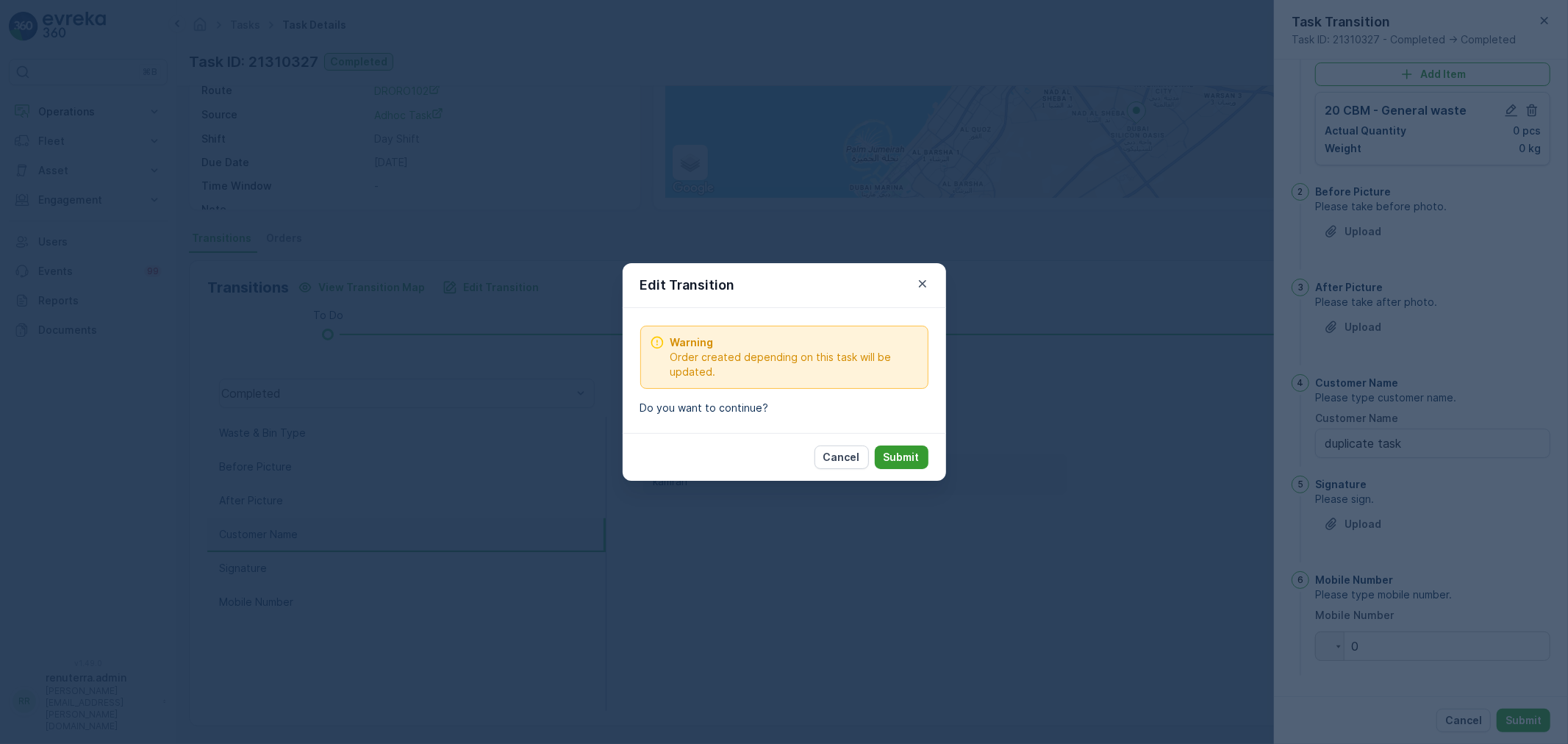
click at [925, 459] on button "Submit" at bounding box center [901, 457] width 54 height 23
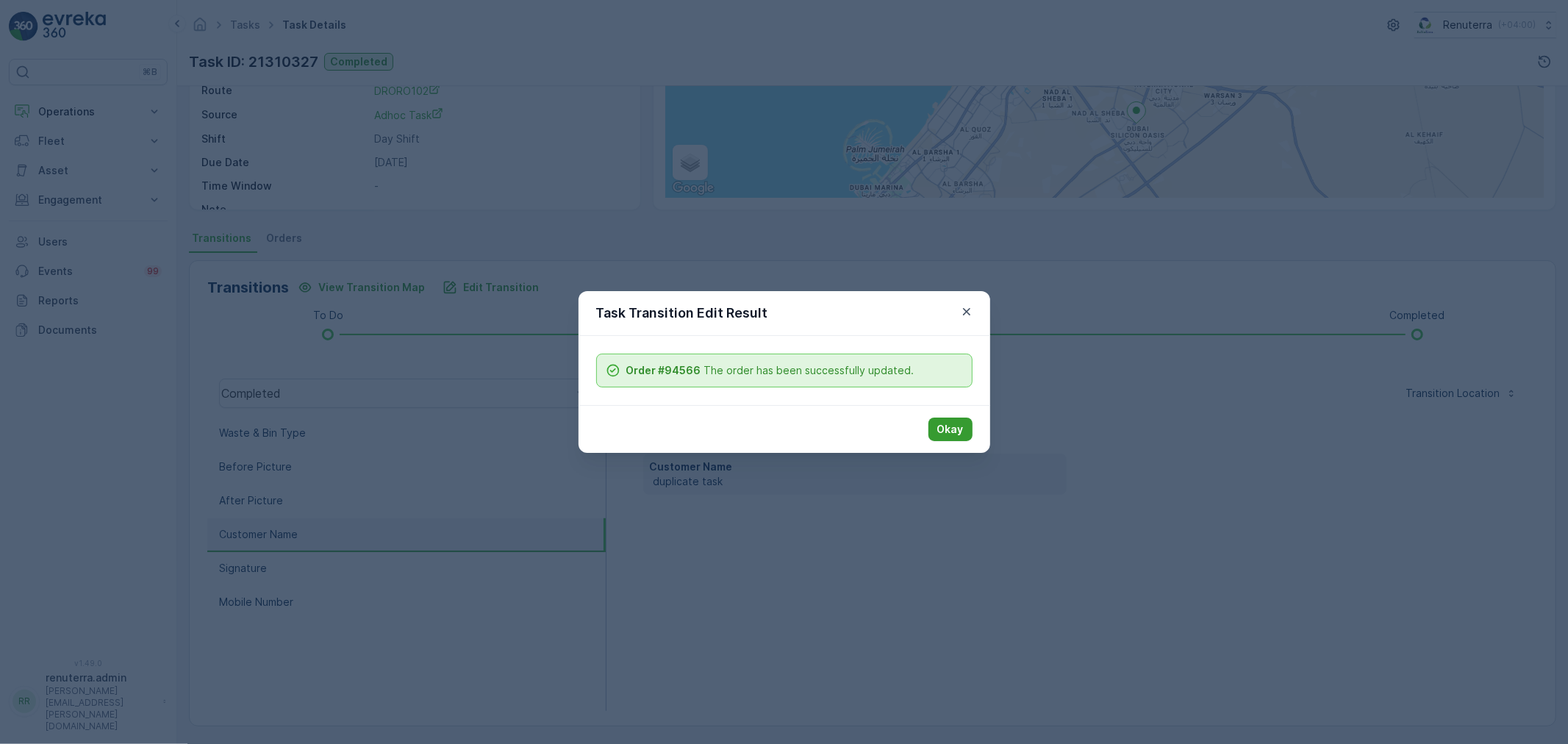
click at [943, 431] on p "Okay" at bounding box center [950, 429] width 26 height 14
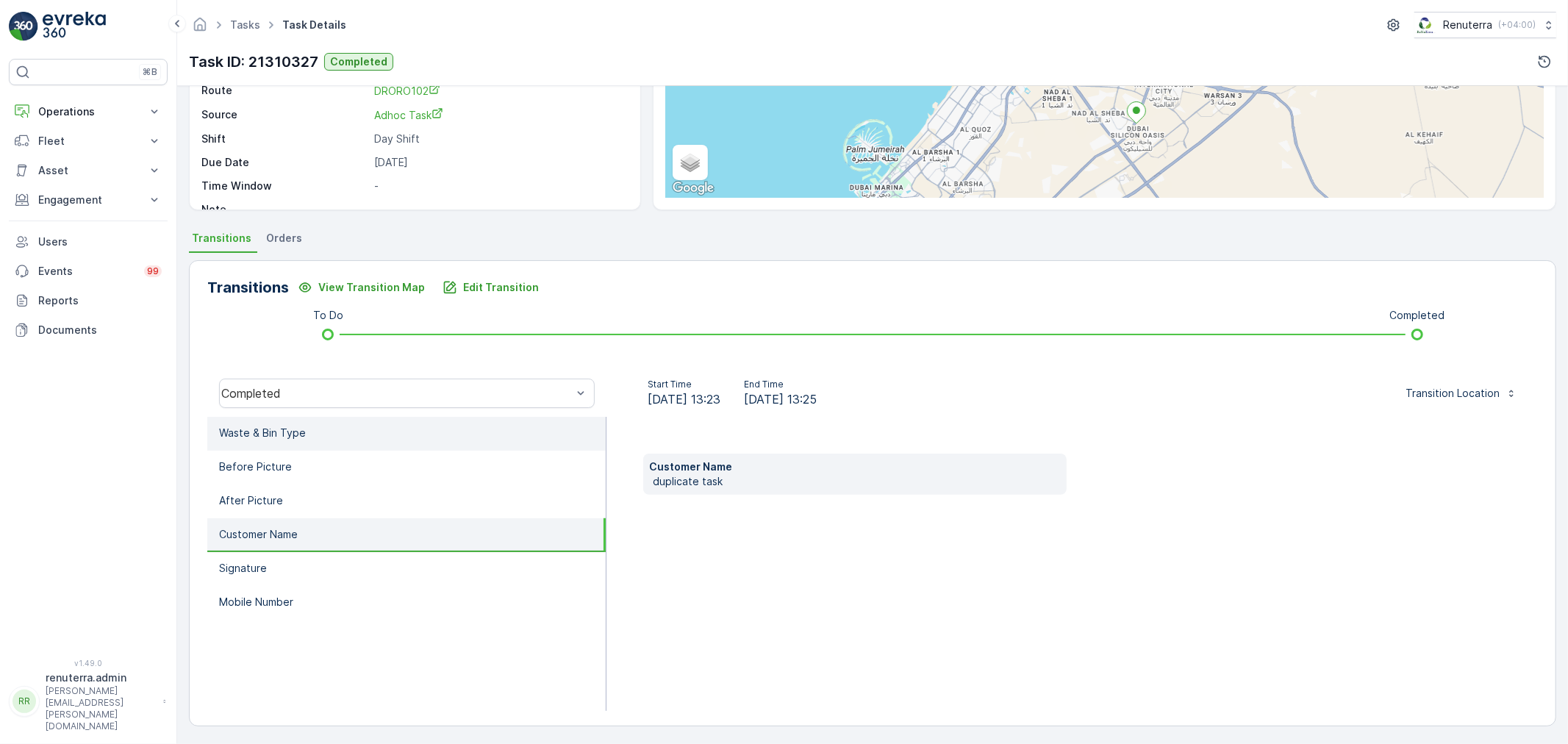
click at [307, 432] on li "Waste & Bin Type" at bounding box center [406, 433] width 398 height 34
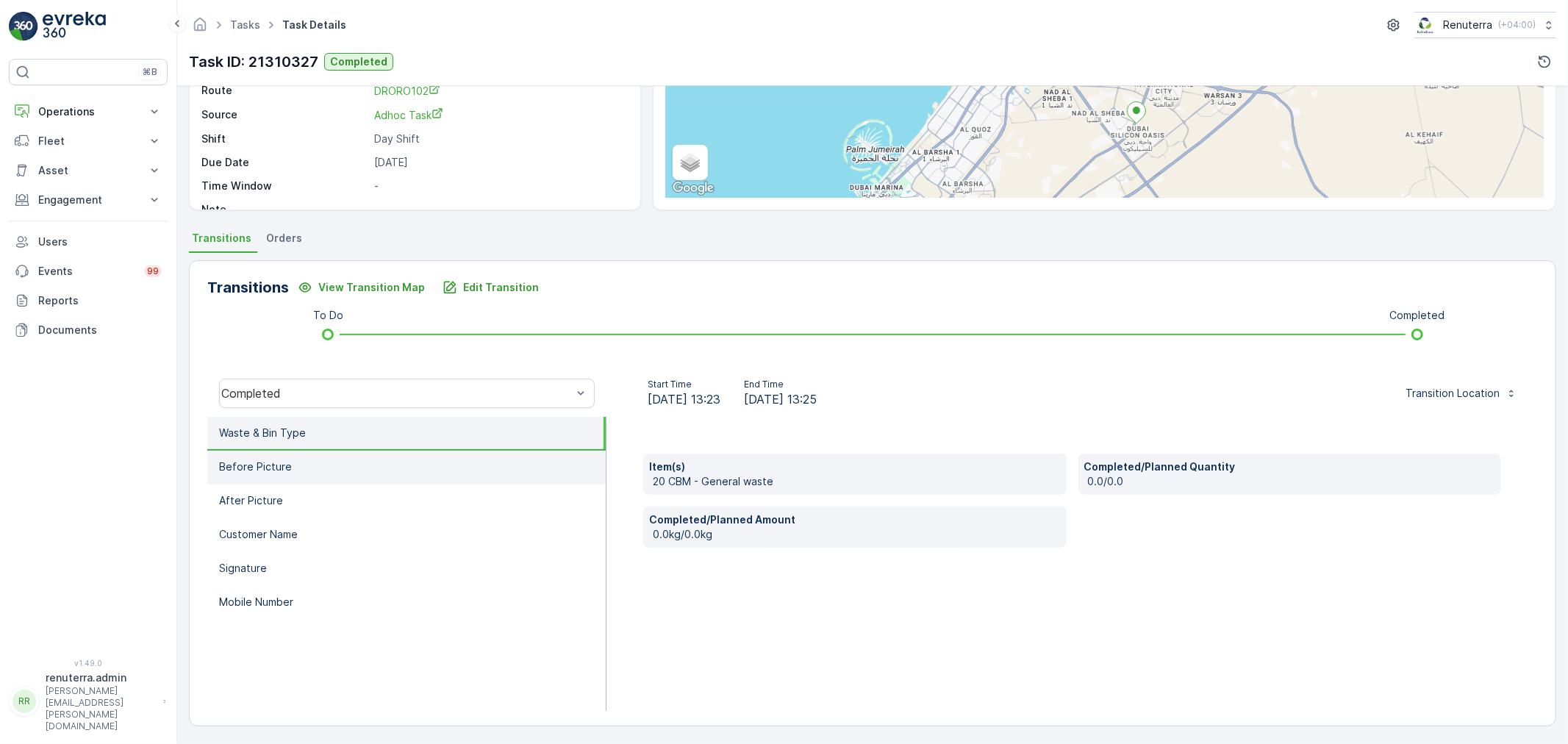
click at [309, 457] on li "Before Picture" at bounding box center [406, 467] width 398 height 34
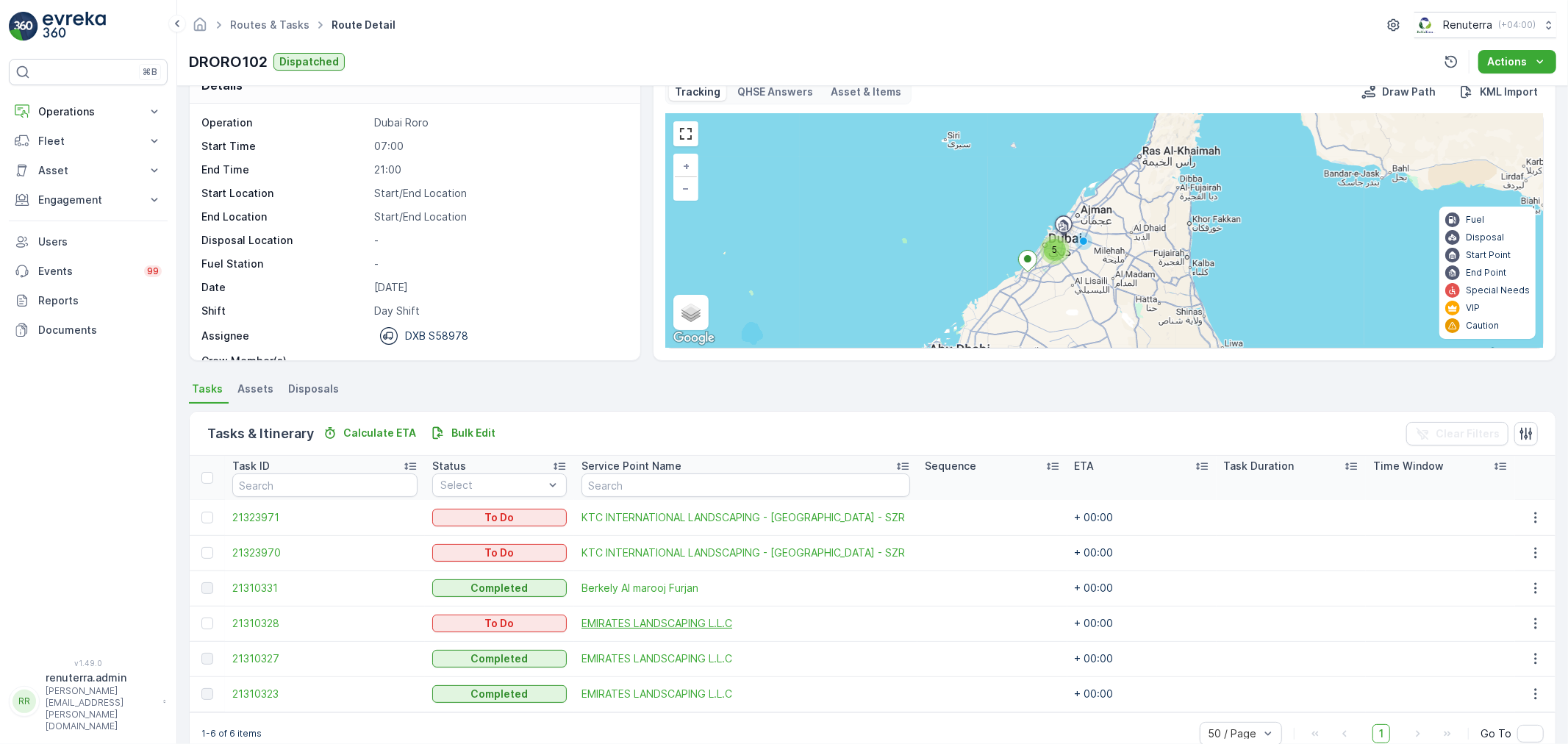
scroll to position [60, 0]
